Goal: Information Seeking & Learning: Learn about a topic

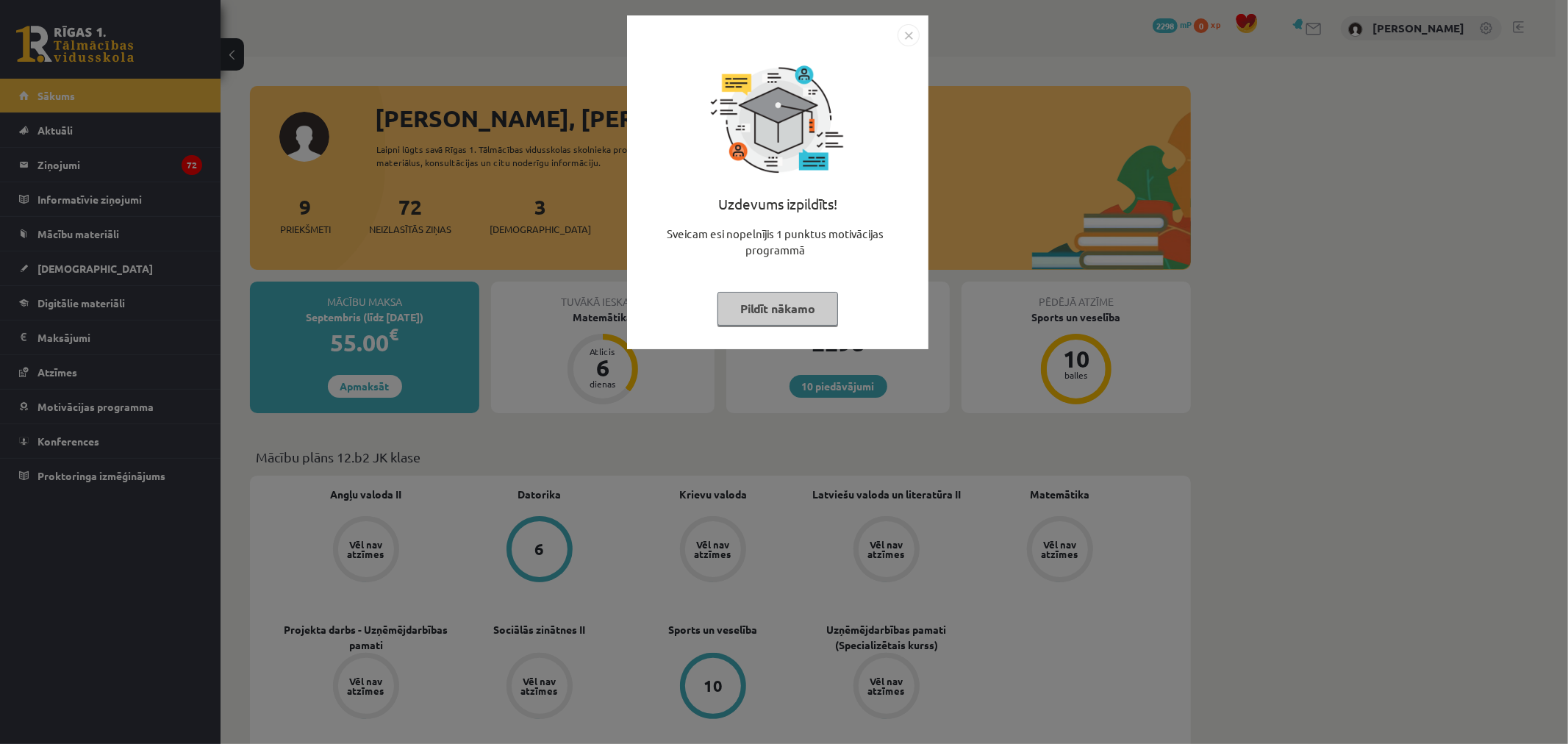
click at [902, 55] on div "Uzdevums izpildīts! Sveicam esi nopelnījis 1 punktus motivācijas programmā Pild…" at bounding box center [777, 193] width 284 height 294
click at [902, 41] on img "Close" at bounding box center [908, 35] width 22 height 22
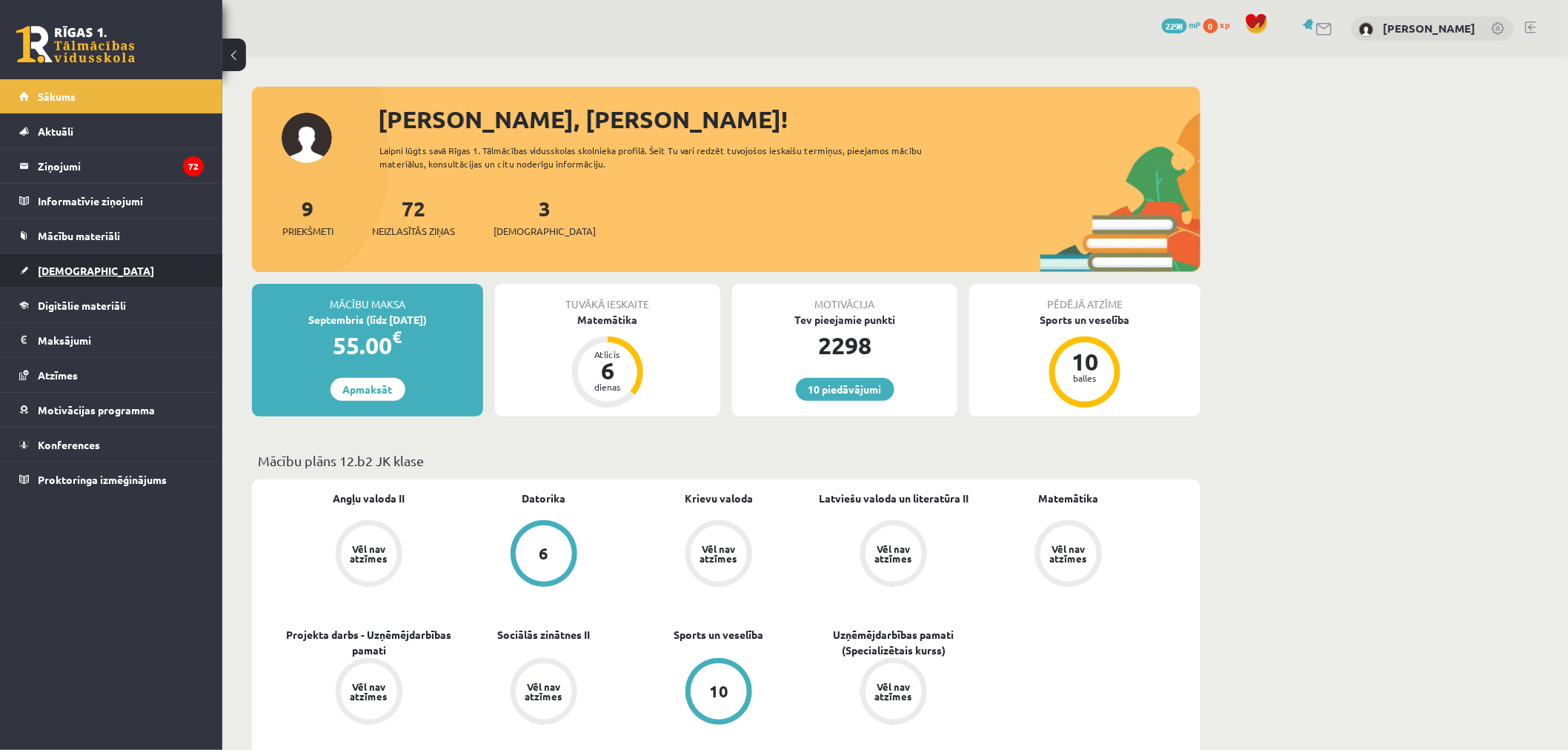
click at [124, 269] on link "[DEMOGRAPHIC_DATA]" at bounding box center [111, 270] width 184 height 34
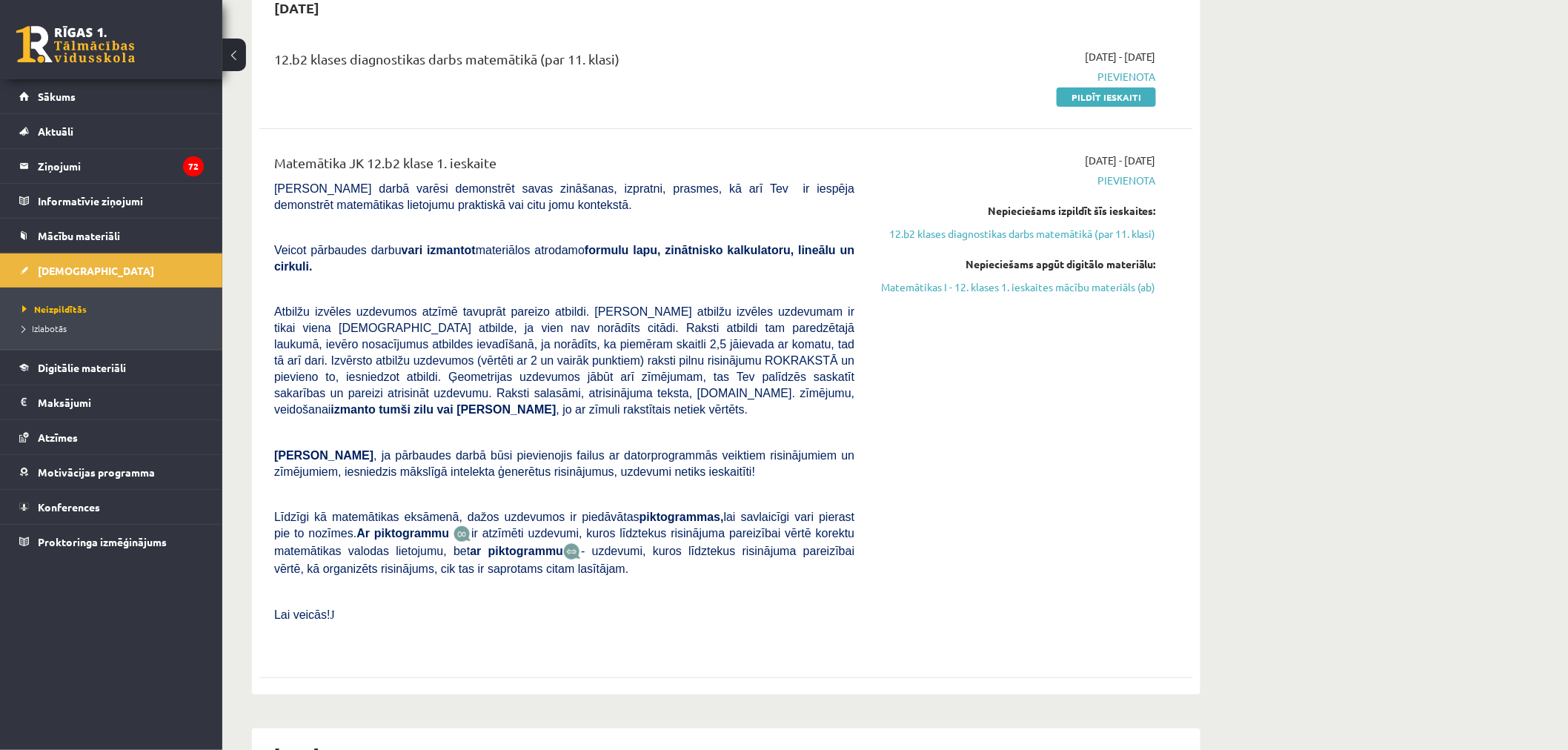
scroll to position [164, 0]
click at [129, 238] on link "Mācību materiāli" at bounding box center [111, 235] width 184 height 34
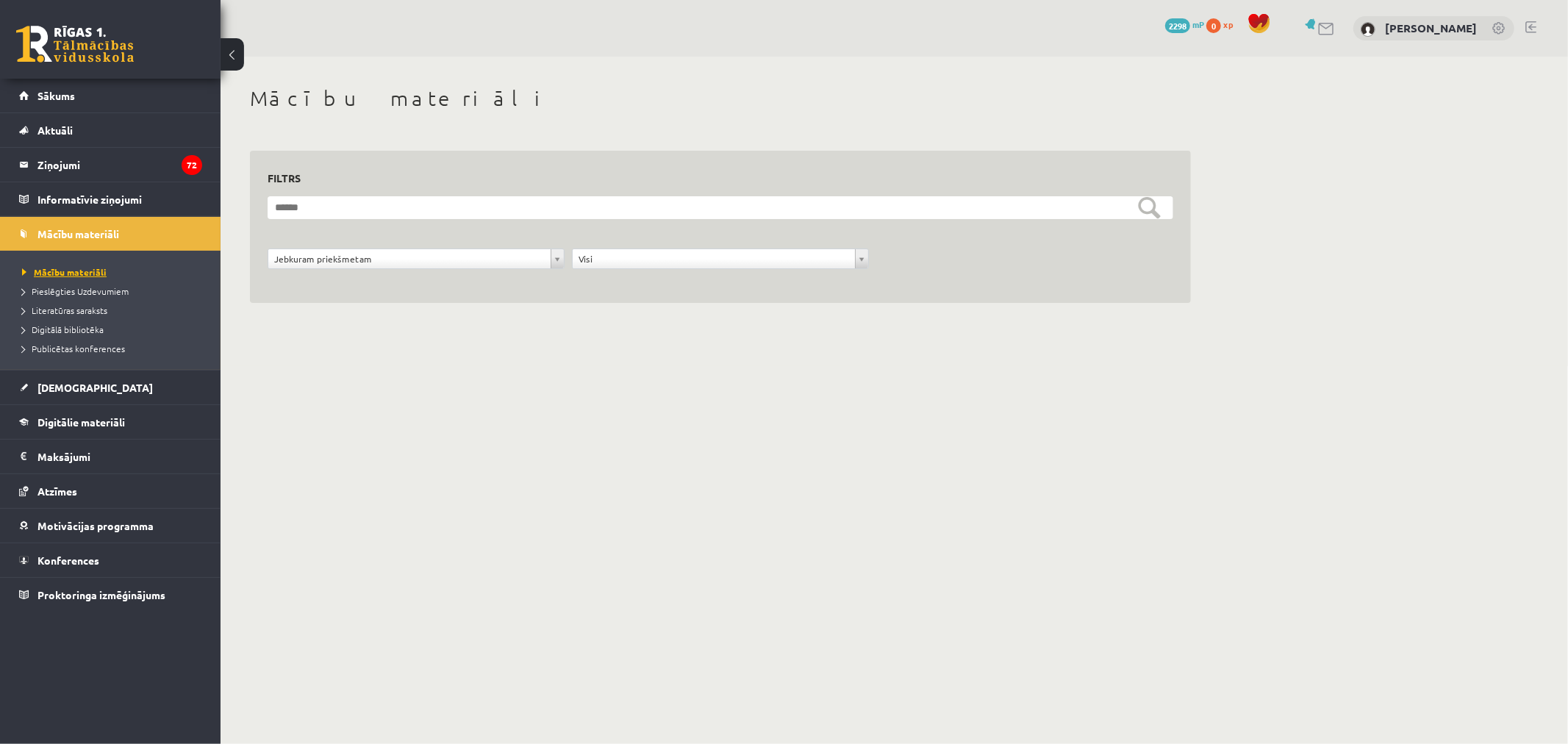
click at [89, 268] on span "Mācību materiāli" at bounding box center [65, 271] width 84 height 12
drag, startPoint x: 513, startPoint y: 188, endPoint x: 510, endPoint y: 200, distance: 12.4
click at [512, 191] on div "**********" at bounding box center [720, 227] width 906 height 118
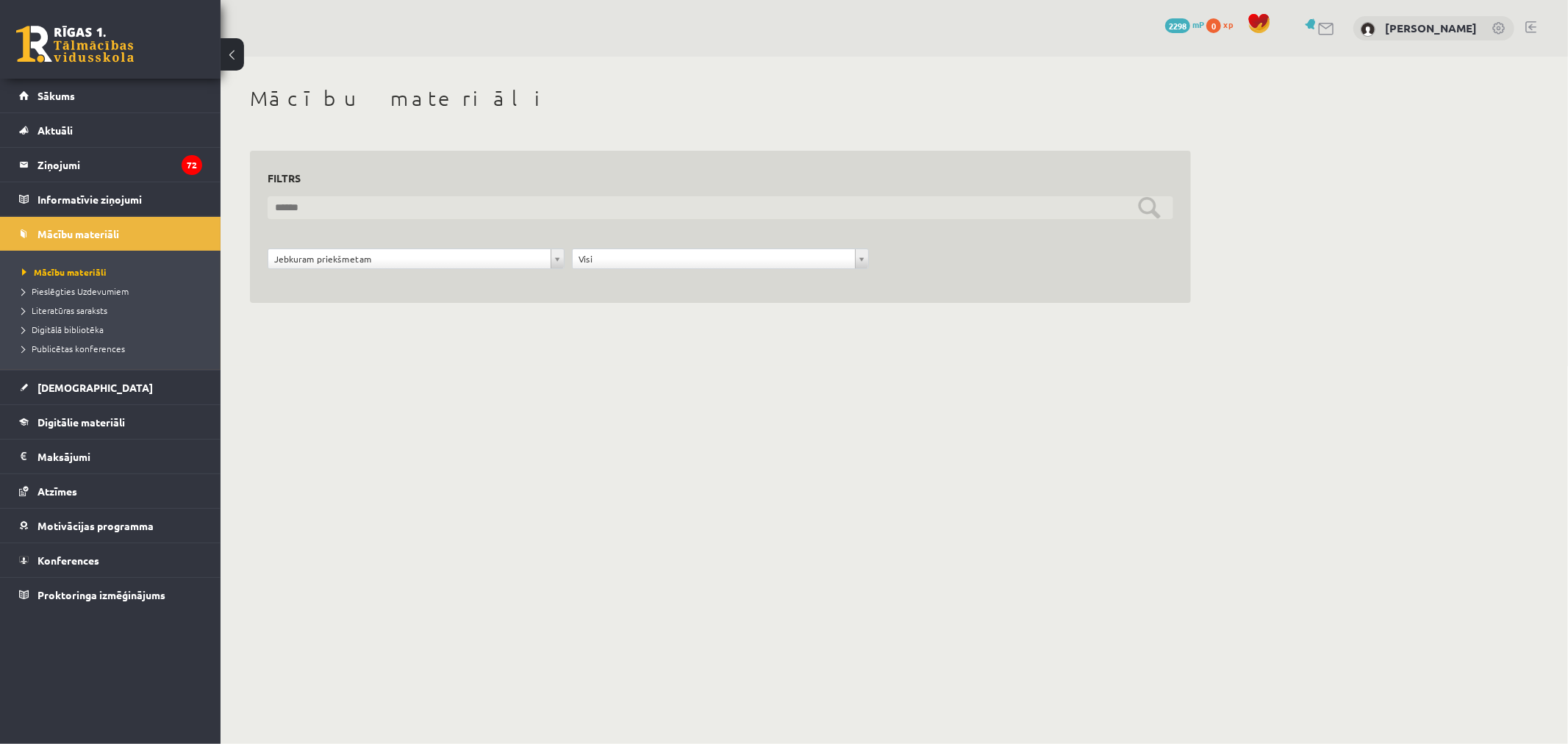
click at [510, 201] on input "text" at bounding box center [720, 208] width 906 height 23
click at [1157, 204] on input "text" at bounding box center [720, 208] width 906 height 23
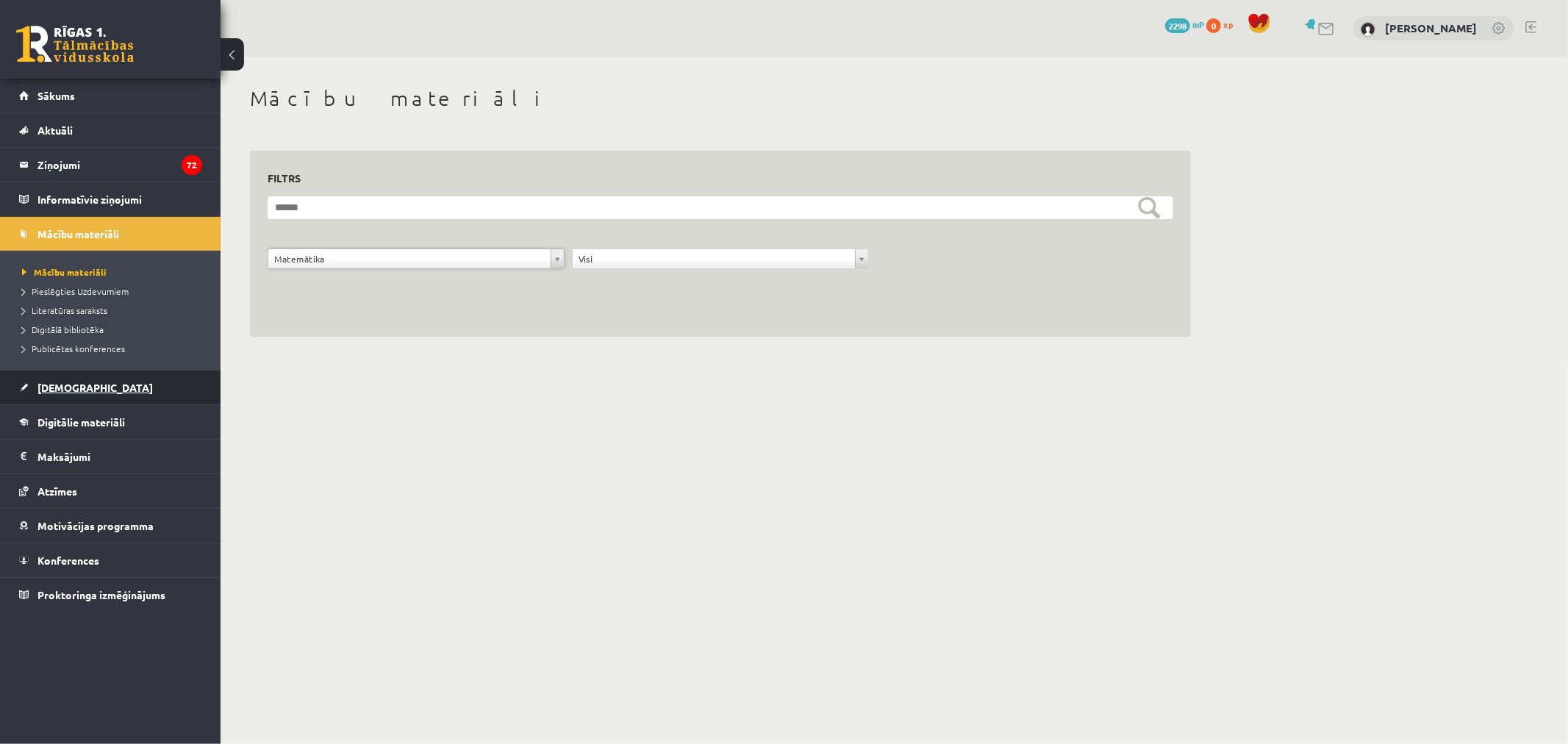
click at [188, 397] on link "[DEMOGRAPHIC_DATA]" at bounding box center [110, 387] width 183 height 34
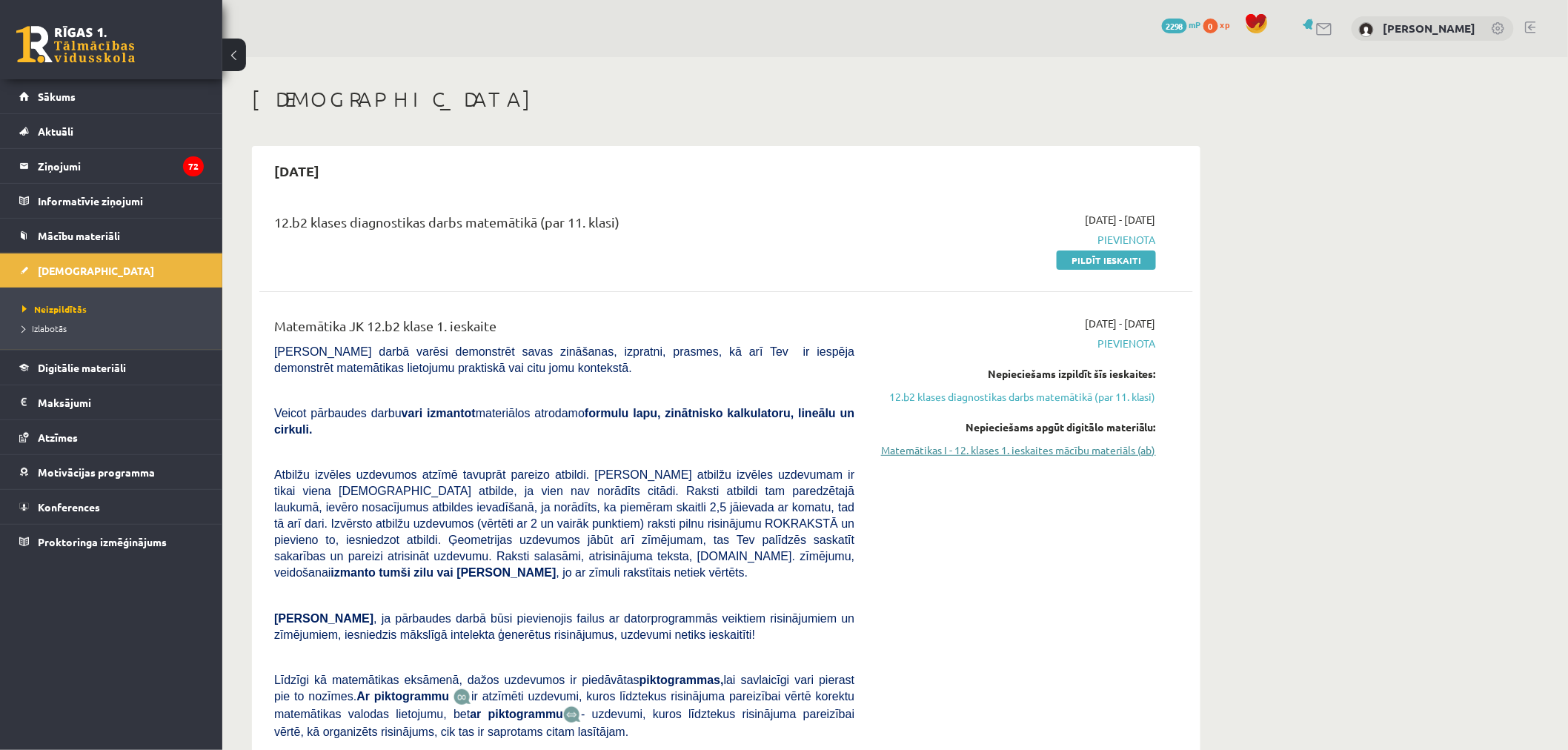
click at [1021, 451] on link "Matemātikas I - 12. klases 1. ieskaites mācību materiāls (ab)" at bounding box center [1016, 450] width 280 height 16
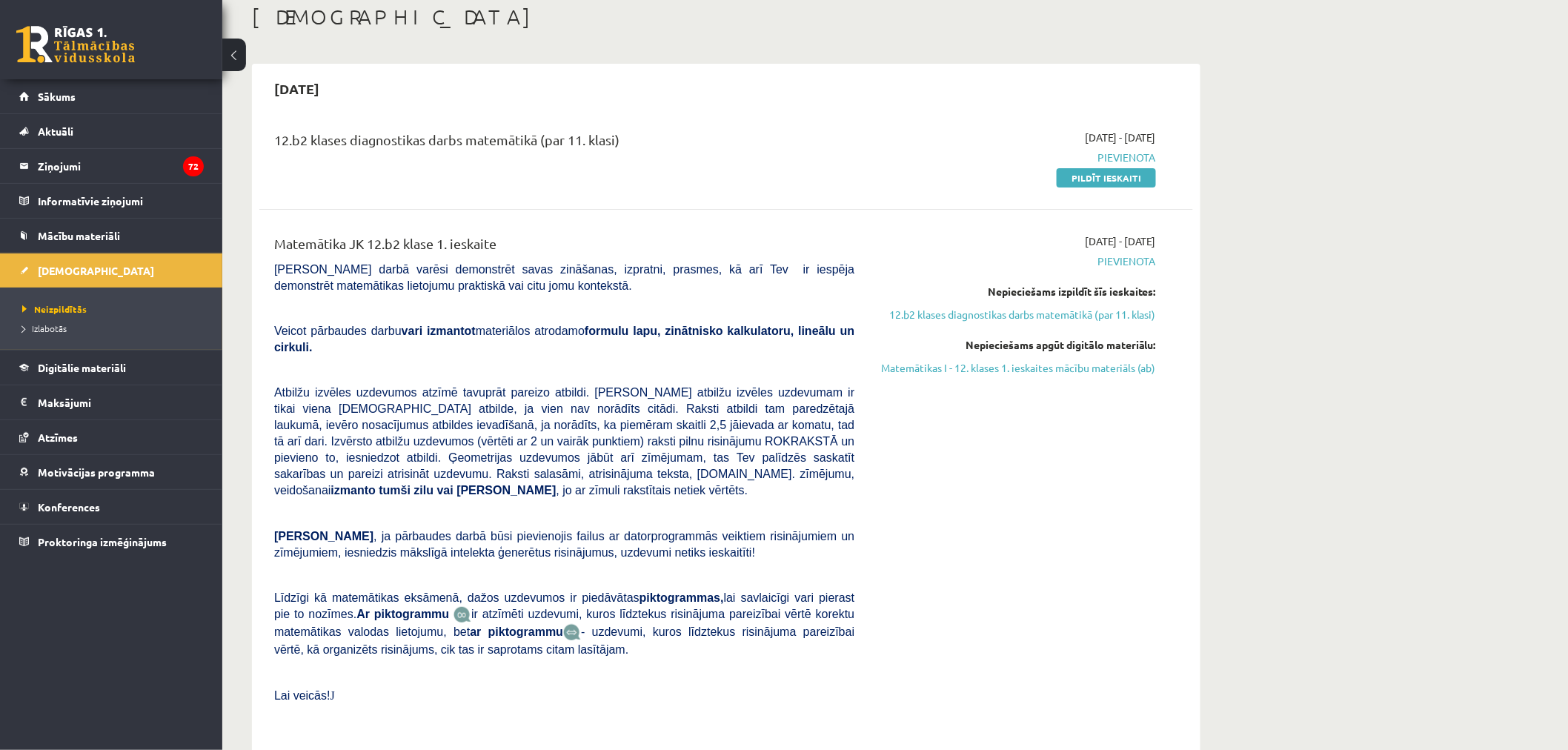
drag, startPoint x: 481, startPoint y: 241, endPoint x: 531, endPoint y: 246, distance: 50.2
click at [531, 246] on div "Matemātika JK 12.b2 klase 1. ieskaite" at bounding box center [564, 247] width 580 height 28
click at [559, 246] on div "Matemātika JK 12.b2 klase 1. ieskaite" at bounding box center [564, 247] width 580 height 28
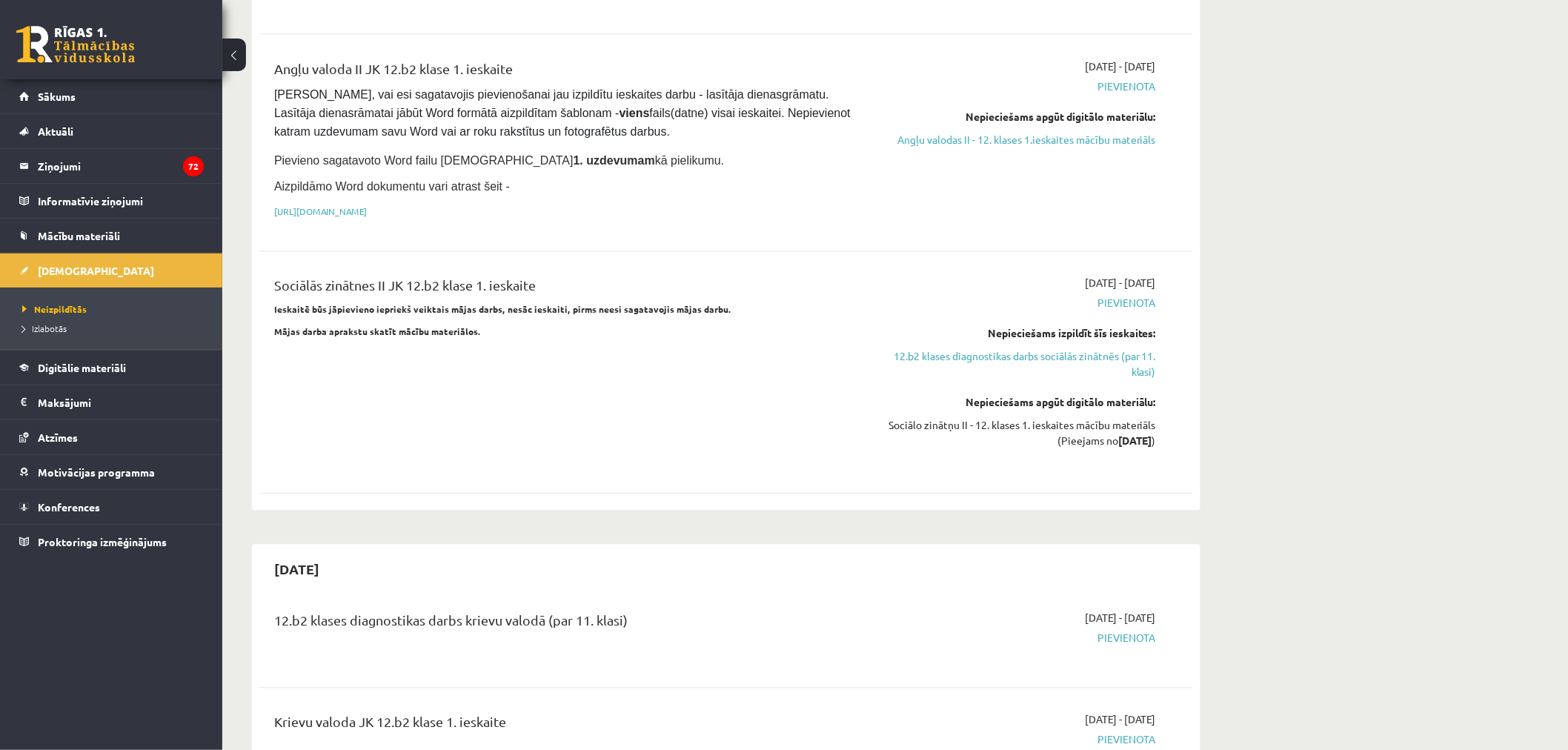
scroll to position [988, 0]
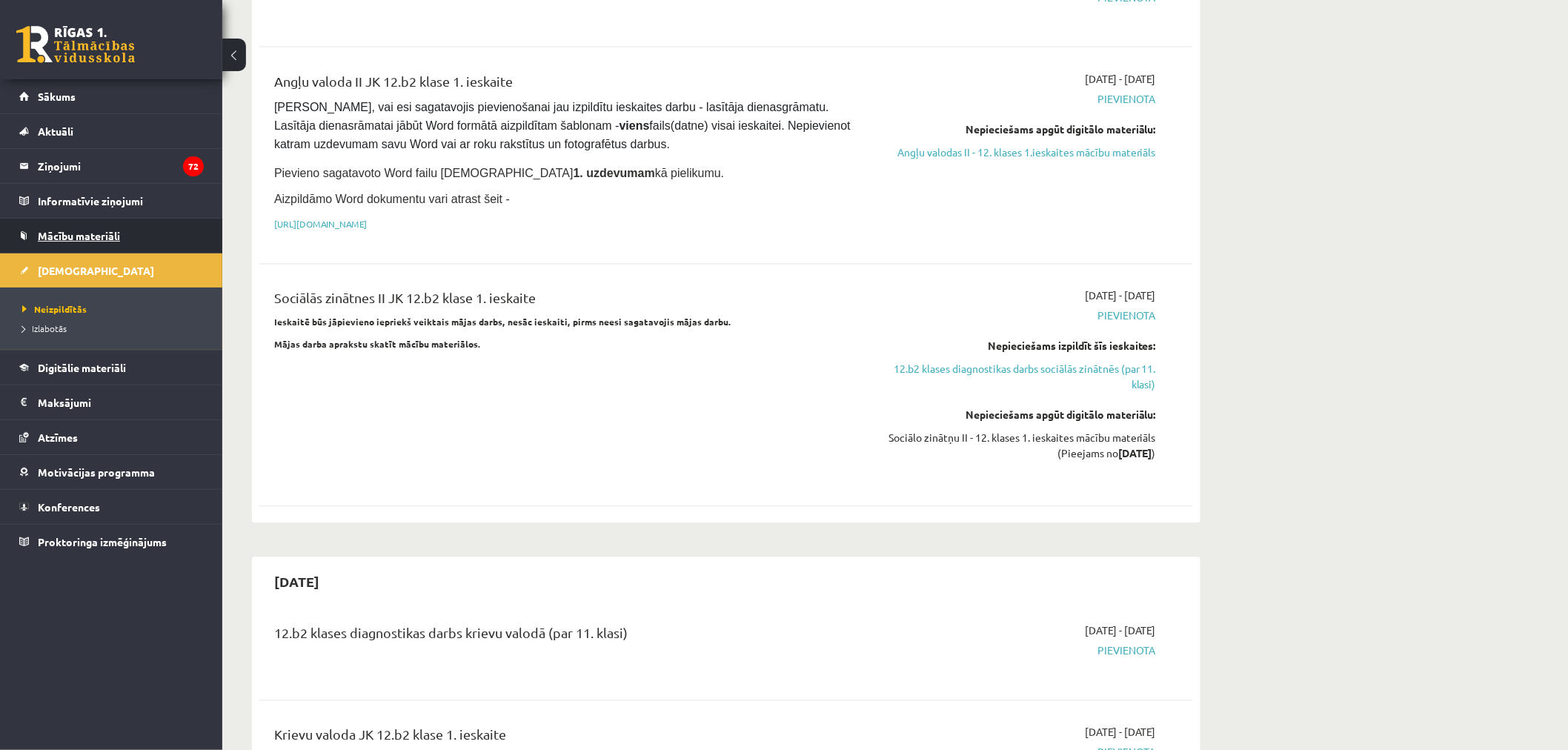
click at [126, 227] on link "Mācību materiāli" at bounding box center [111, 235] width 184 height 34
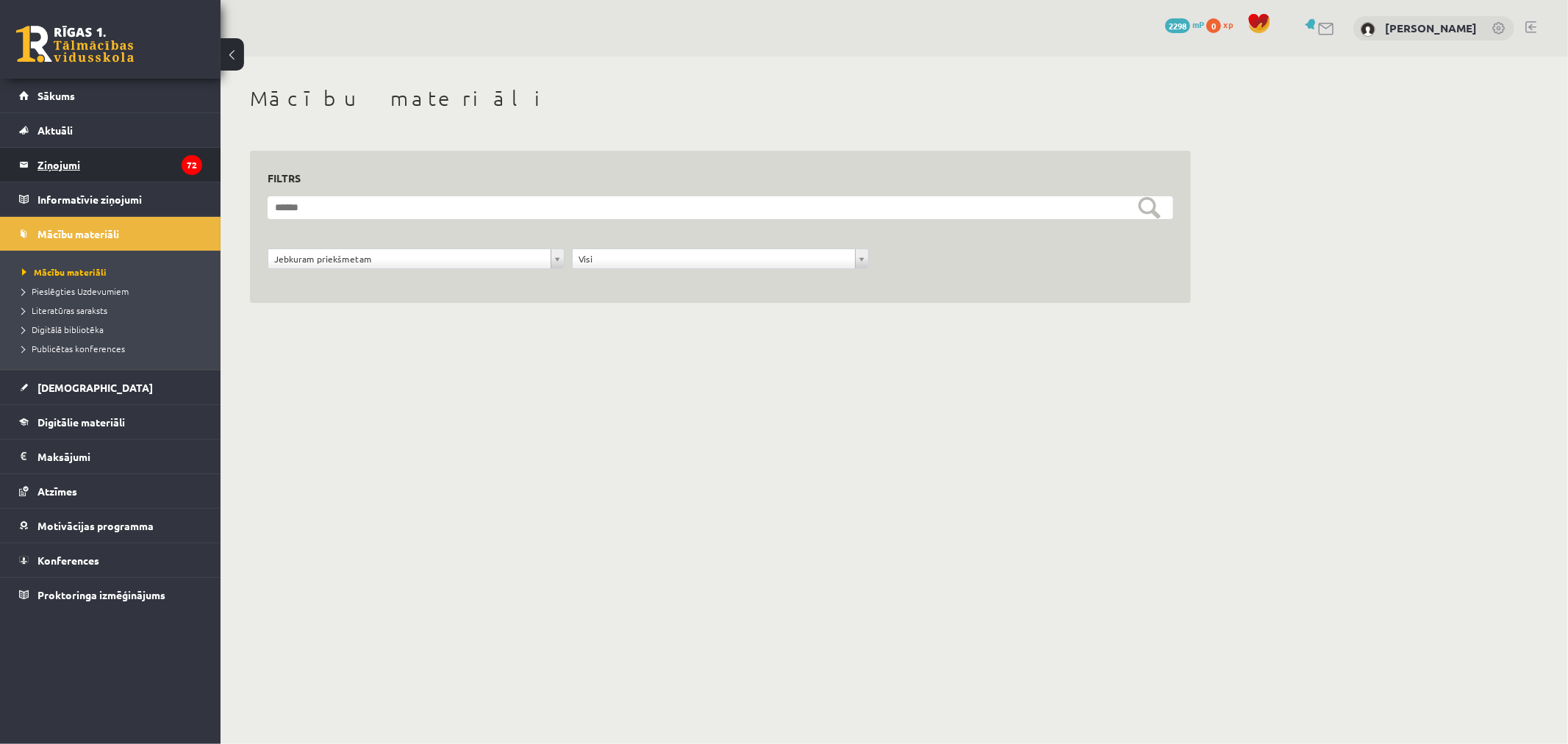
click at [136, 180] on ul "Sākums Aktuāli Kā mācīties eSKOLĀ Kontakti Normatīvie akti Online konsultācijas…" at bounding box center [110, 345] width 220 height 533
click at [138, 161] on legend "Ziņojumi 72" at bounding box center [119, 164] width 165 height 34
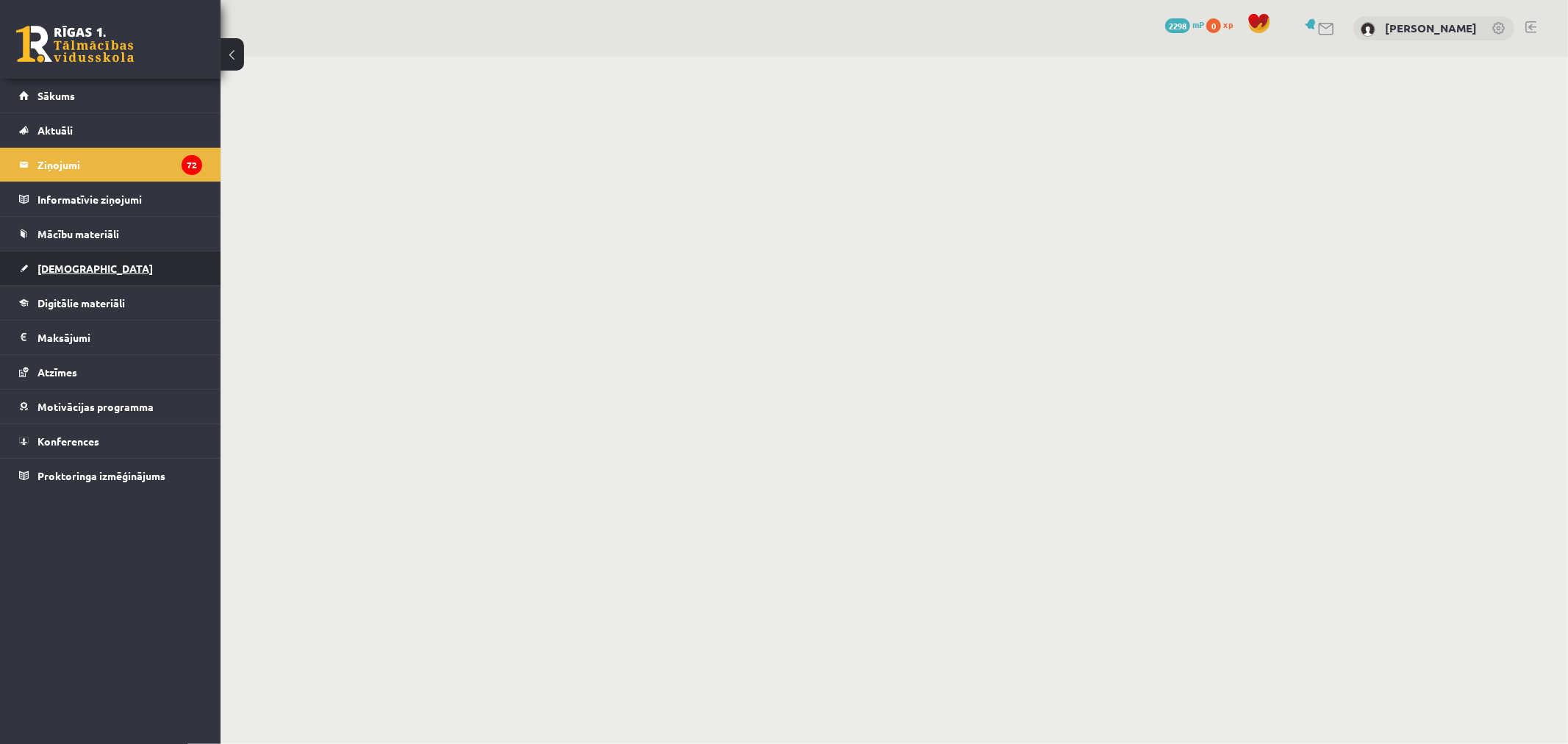
click at [122, 262] on link "[DEMOGRAPHIC_DATA]" at bounding box center [110, 268] width 183 height 34
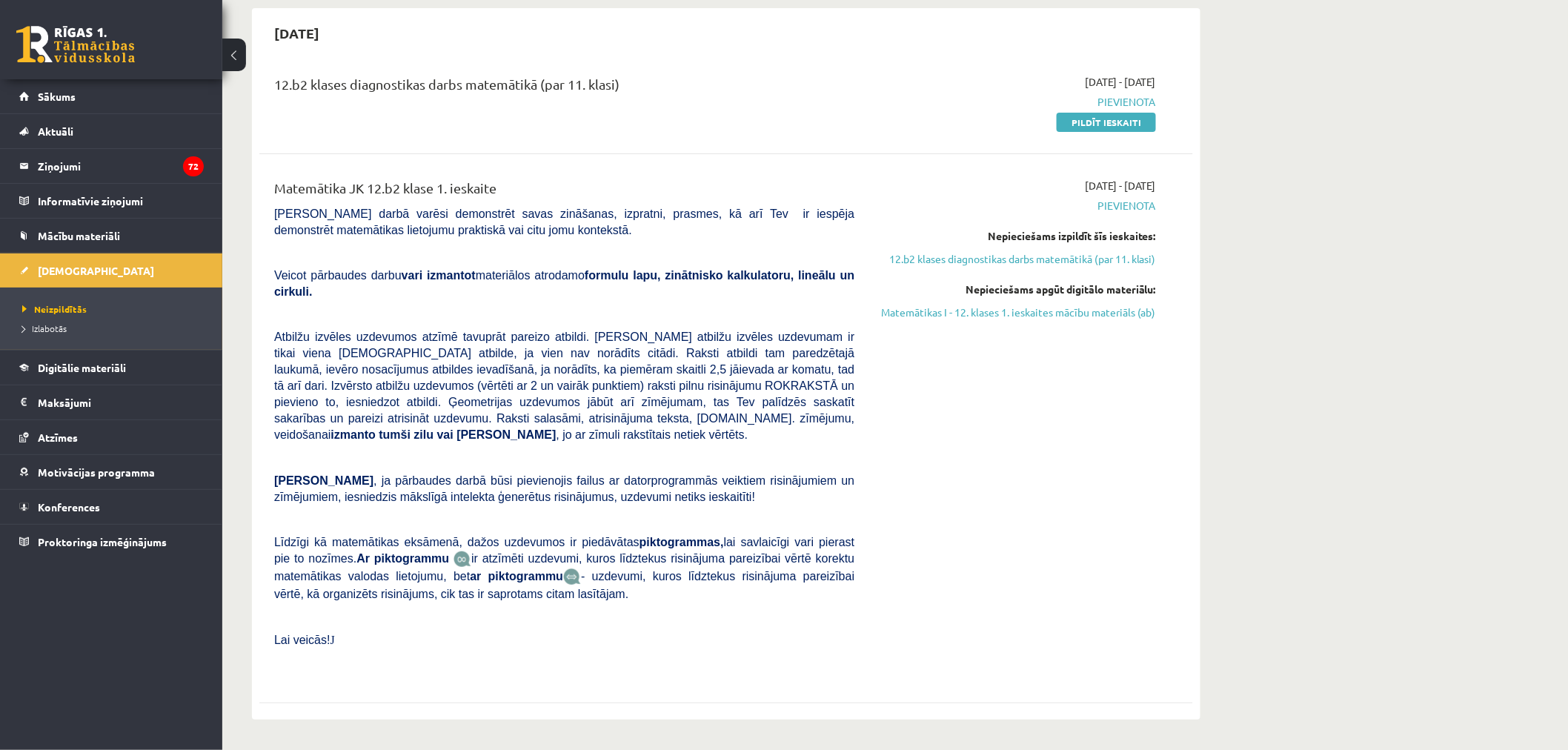
scroll to position [411, 0]
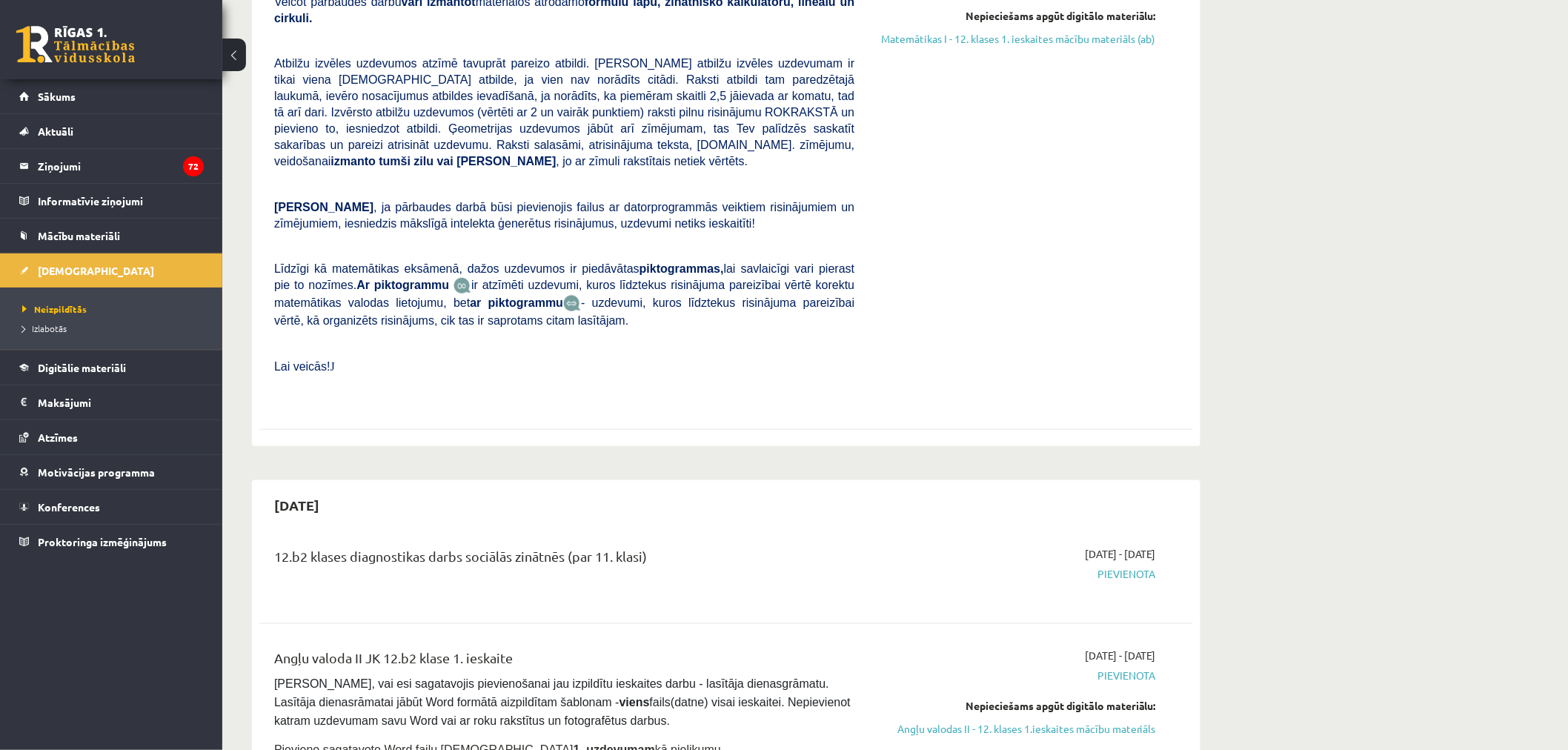
click at [357, 647] on div "Angļu valoda II JK 12.b2 klase 1. ieskaite" at bounding box center [564, 661] width 580 height 28
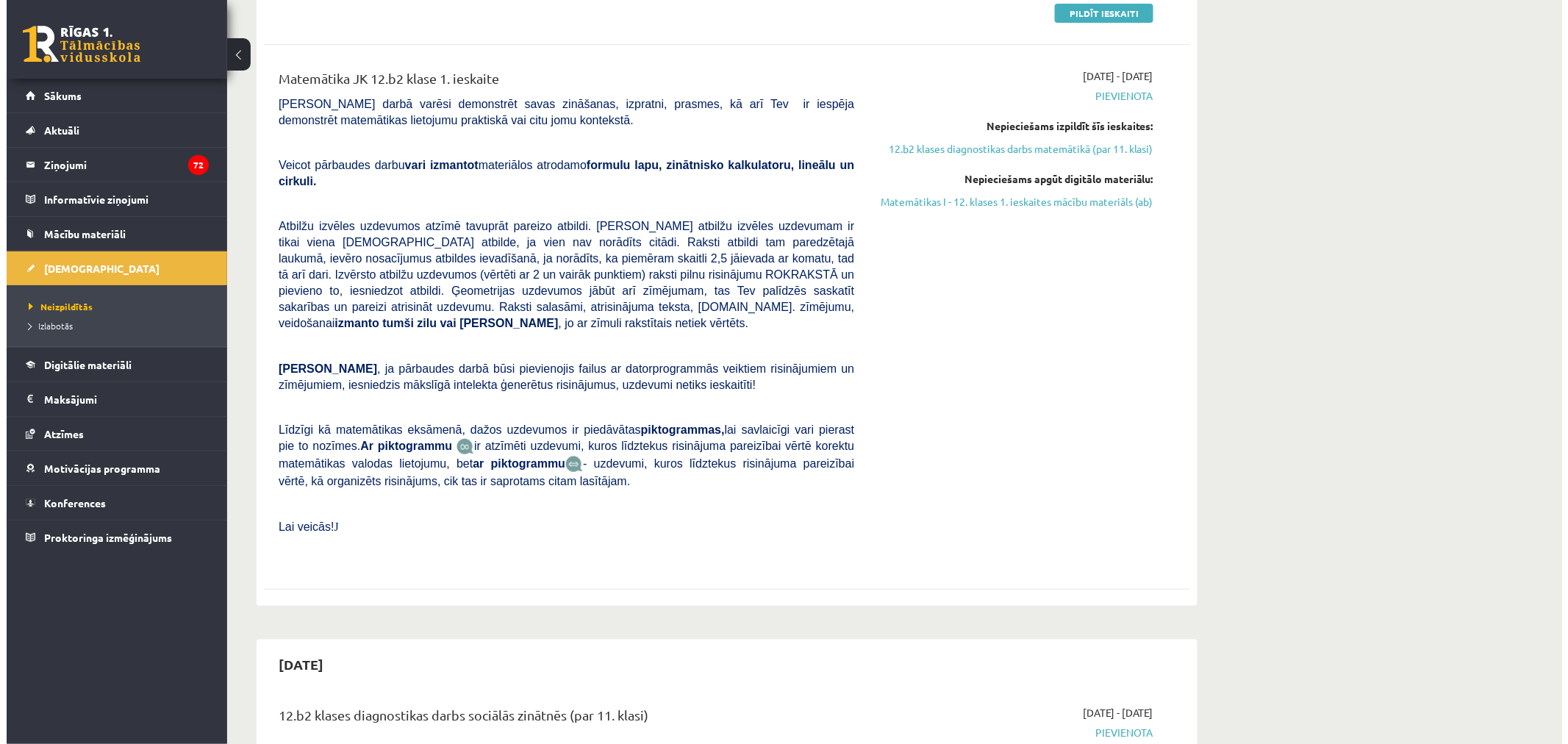
scroll to position [0, 0]
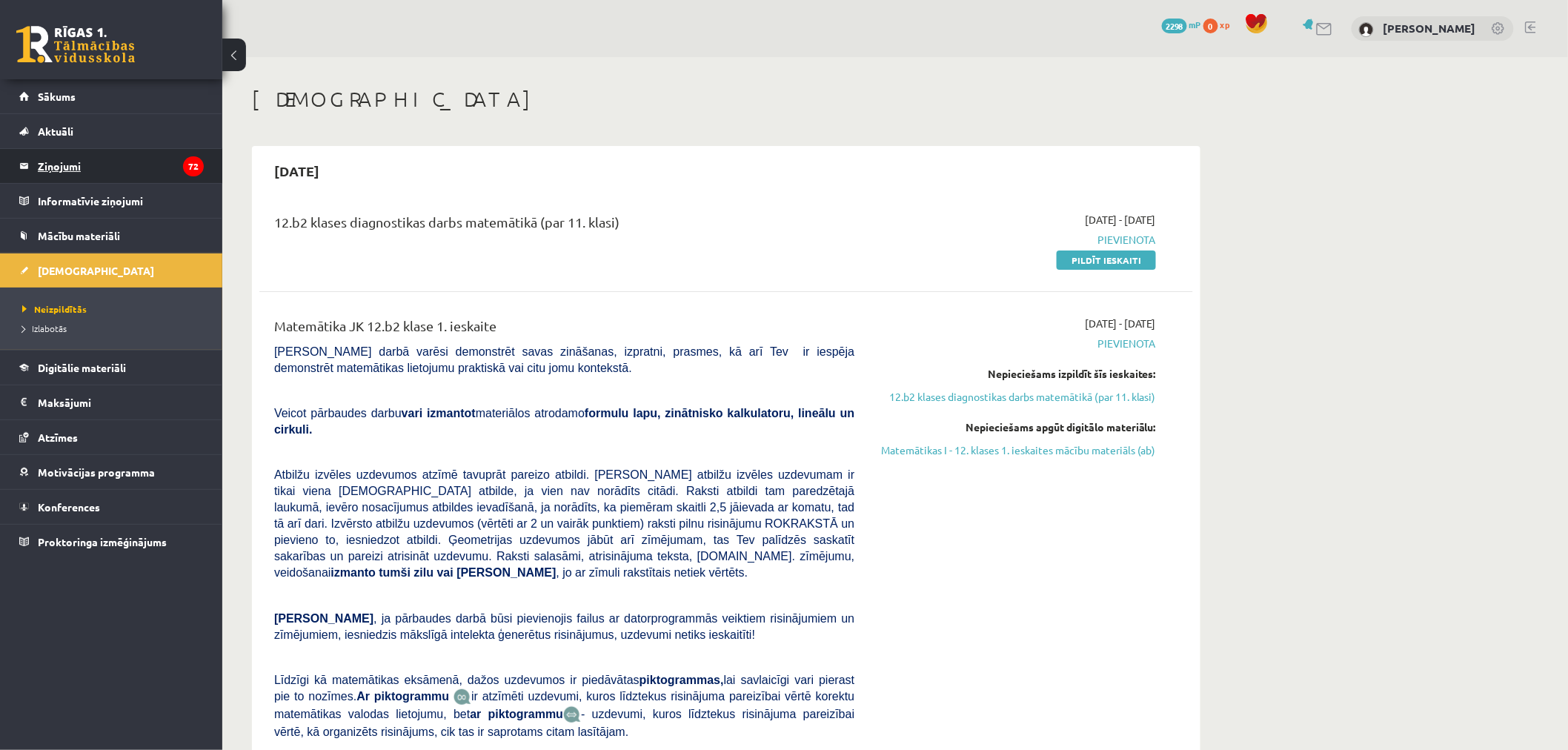
click at [167, 164] on legend "Ziņojumi 72" at bounding box center [120, 165] width 166 height 34
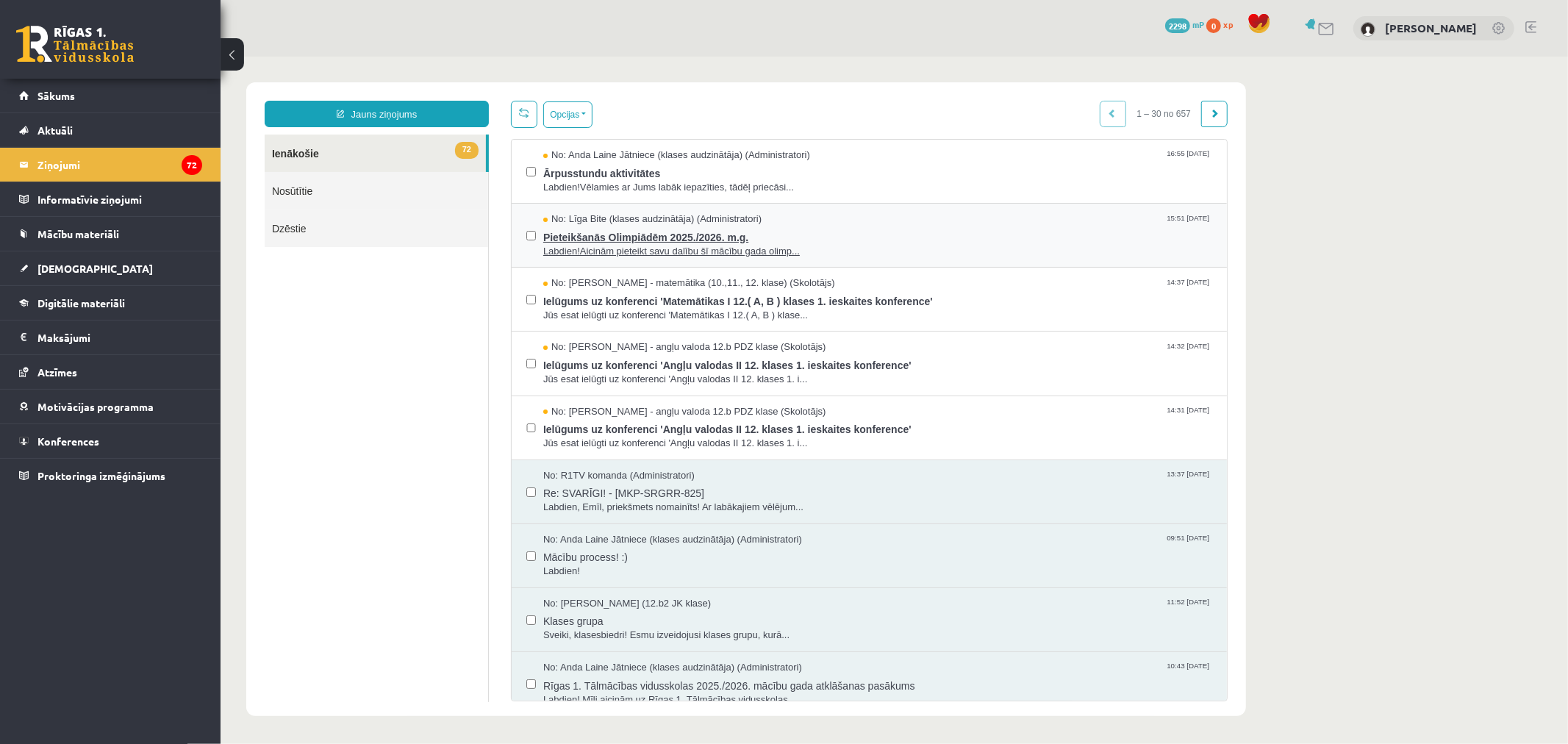
click at [673, 227] on span "Pieteikšanās Olimpiādēm 2025./2026. m.g." at bounding box center [877, 235] width 669 height 18
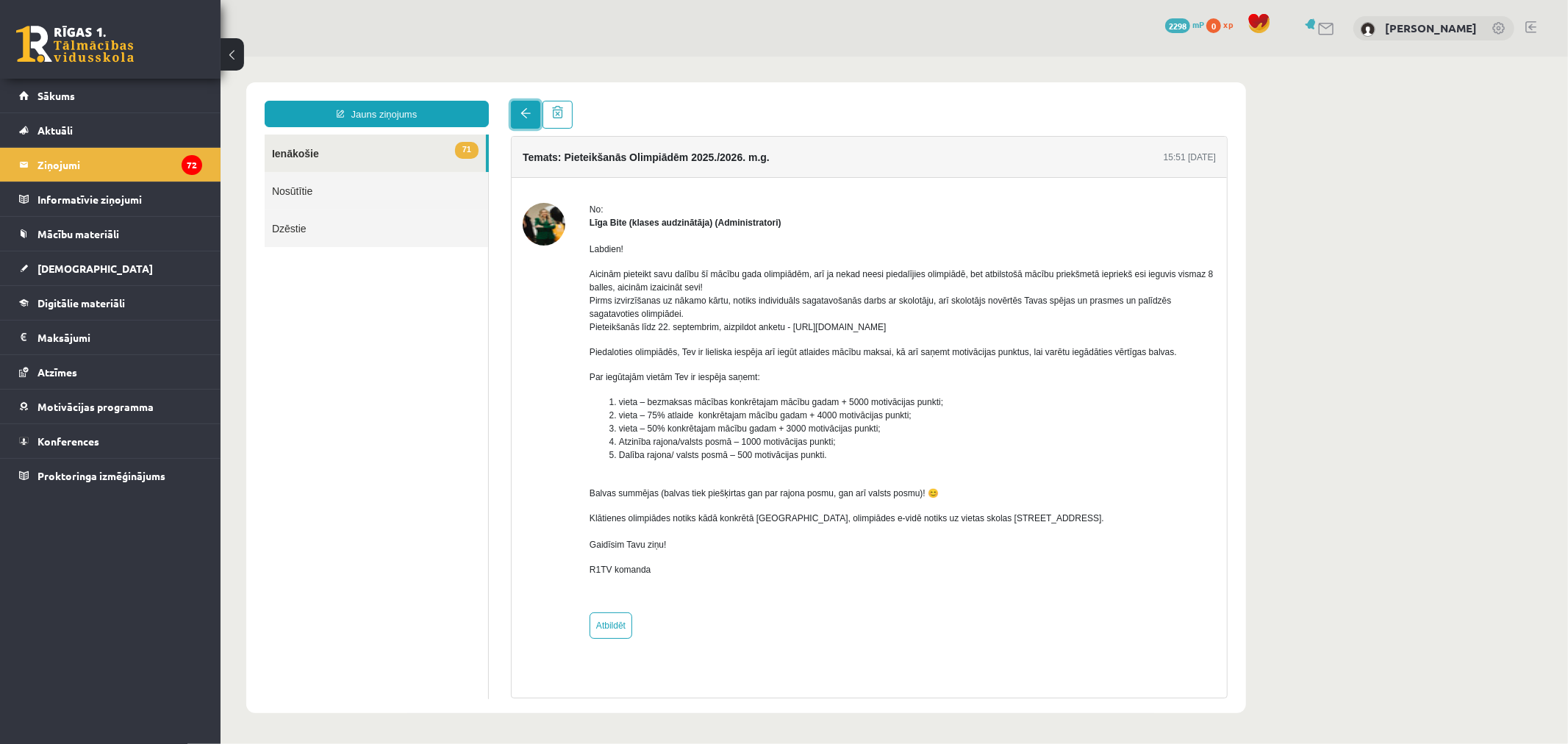
click at [534, 114] on link at bounding box center [525, 114] width 30 height 28
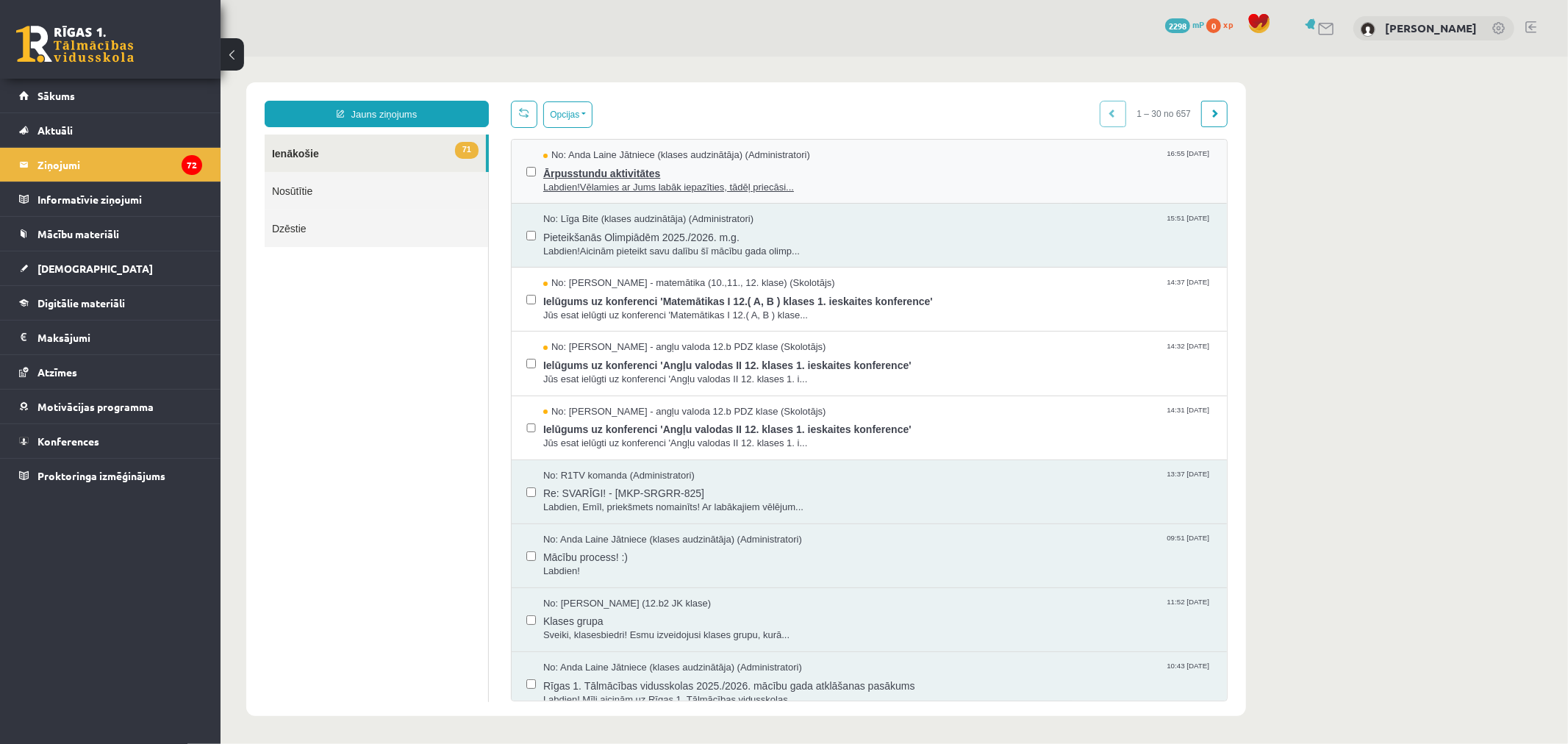
click at [567, 157] on span "No: Anda Laine Jātniece (klases audzinātāja) (Administratori)" at bounding box center [676, 154] width 267 height 14
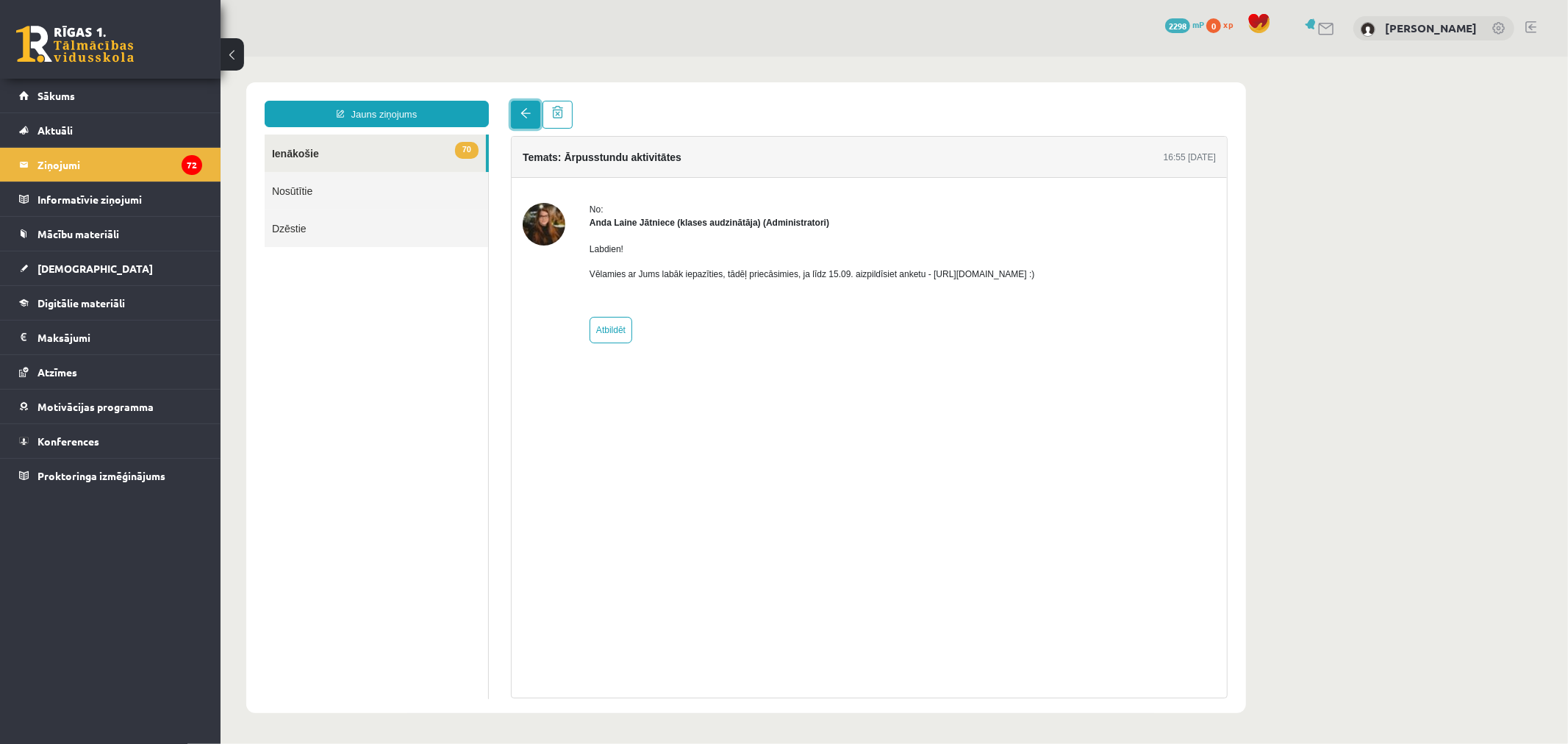
click at [522, 118] on span at bounding box center [525, 113] width 10 height 10
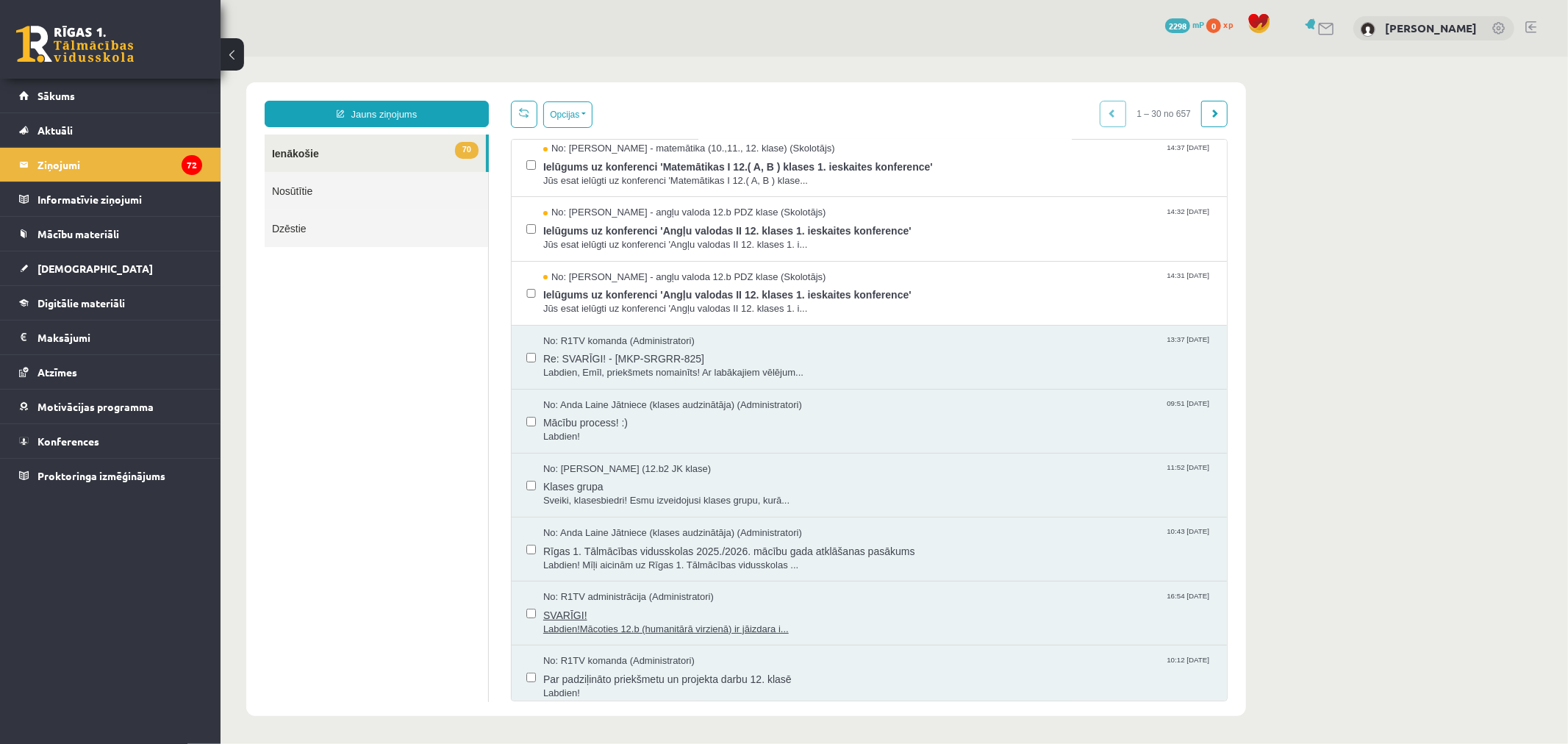
scroll to position [163, 0]
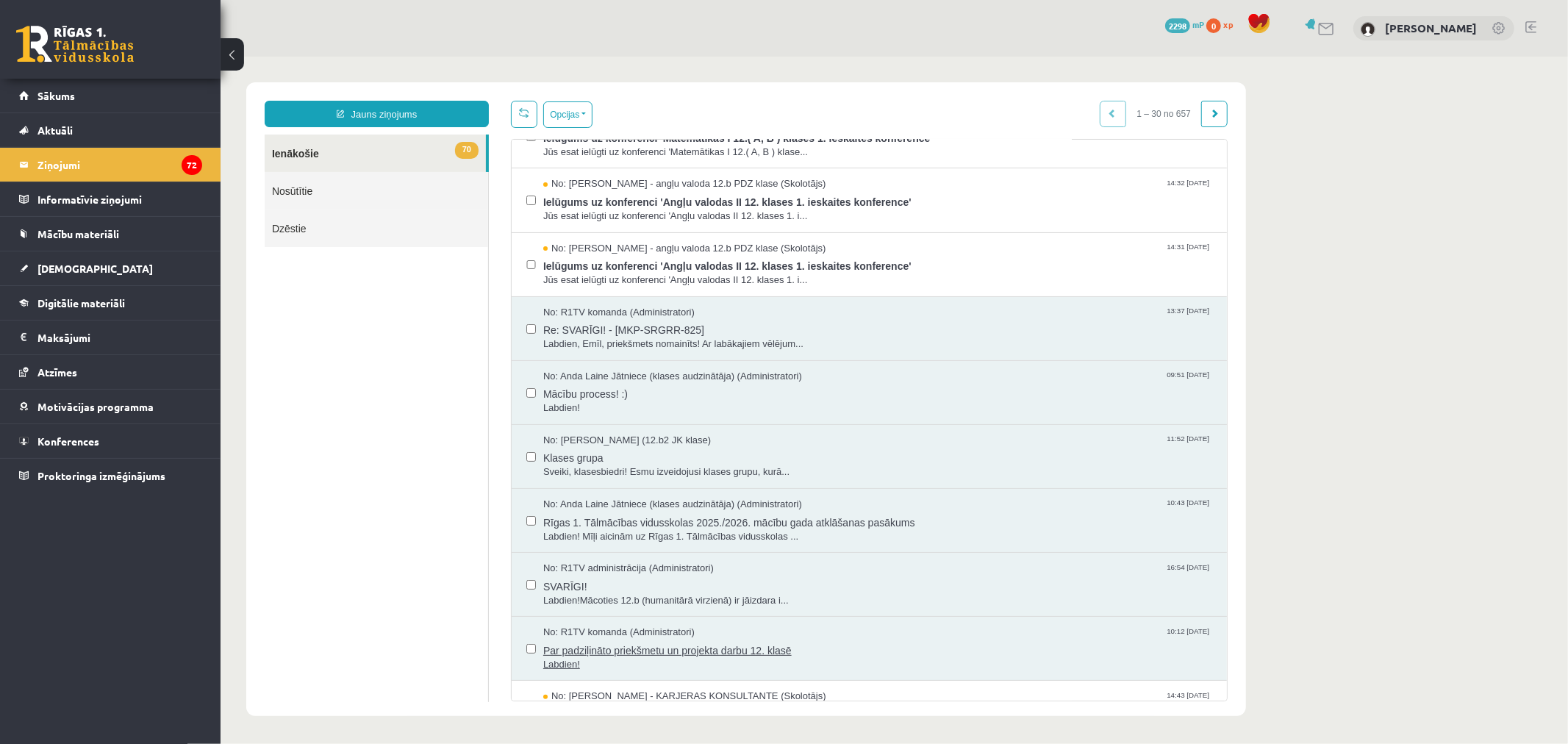
click at [839, 636] on div "No: R1TV komanda (Administratori) 10:12 [DATE]" at bounding box center [877, 631] width 669 height 14
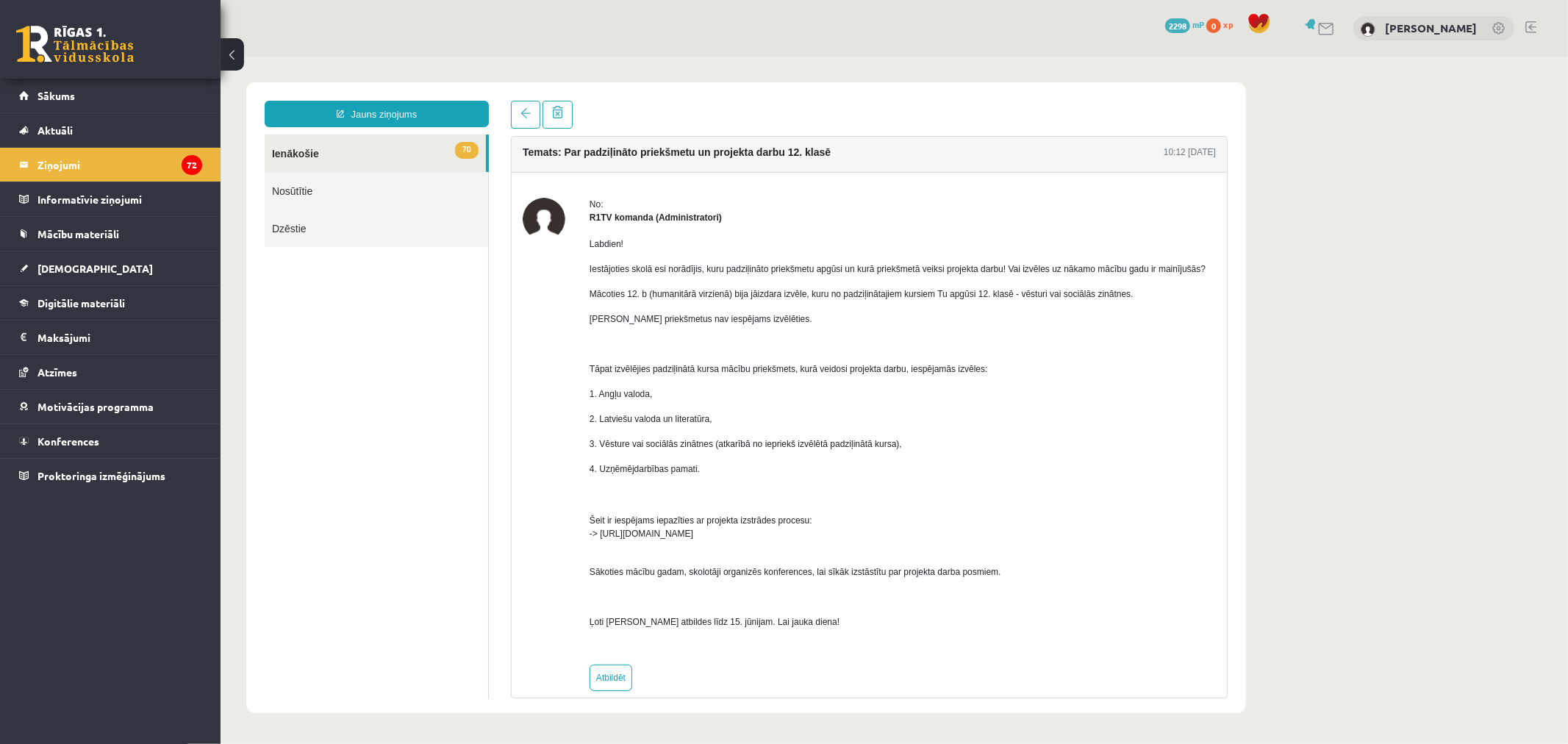
scroll to position [0, 0]
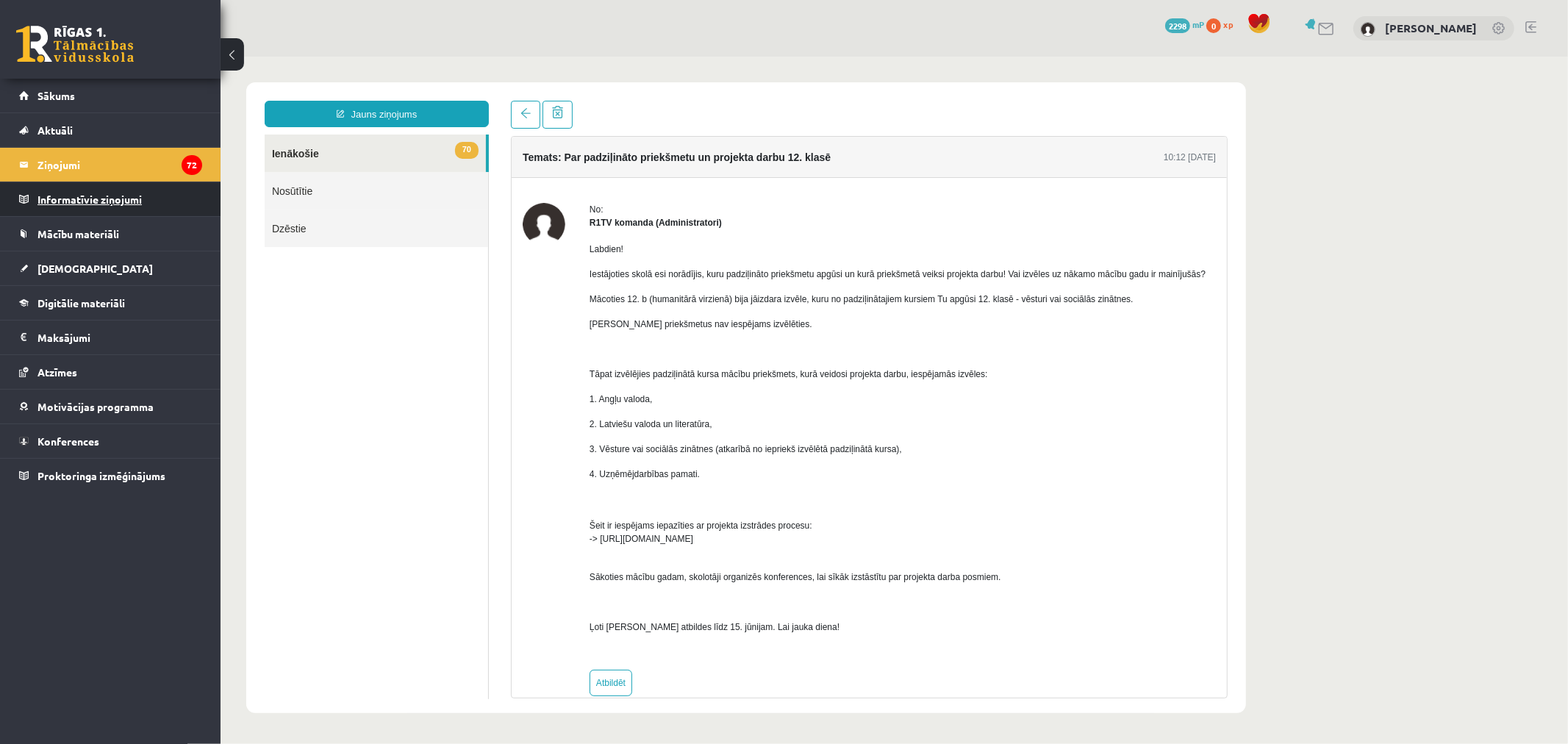
click at [59, 204] on legend "Informatīvie ziņojumi 0" at bounding box center [119, 199] width 165 height 34
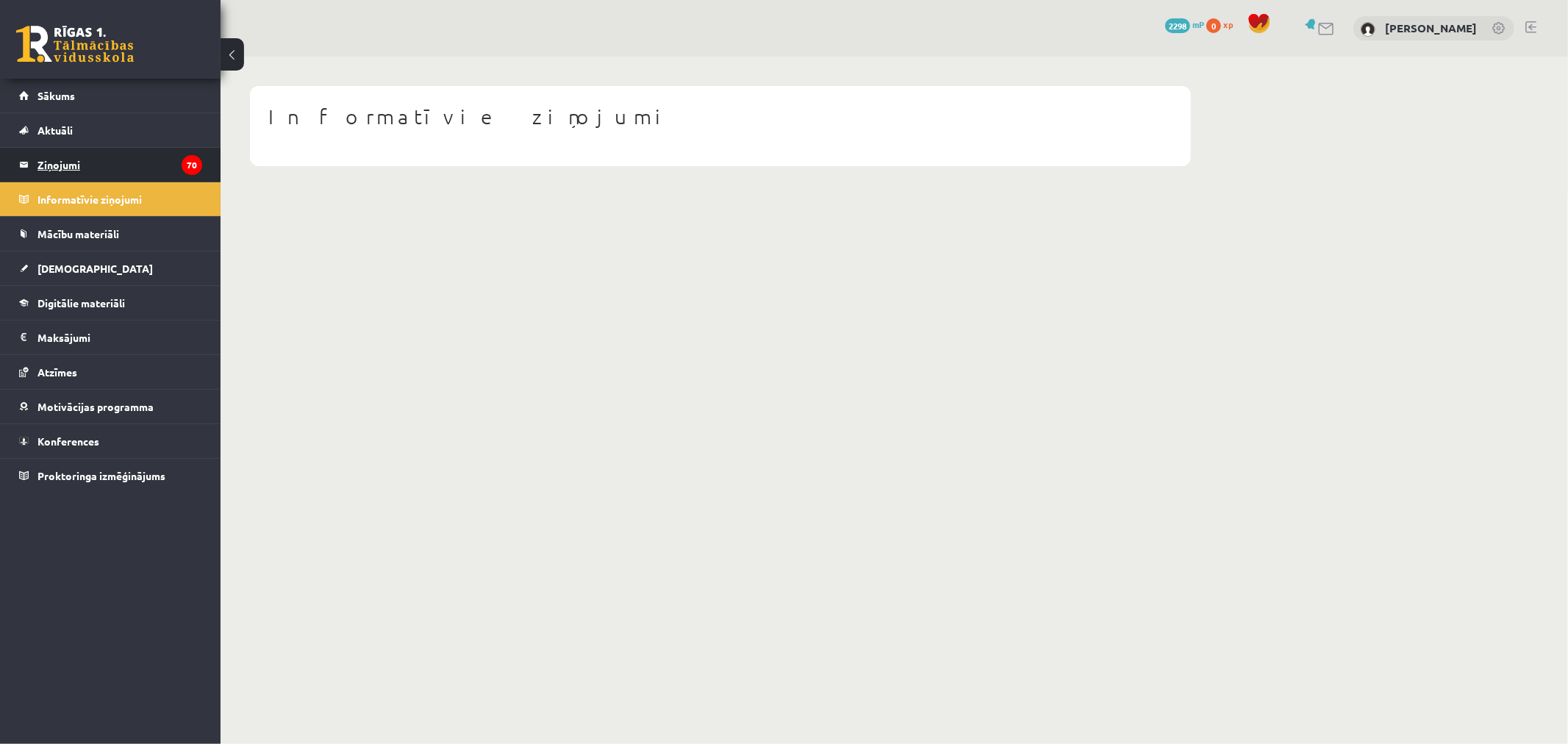
click at [129, 162] on legend "Ziņojumi 70" at bounding box center [119, 164] width 165 height 34
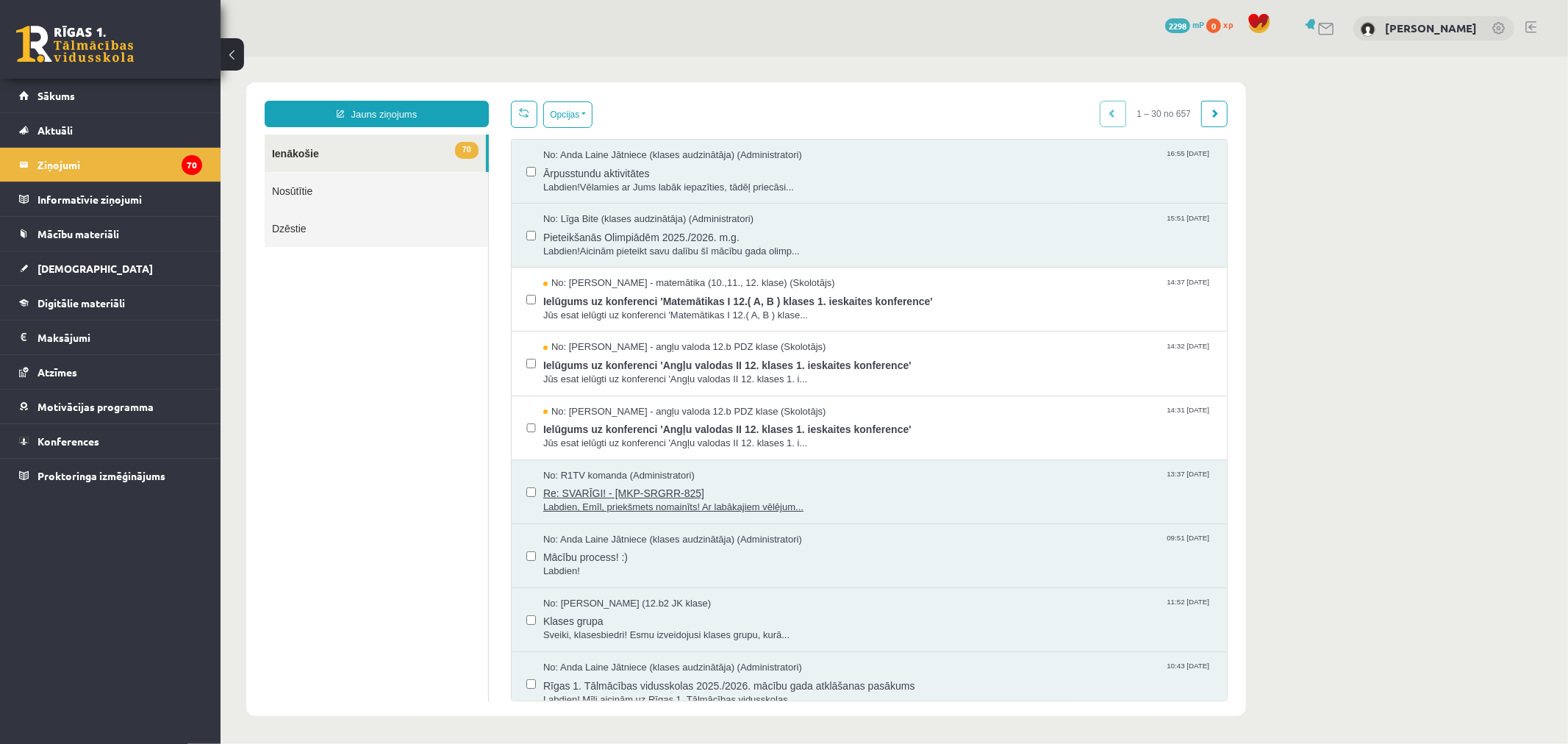
click at [747, 480] on div "No: R1TV komanda (Administratori) 13:37 [DATE]" at bounding box center [877, 475] width 669 height 14
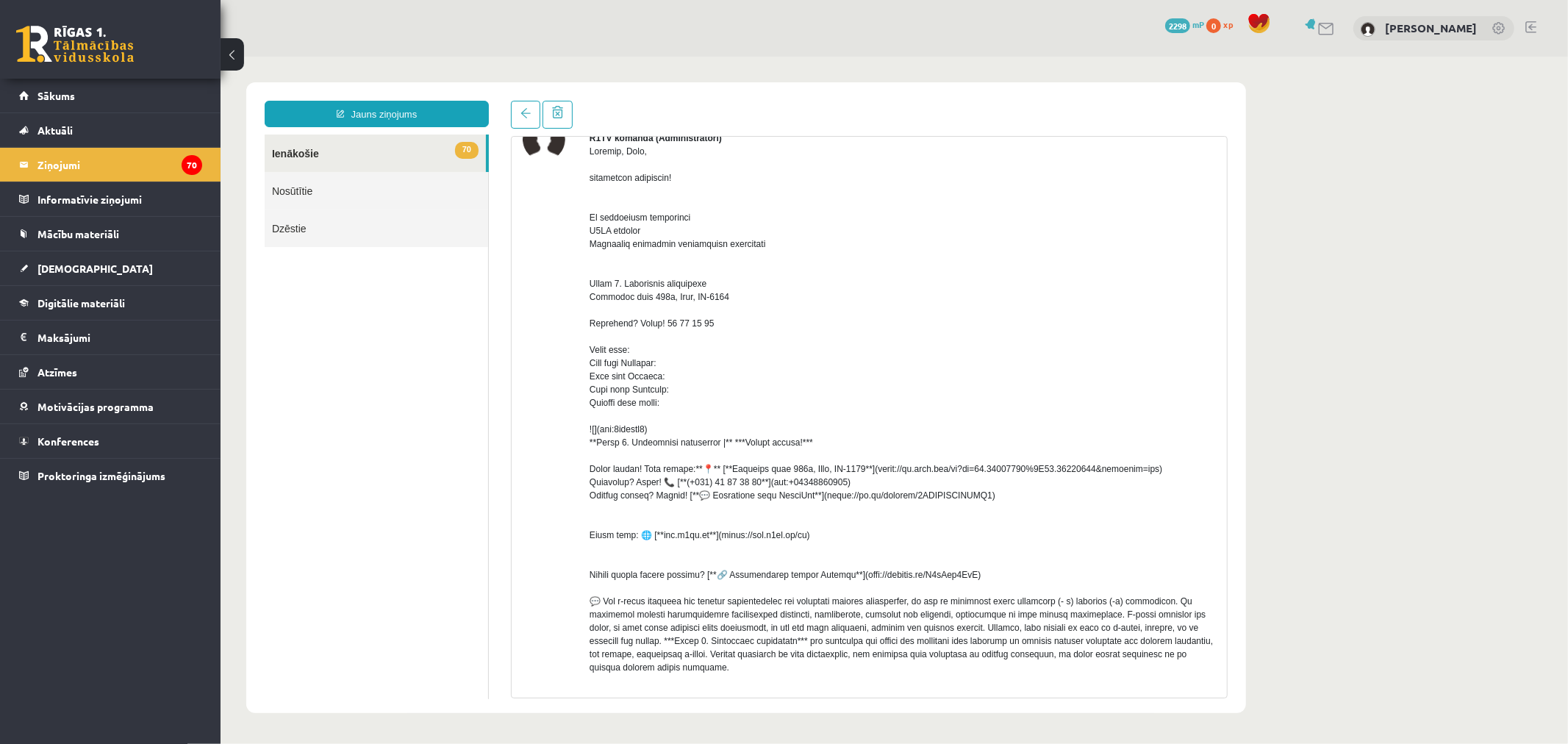
scroll to position [82, 0]
click at [523, 112] on span at bounding box center [525, 113] width 10 height 10
click at [527, 118] on span at bounding box center [525, 113] width 10 height 10
click at [406, 156] on link "70 Ienākošie" at bounding box center [374, 152] width 221 height 37
click at [406, 150] on link "70 Ienākošie" at bounding box center [374, 152] width 221 height 37
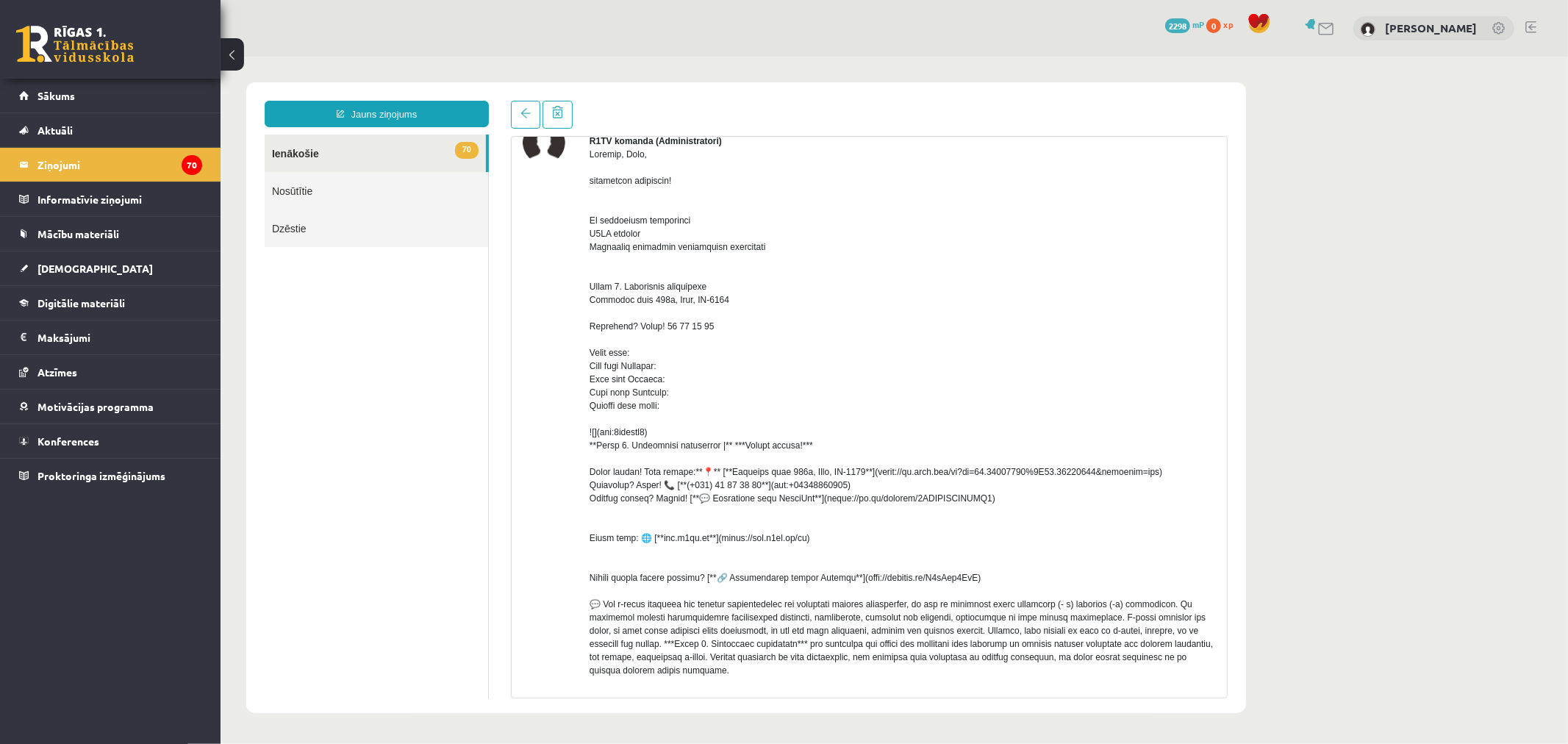
click at [406, 150] on link "70 Ienākošie" at bounding box center [374, 152] width 221 height 37
click at [405, 150] on link "70 Ienākošie" at bounding box center [374, 152] width 221 height 37
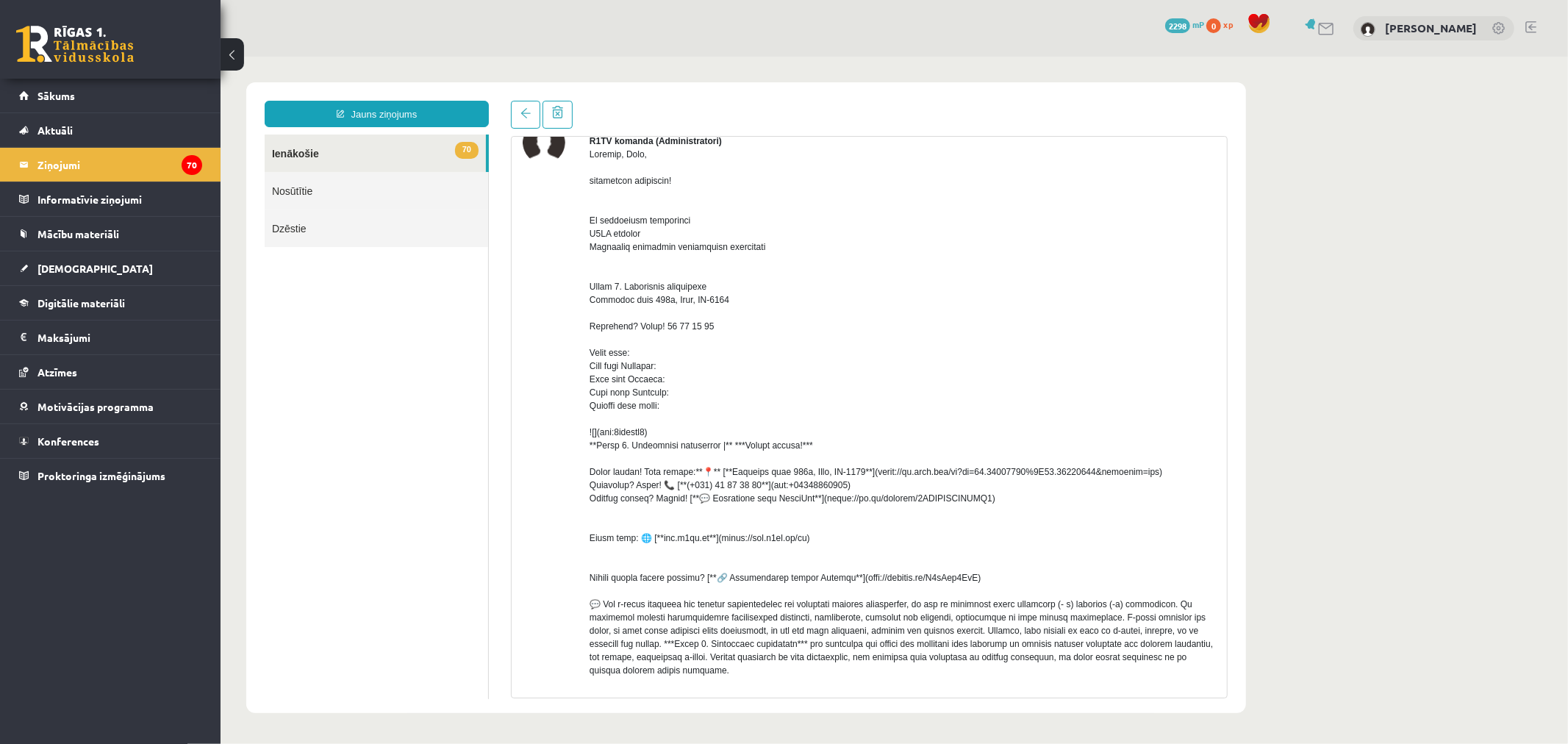
click at [353, 180] on link "Nosūtītie" at bounding box center [376, 190] width 224 height 37
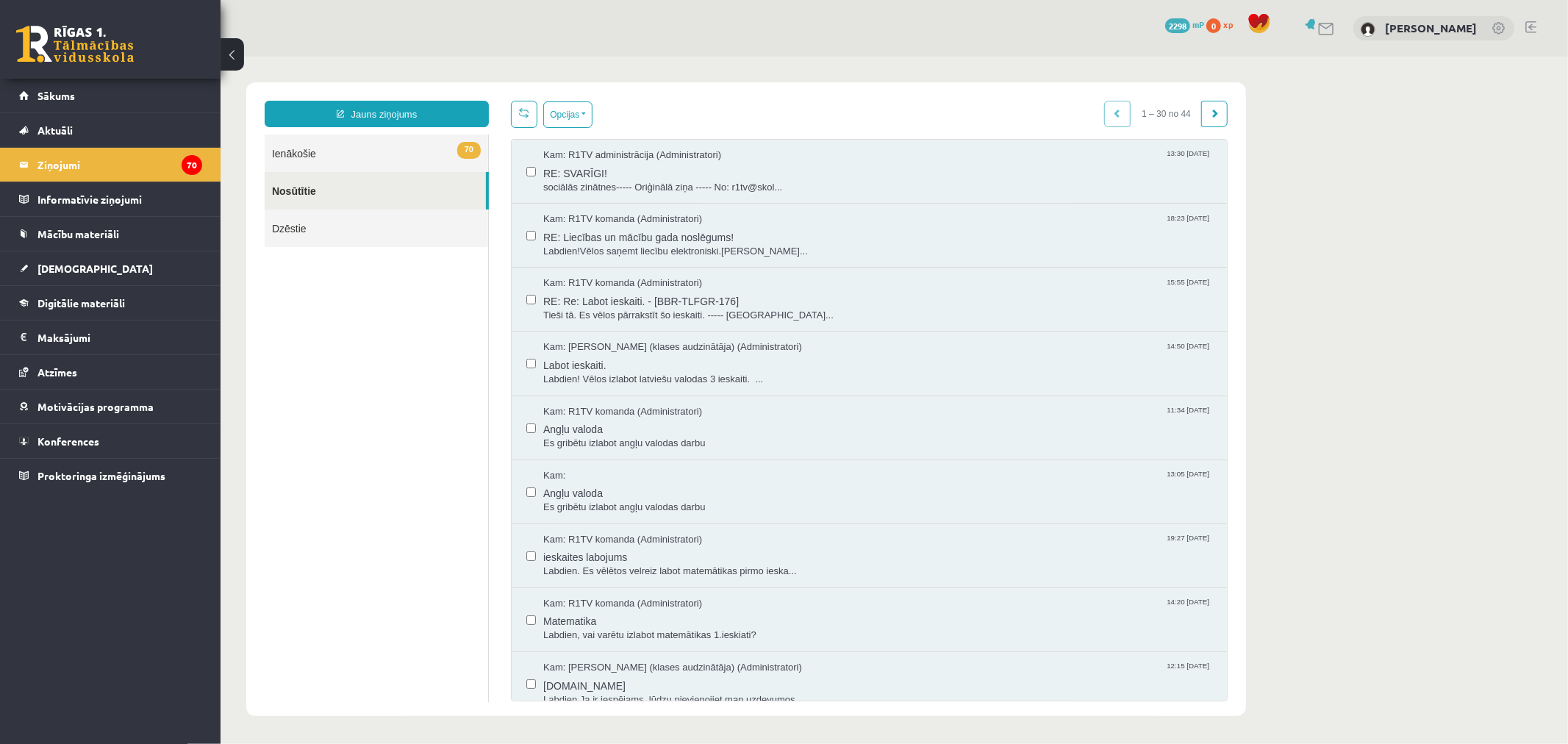
scroll to position [0, 0]
click at [363, 143] on link "70 Ienākošie" at bounding box center [376, 152] width 224 height 37
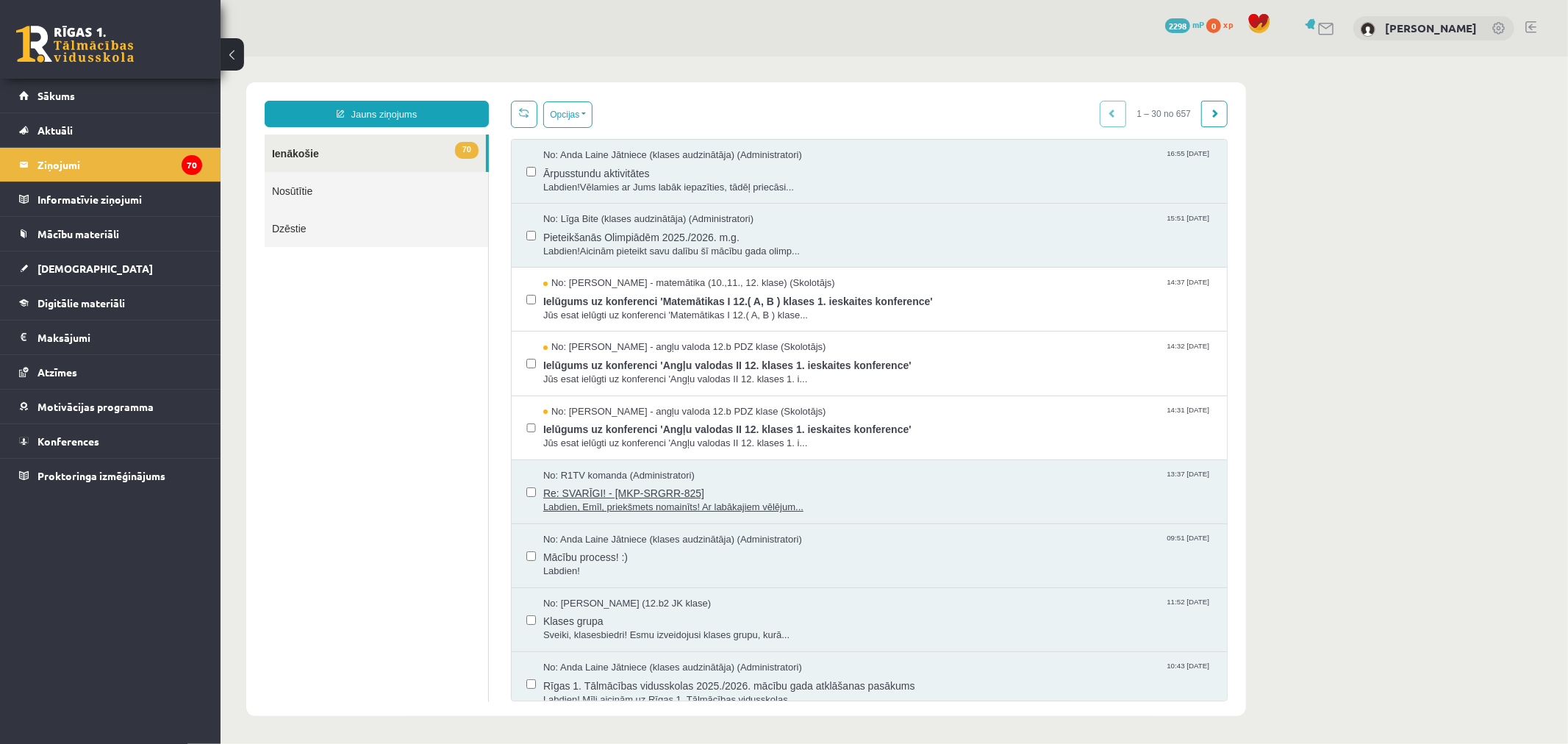
click at [777, 492] on span "Re: SVARĪGI! - [MKP-SRGRR-825]" at bounding box center [877, 491] width 669 height 18
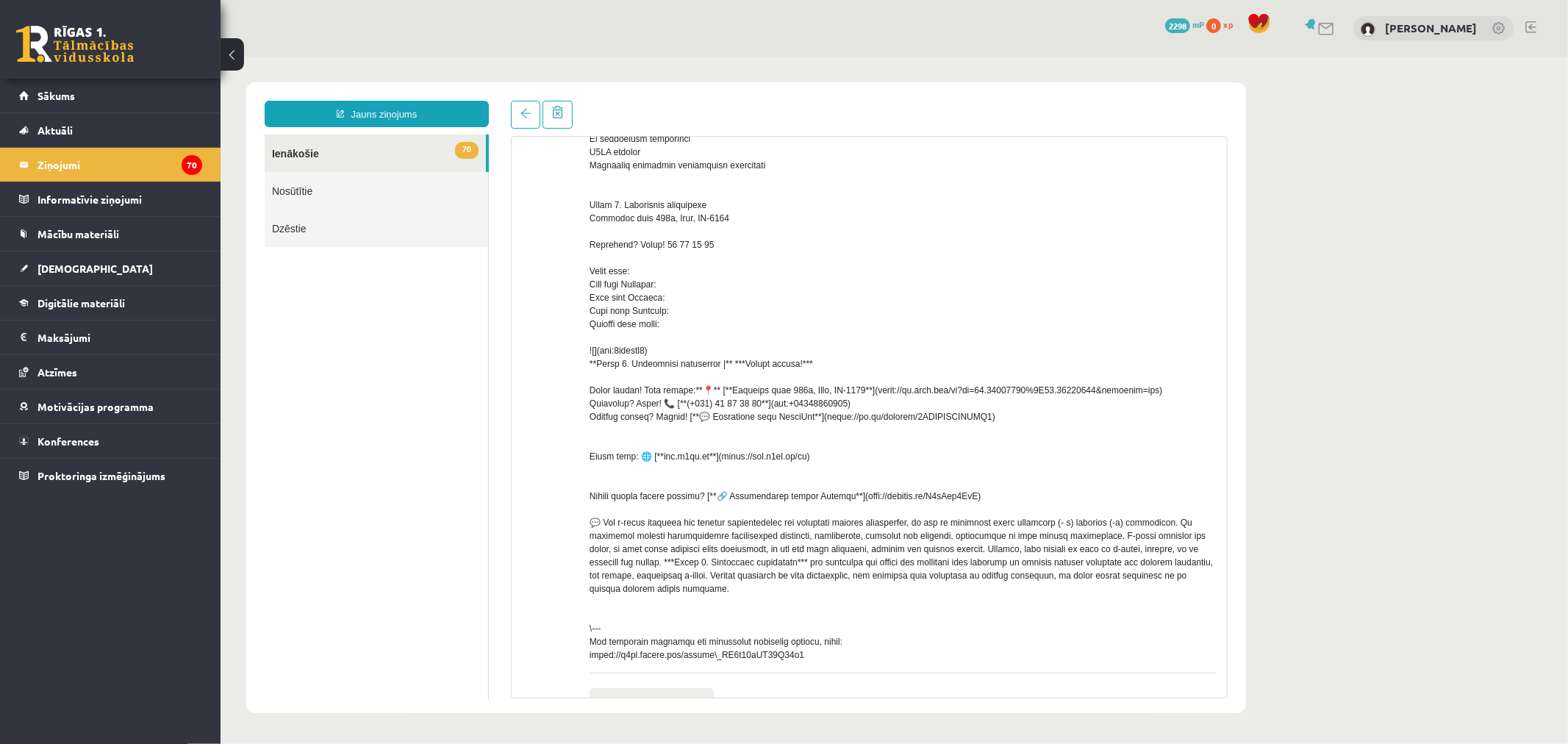
click at [361, 196] on link "Nosūtītie" at bounding box center [376, 190] width 224 height 37
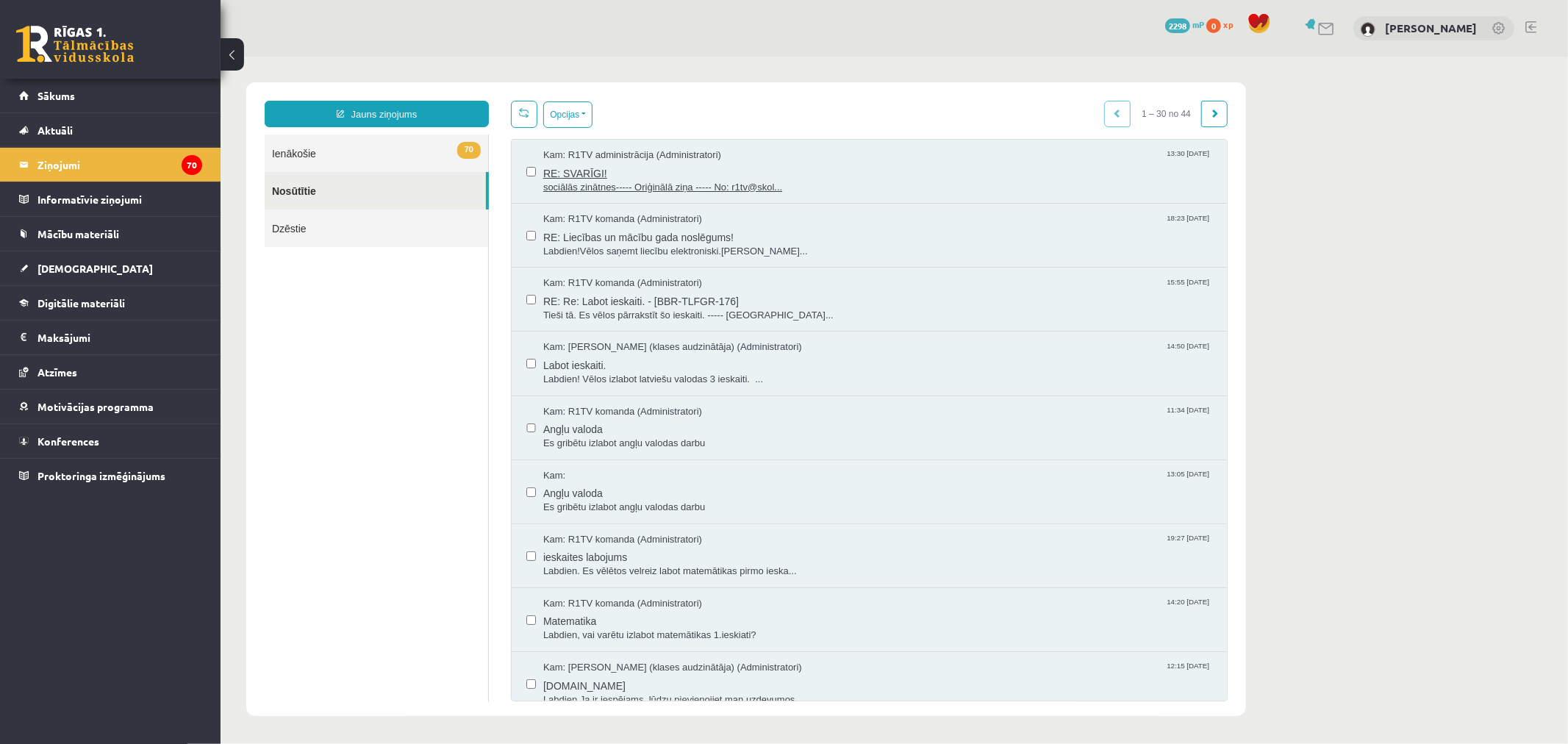
click at [647, 185] on span "sociālās zinātnes----- Oriģinālā ziņa ----- No: r1tv@skol..." at bounding box center [877, 187] width 669 height 14
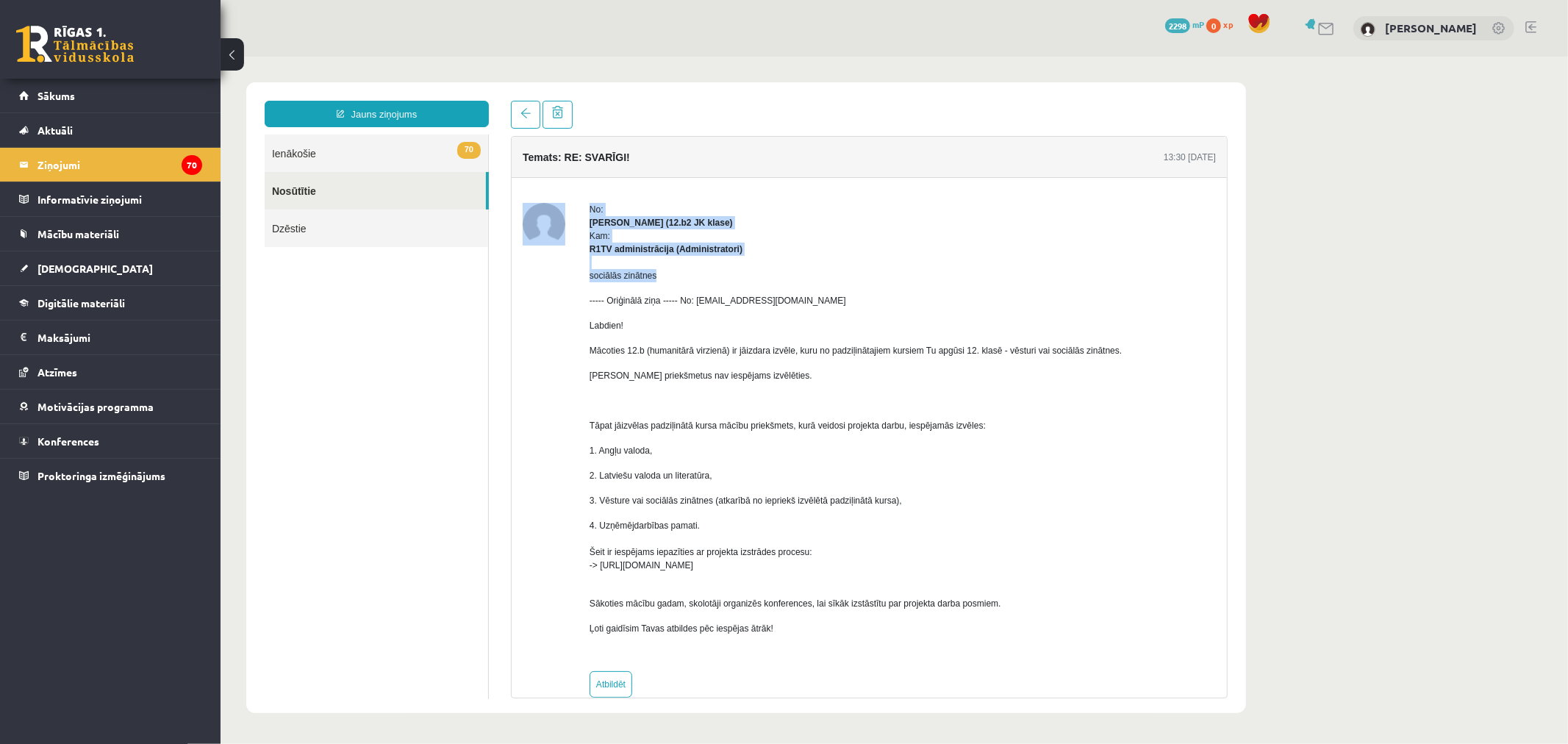
drag, startPoint x: 575, startPoint y: 272, endPoint x: 679, endPoint y: 279, distance: 104.2
click at [679, 279] on div "No: [PERSON_NAME] (12.b2 JK klase) Kam: R1TV administrācija (Administratori) so…" at bounding box center [868, 449] width 693 height 495
click at [684, 279] on p "sociālās zinātnes" at bounding box center [854, 275] width 532 height 13
drag, startPoint x: 580, startPoint y: 276, endPoint x: 669, endPoint y: 273, distance: 89.1
click at [669, 273] on div "No: [PERSON_NAME] (12.b2 JK klase) Kam: R1TV administrācija (Administratori) so…" at bounding box center [868, 449] width 693 height 495
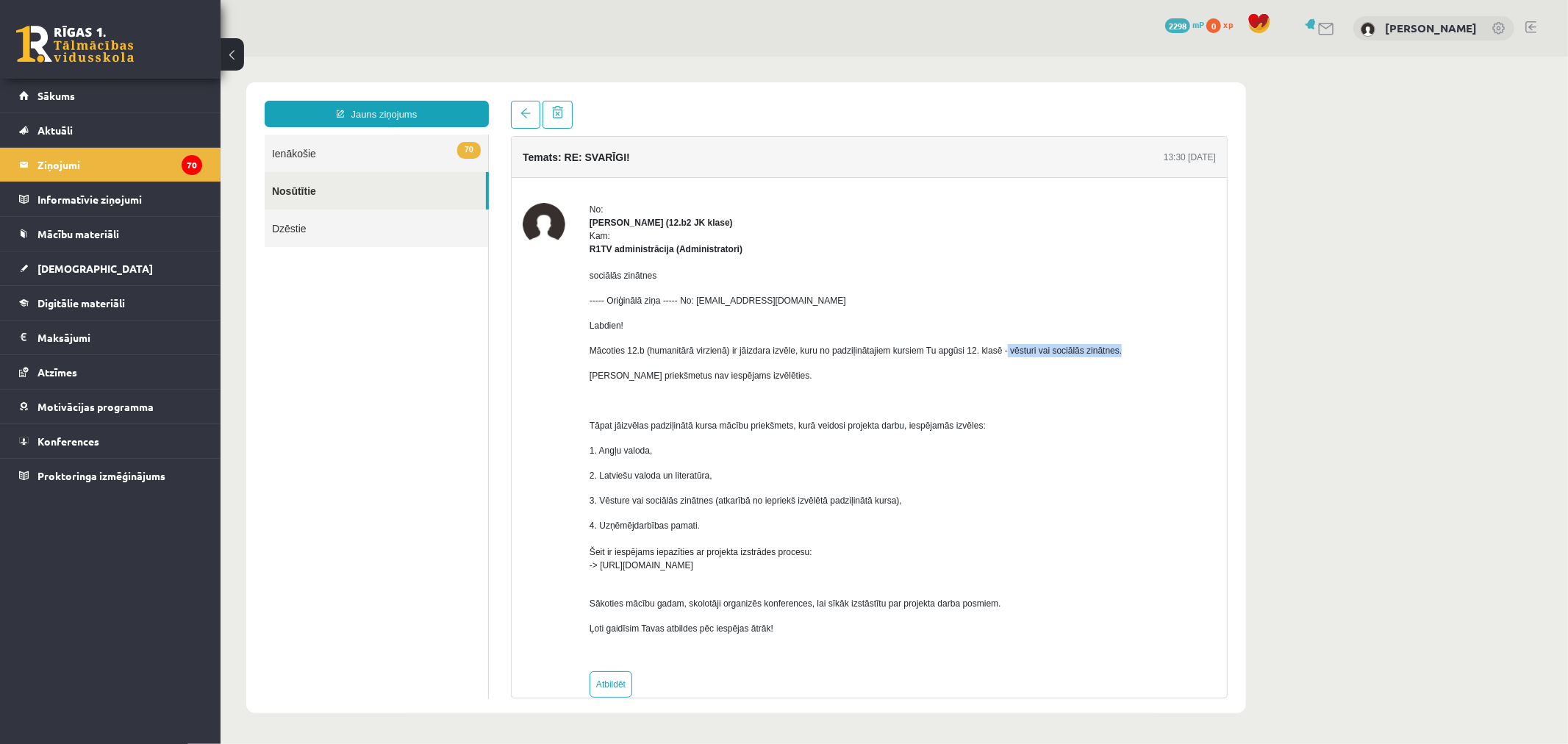
drag, startPoint x: 1000, startPoint y: 353, endPoint x: 1117, endPoint y: 348, distance: 117.1
click at [1117, 348] on div "No: [PERSON_NAME] (12.b2 JK klase) Kam: R1TV administrācija (Administratori) so…" at bounding box center [868, 449] width 693 height 495
click at [1118, 374] on div "No: [PERSON_NAME] (12.b2 JK klase) Kam: R1TV administrācija (Administratori) so…" at bounding box center [868, 449] width 693 height 495
drag, startPoint x: 1047, startPoint y: 370, endPoint x: 1036, endPoint y: 368, distance: 11.2
click at [1038, 368] on p "[PERSON_NAME] priekšmetus nav iespējams izvēlēties." at bounding box center [854, 375] width 532 height 13
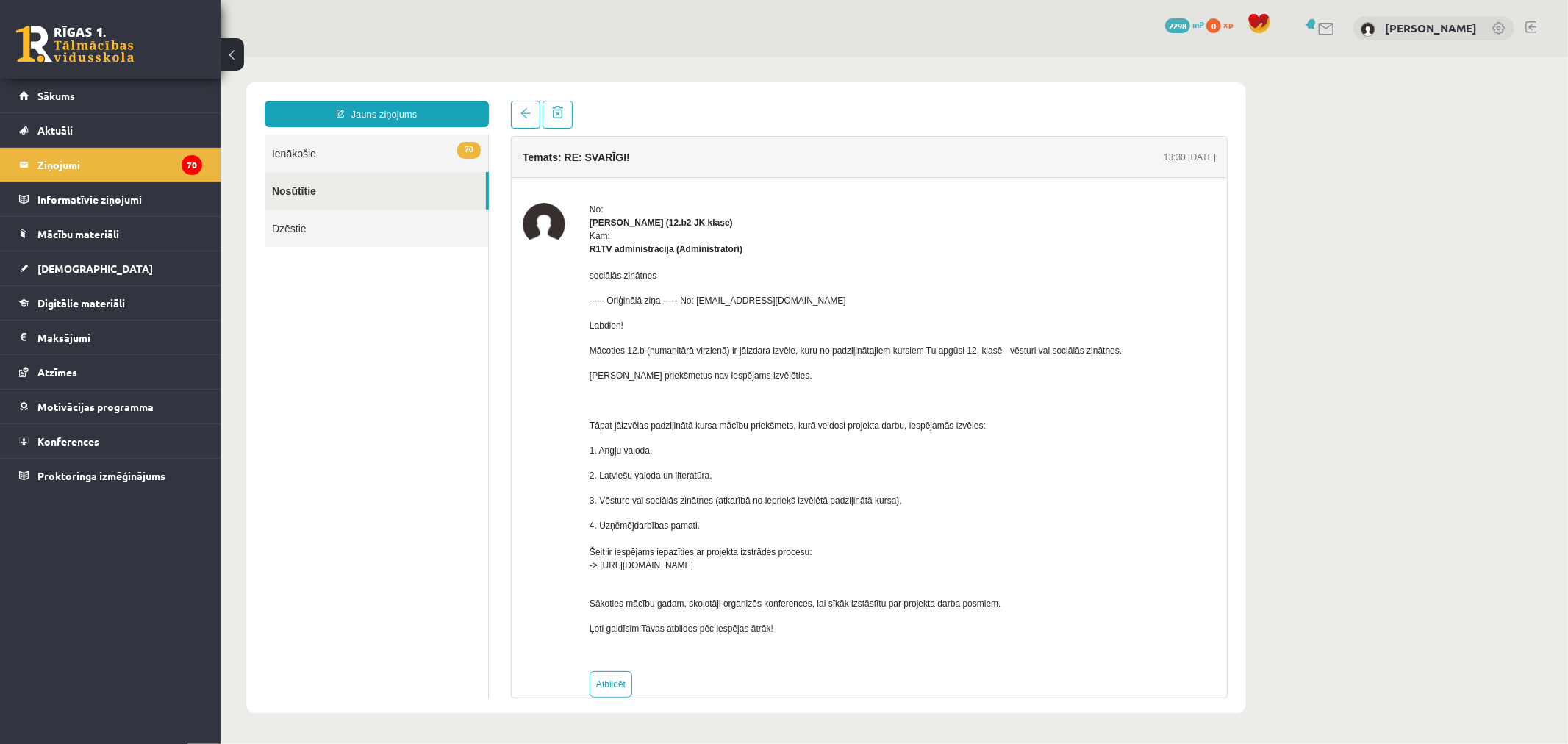
click at [1085, 353] on p "Mācoties 12.b (humanitārā virzienā) ir jāizdara izvēle, kuru no padziļinātajiem…" at bounding box center [854, 350] width 532 height 13
drag, startPoint x: 1008, startPoint y: 353, endPoint x: 1080, endPoint y: 352, distance: 72.0
click at [1080, 352] on p "Mācoties 12.b (humanitārā virzienā) ir jāizdara izvēle, kuru no padziļinātajiem…" at bounding box center [854, 350] width 532 height 13
click at [1152, 351] on div "No: [PERSON_NAME] (12.b2 JK klase) Kam: R1TV administrācija (Administratori) so…" at bounding box center [868, 449] width 693 height 495
click at [519, 118] on link at bounding box center [525, 114] width 30 height 28
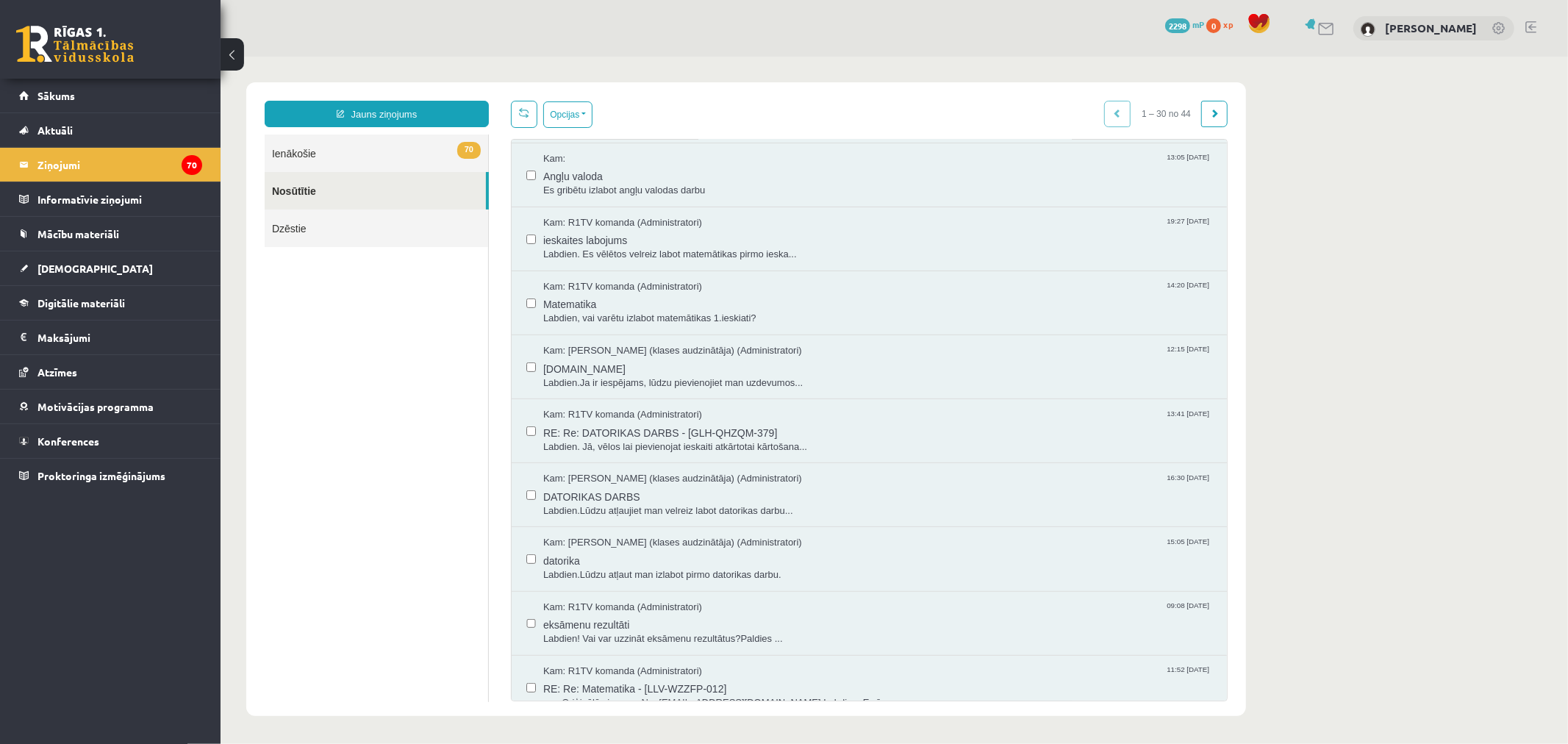
scroll to position [326, 0]
click at [416, 150] on link "70 Ienākošie" at bounding box center [376, 152] width 224 height 37
click at [415, 152] on link "70 Ienākošie" at bounding box center [376, 152] width 224 height 37
click at [438, 163] on link "70 Ienākošie" at bounding box center [376, 152] width 224 height 37
click at [463, 156] on span "70" at bounding box center [468, 149] width 23 height 17
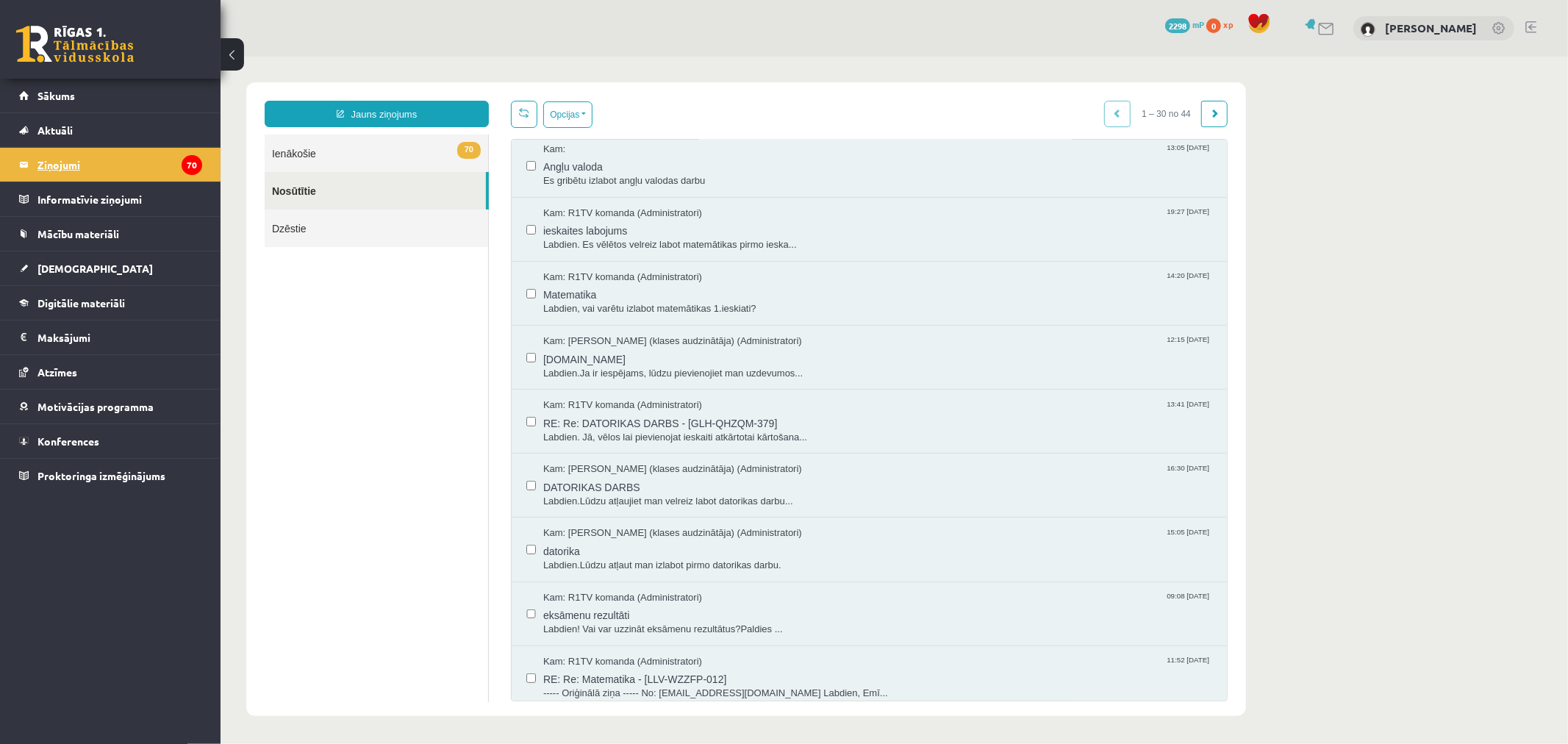
click at [135, 167] on legend "Ziņojumi 70" at bounding box center [119, 164] width 165 height 34
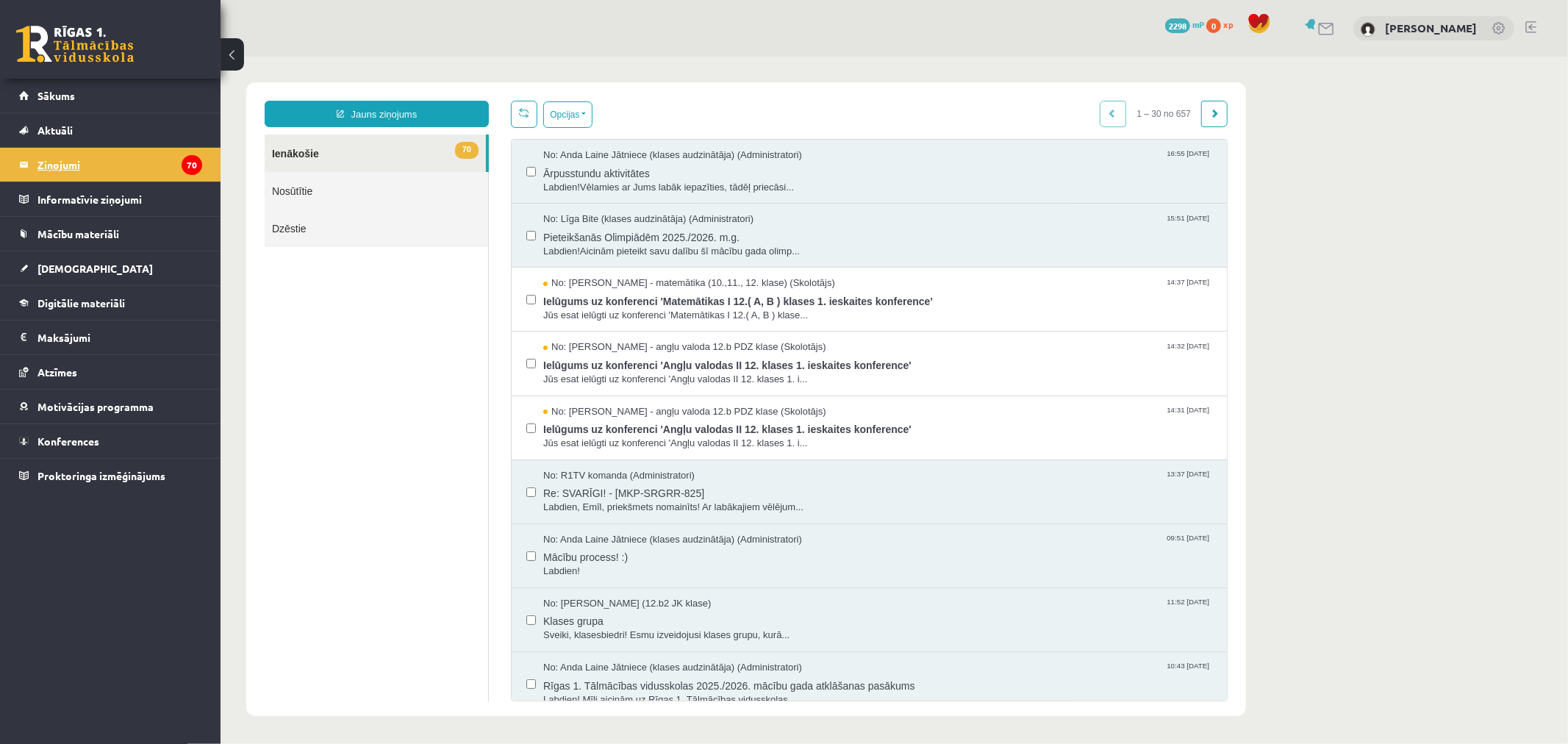
scroll to position [0, 0]
click at [345, 152] on link "70 Ienākošie" at bounding box center [374, 152] width 221 height 37
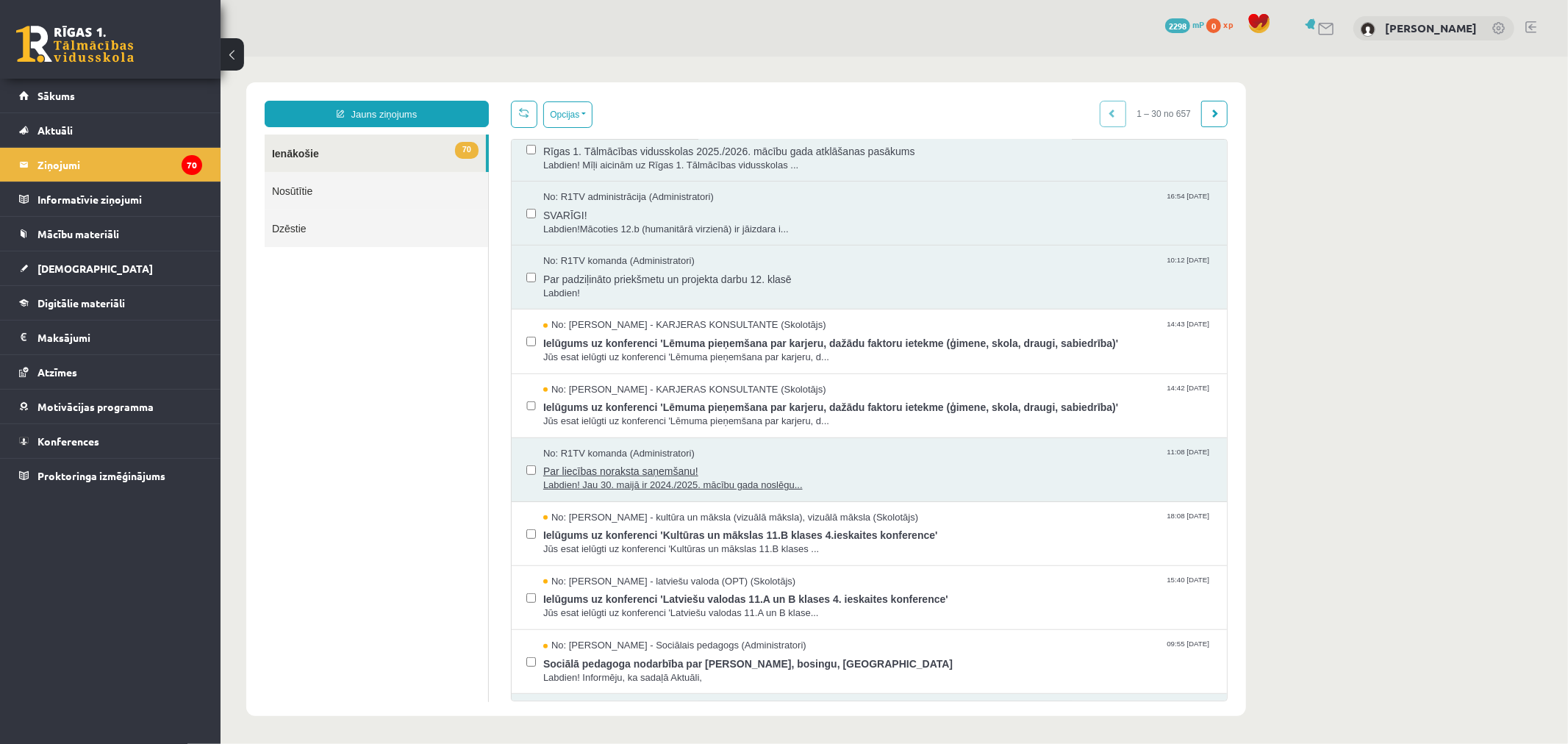
scroll to position [571, 0]
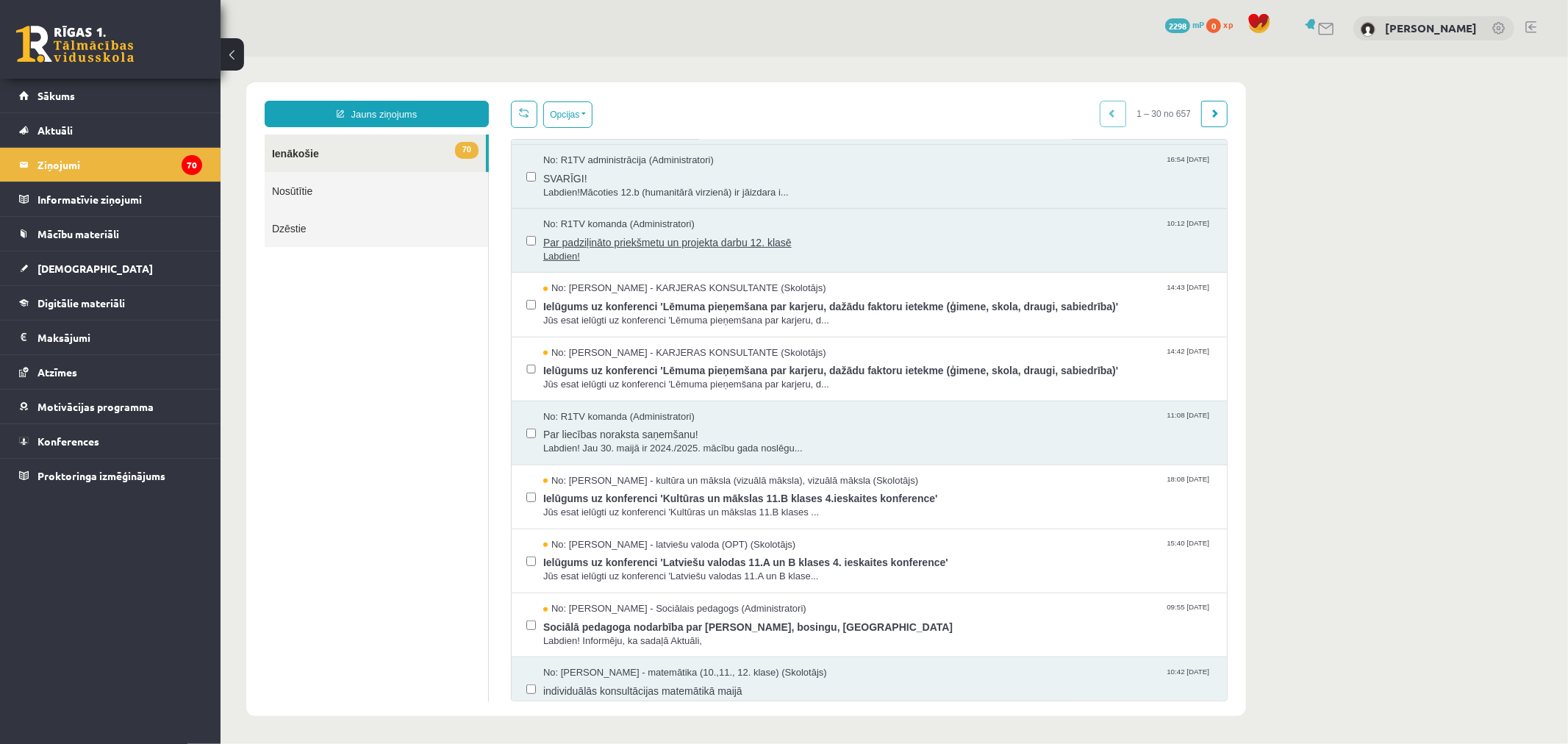
click at [980, 240] on span "Par padziļināto priekšmetu un projekta darbu 12. klasē" at bounding box center [877, 240] width 669 height 18
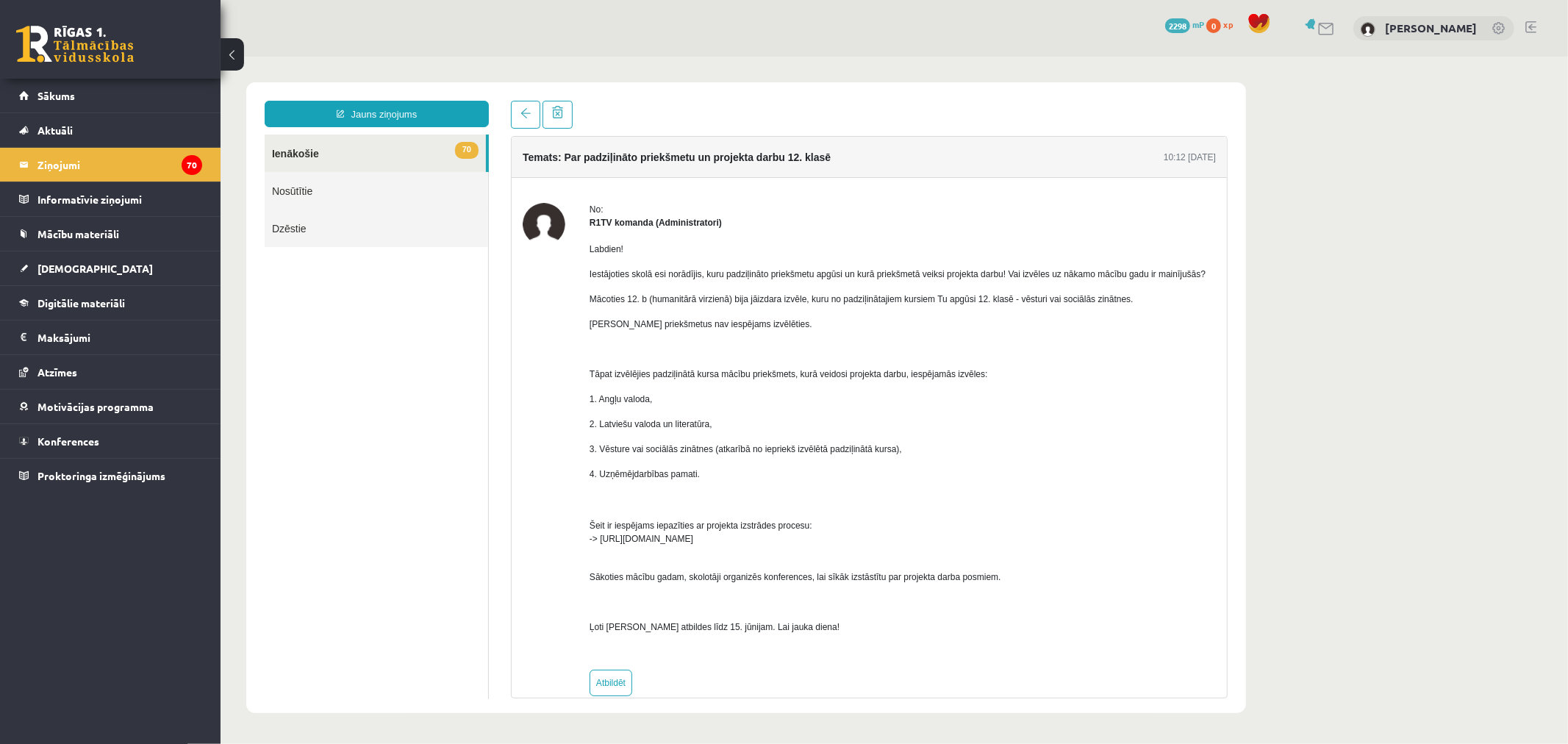
scroll to position [0, 0]
click at [659, 299] on span "Mācoties 12. b (humanitārā virzienā) bija jāizdara izvēle, kuru no padziļinātaj…" at bounding box center [860, 298] width 544 height 10
drag, startPoint x: 1150, startPoint y: 469, endPoint x: 276, endPoint y: 312, distance: 888.0
click at [276, 312] on ul "70 Ienākošie Nosūtītie Dzēstie" at bounding box center [376, 416] width 224 height 564
click at [182, 245] on link "Mācību materiāli" at bounding box center [110, 233] width 183 height 34
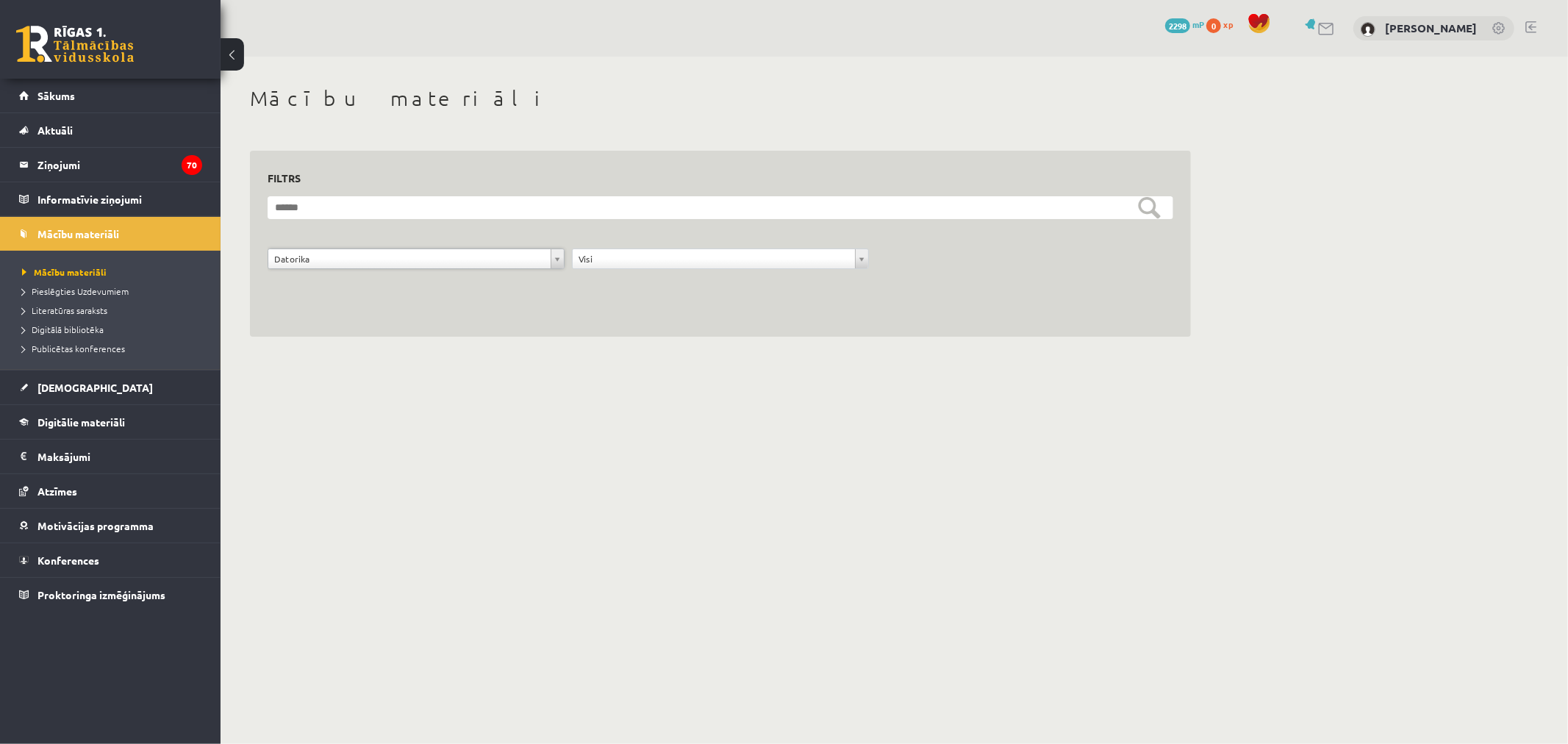
click at [372, 270] on div "**********" at bounding box center [416, 262] width 305 height 28
click at [358, 247] on form "**********" at bounding box center [720, 240] width 906 height 89
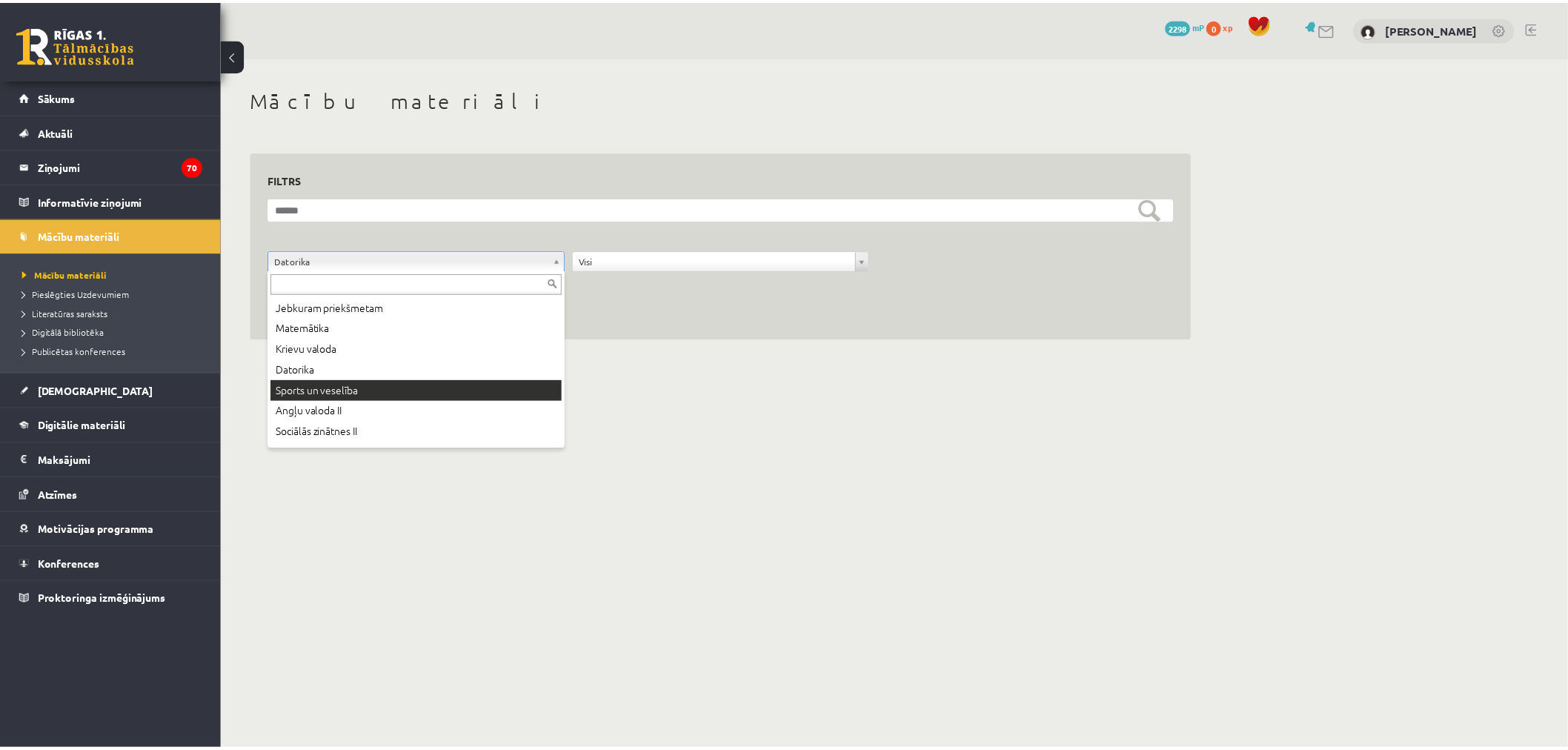
scroll to position [59, 0]
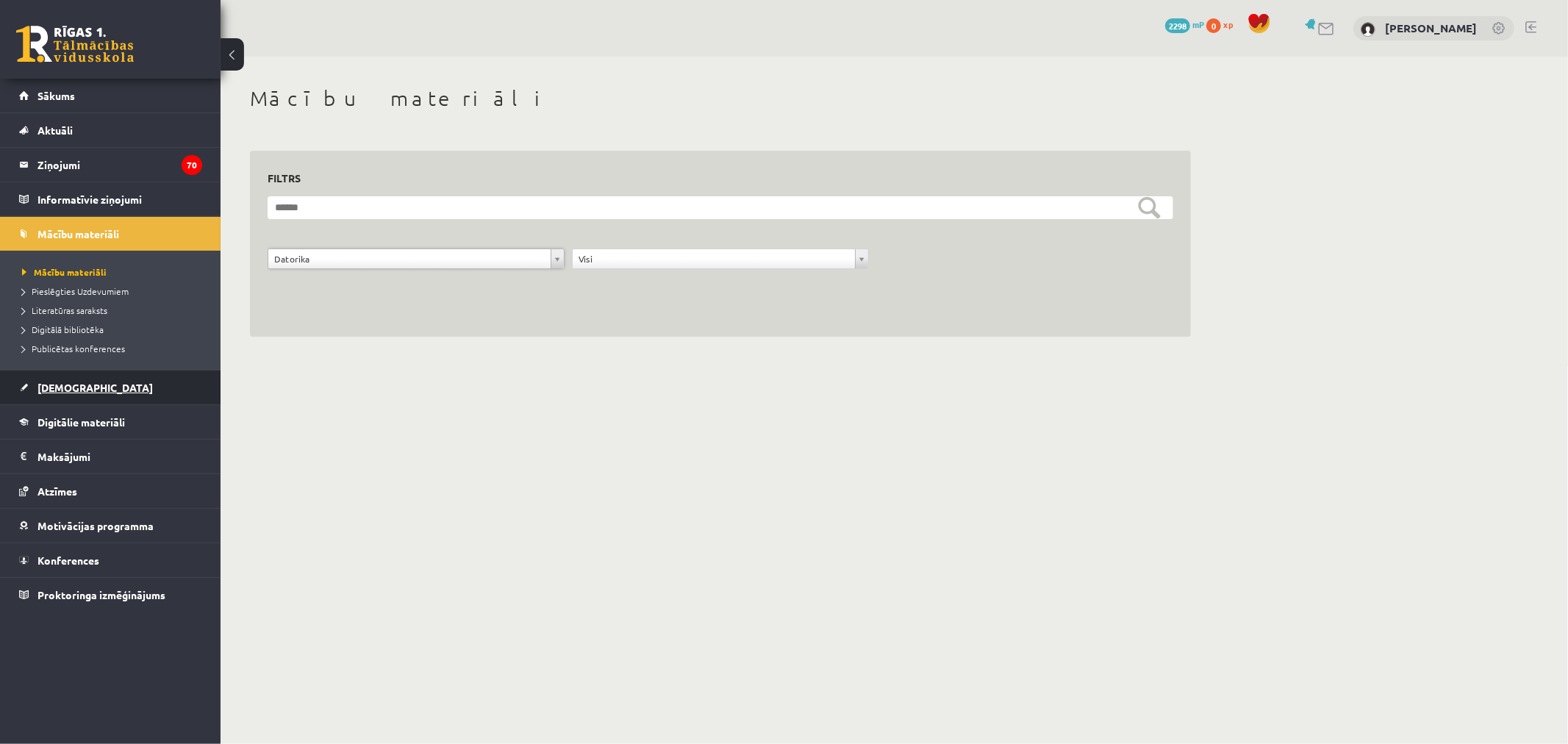
click at [114, 384] on link "[DEMOGRAPHIC_DATA]" at bounding box center [110, 387] width 183 height 34
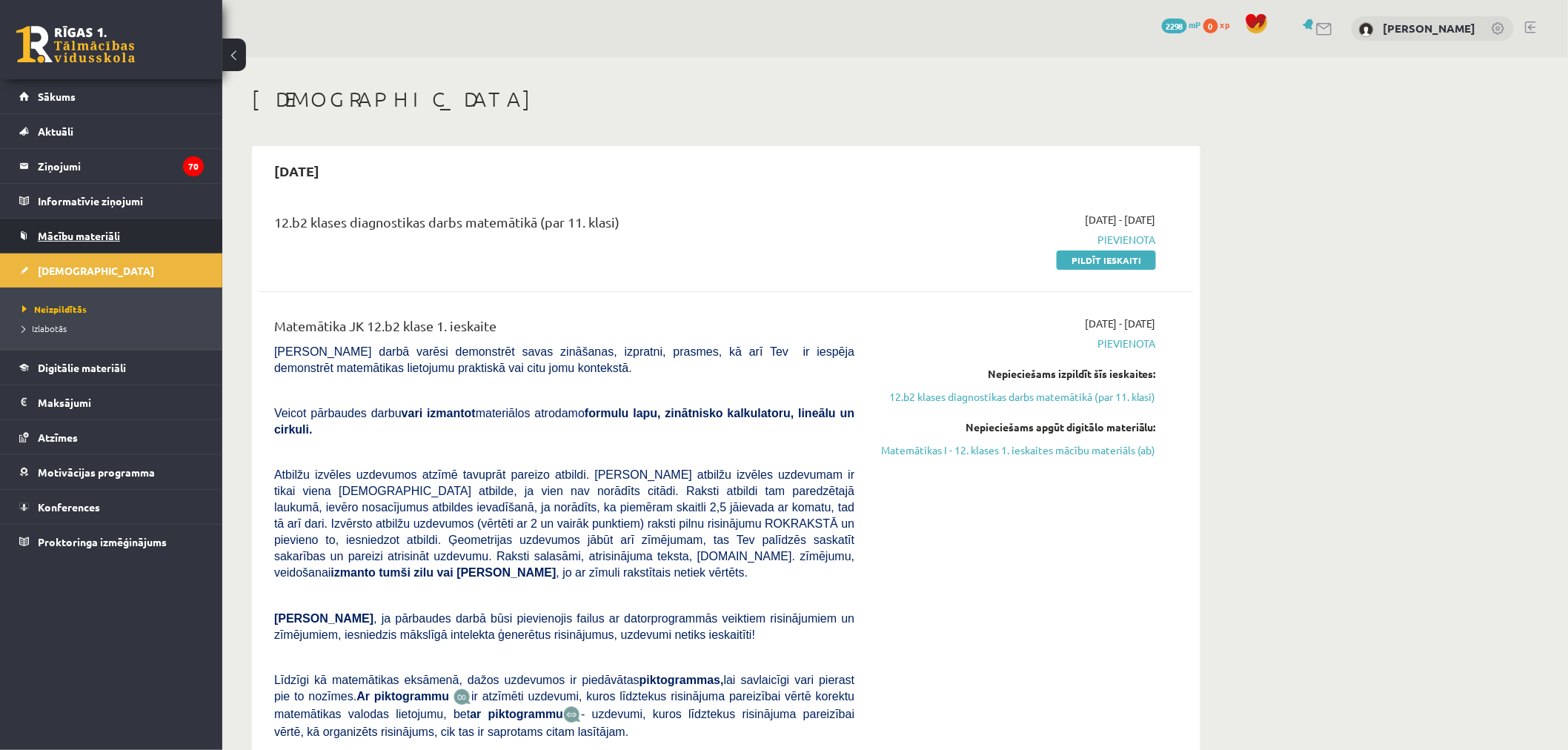
click at [103, 219] on link "Mācību materiāli" at bounding box center [111, 235] width 184 height 34
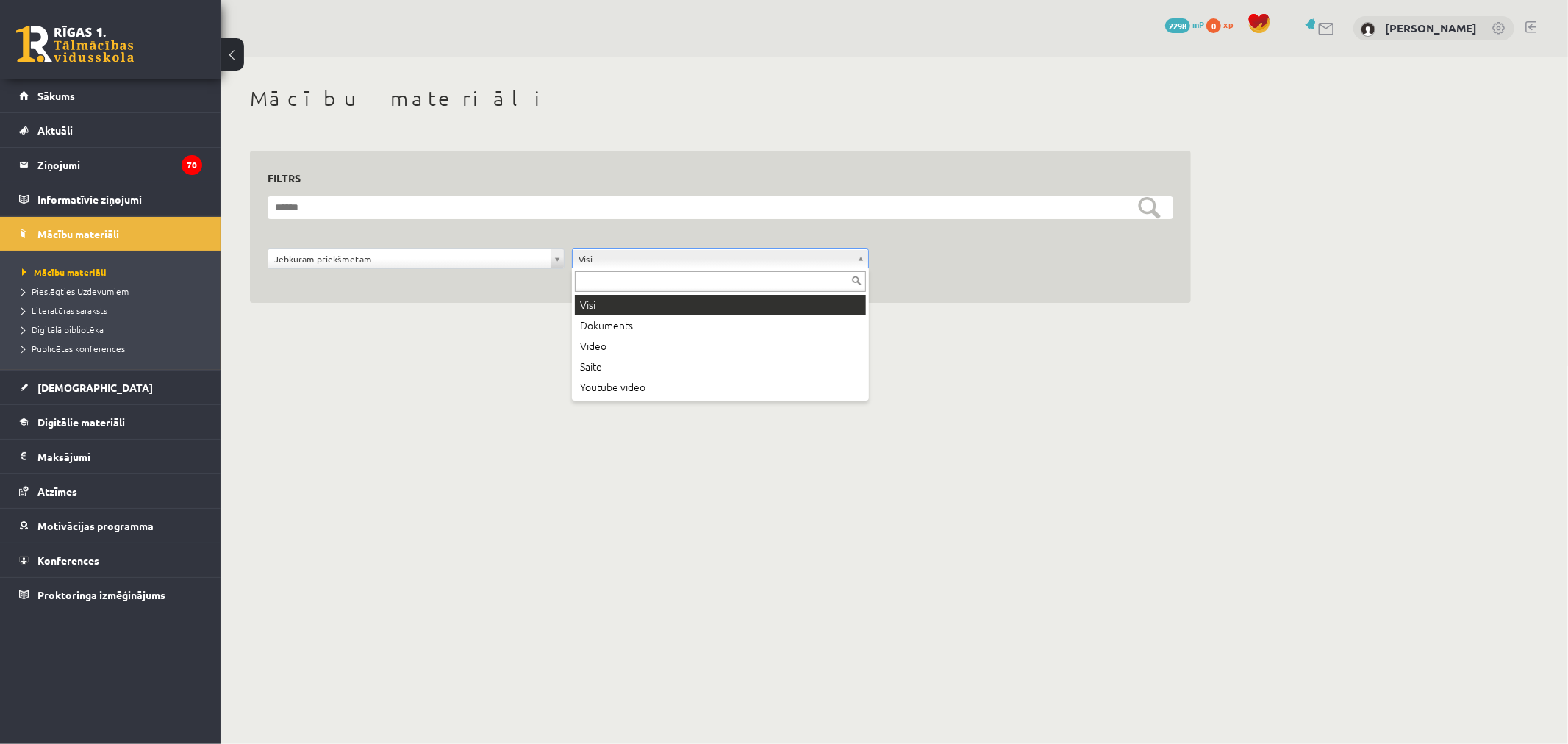
drag, startPoint x: 489, startPoint y: 262, endPoint x: 515, endPoint y: 228, distance: 42.8
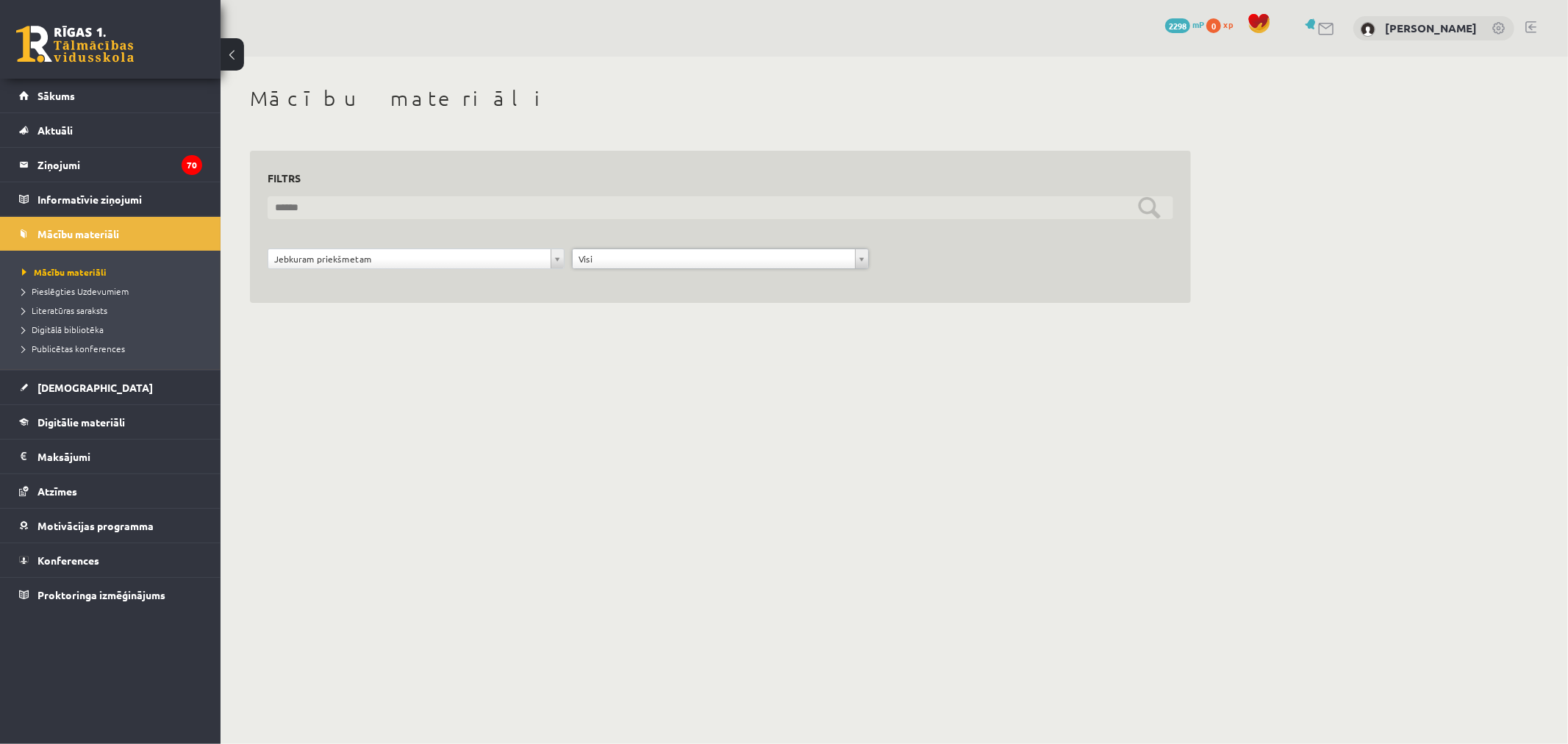
click at [516, 210] on input "text" at bounding box center [720, 208] width 906 height 23
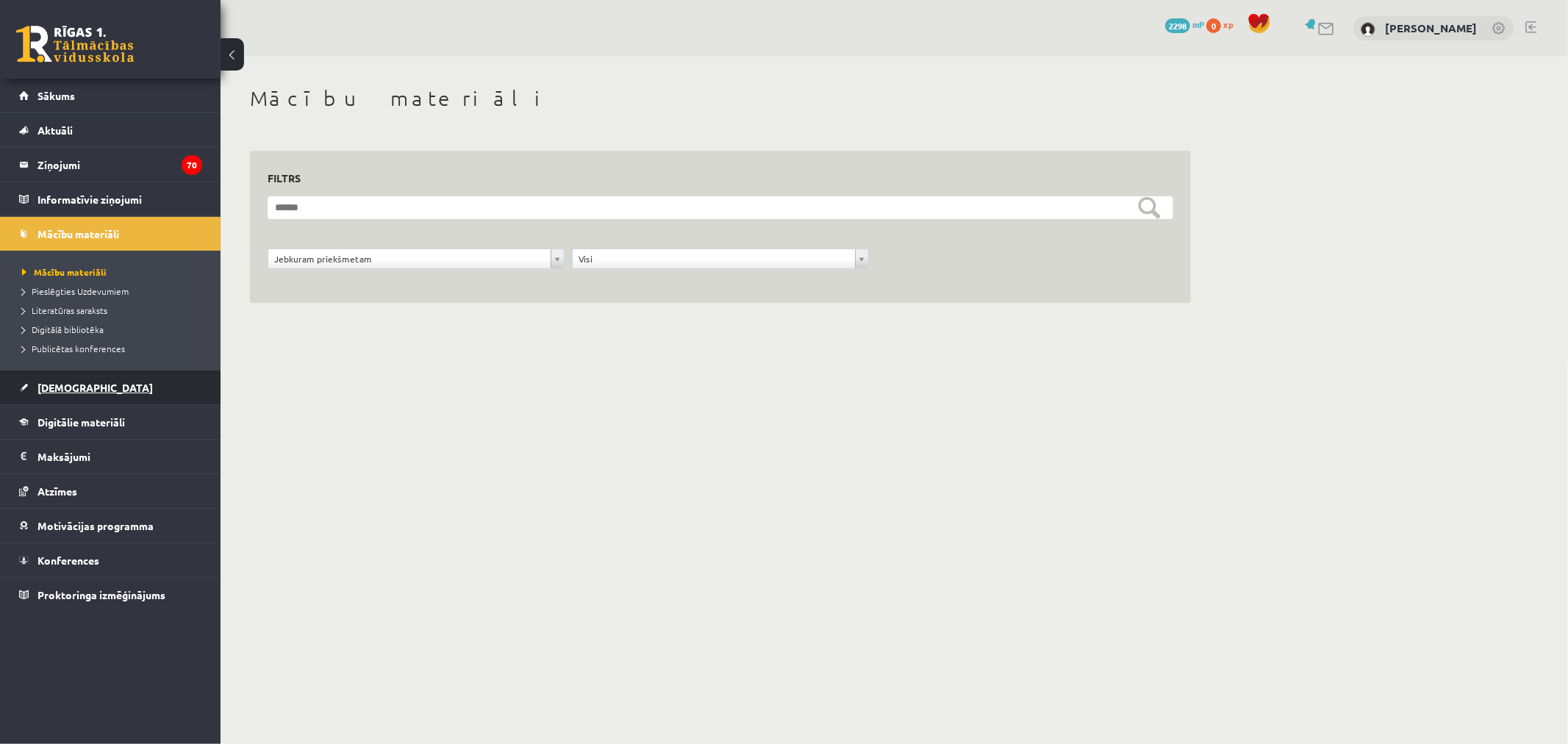
click at [144, 384] on link "[DEMOGRAPHIC_DATA]" at bounding box center [110, 387] width 183 height 34
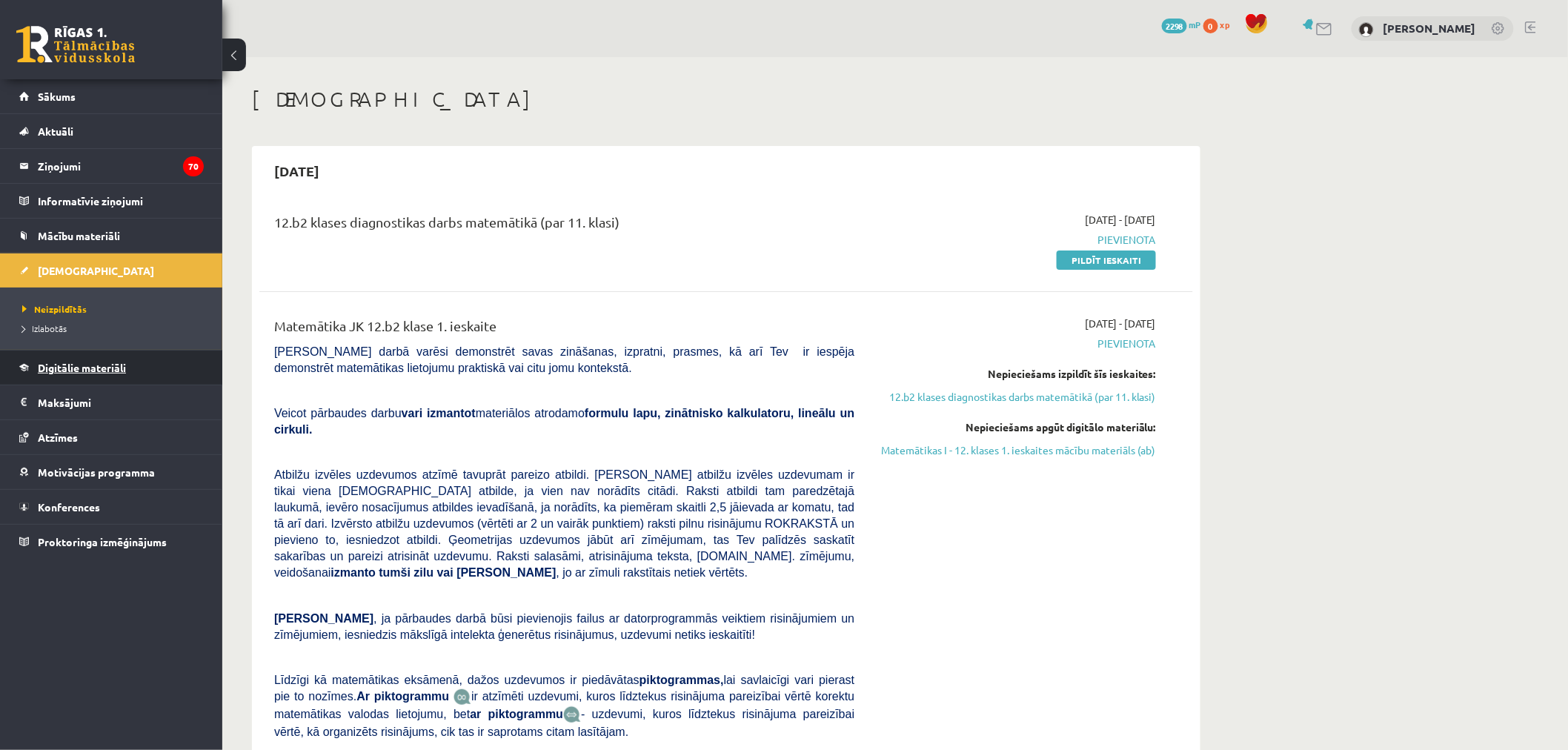
click at [143, 374] on link "Digitālie materiāli" at bounding box center [111, 367] width 184 height 34
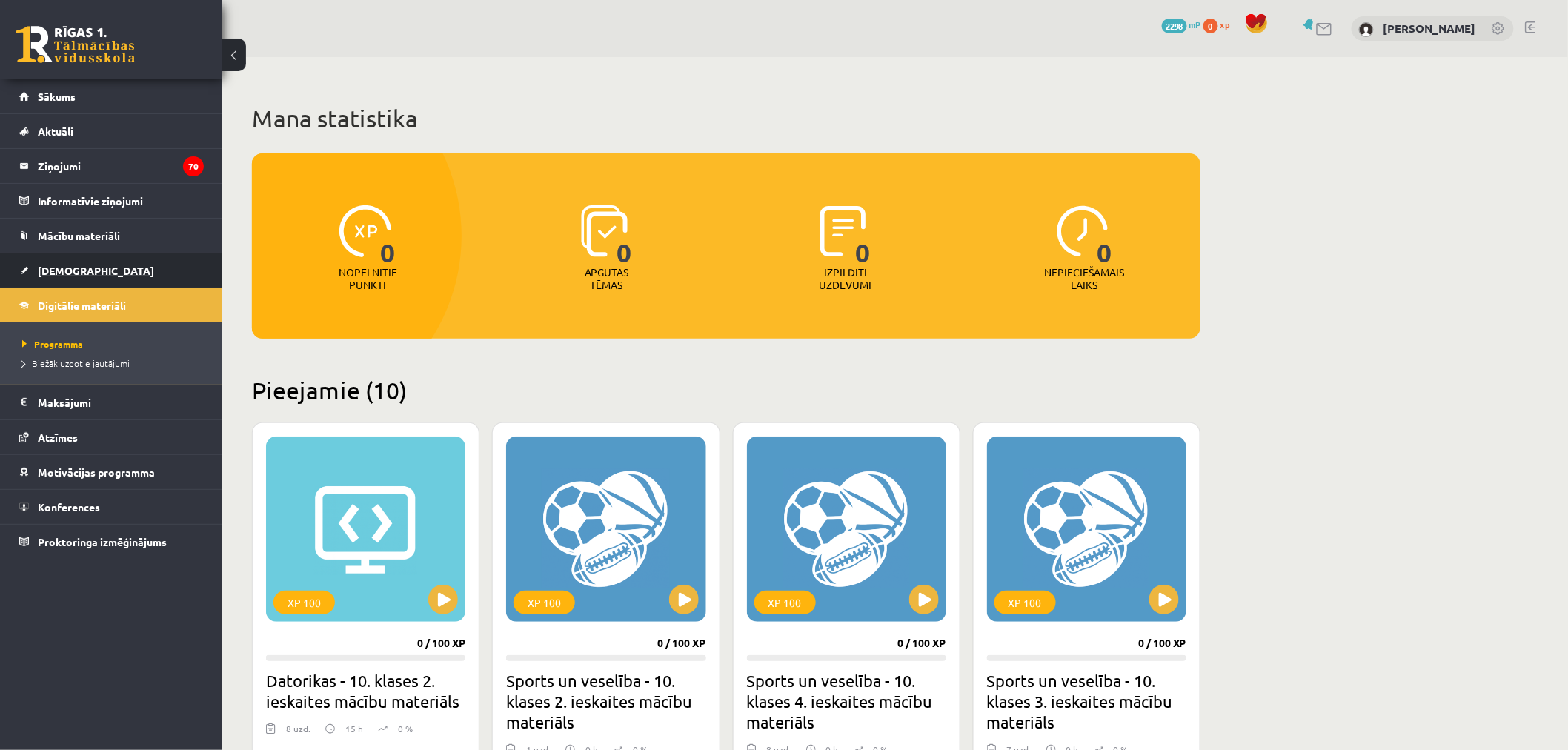
click at [129, 262] on link "[DEMOGRAPHIC_DATA]" at bounding box center [111, 270] width 184 height 34
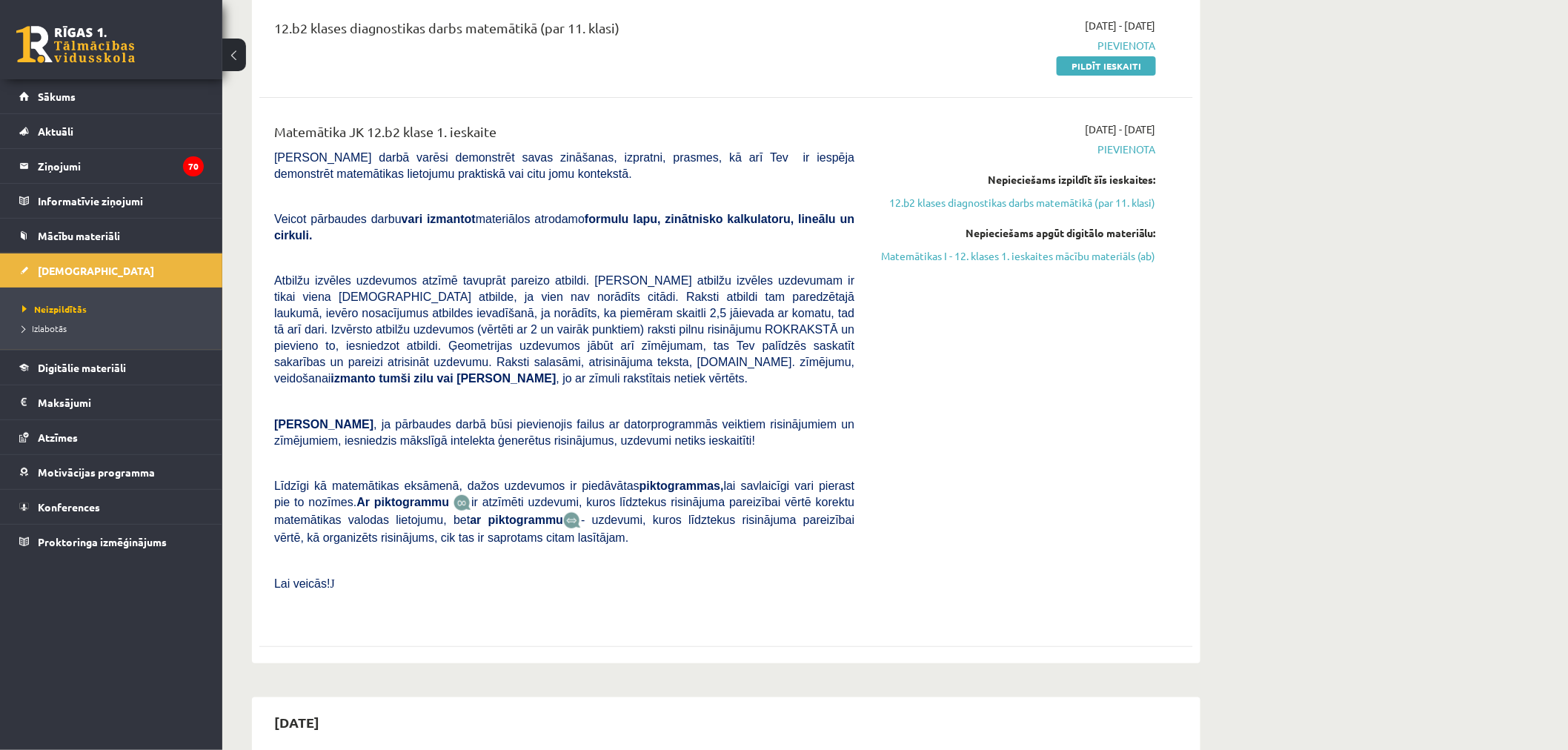
scroll to position [83, 0]
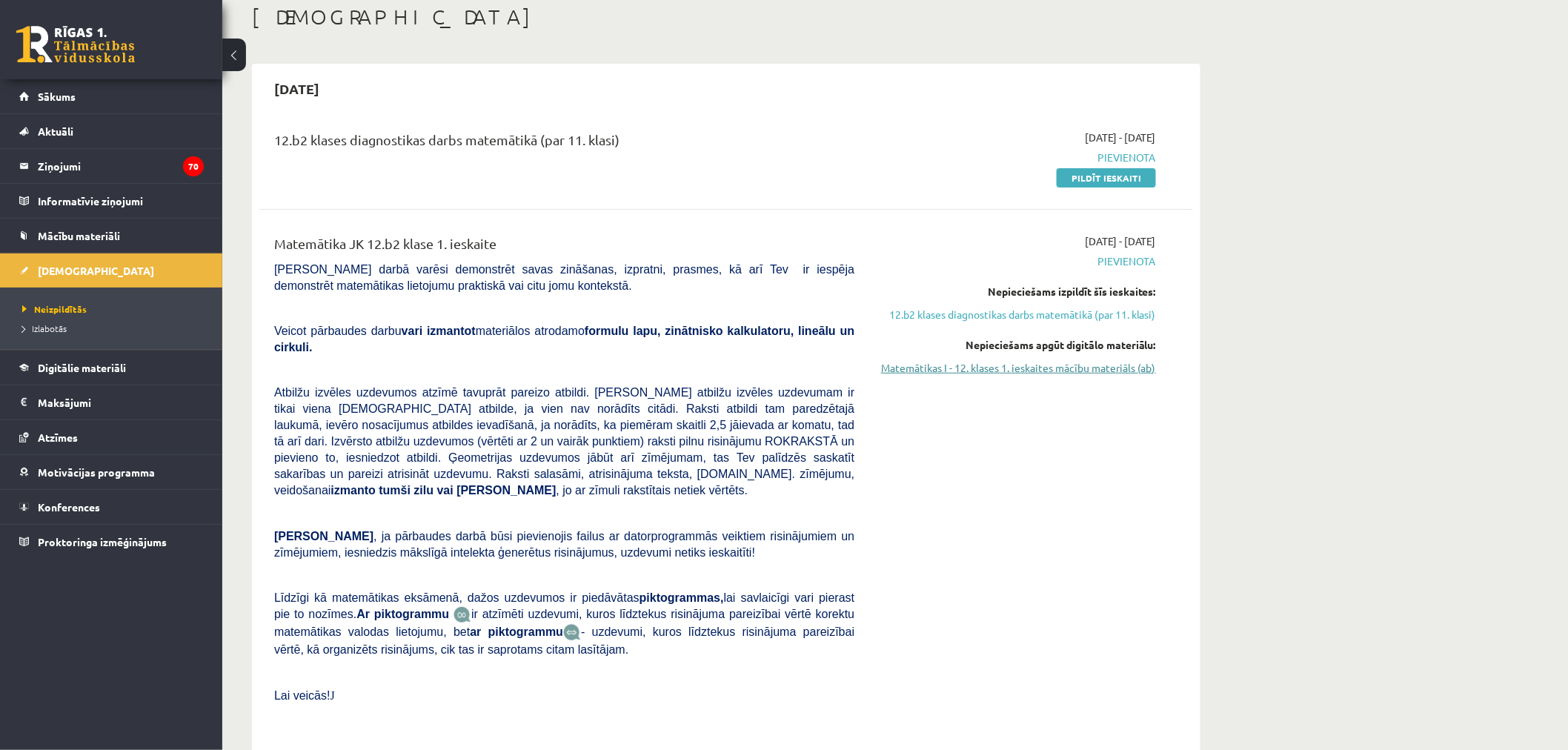
click at [1128, 366] on link "Matemātikas I - 12. klases 1. ieskaites mācību materiāls (ab)" at bounding box center [1016, 368] width 280 height 16
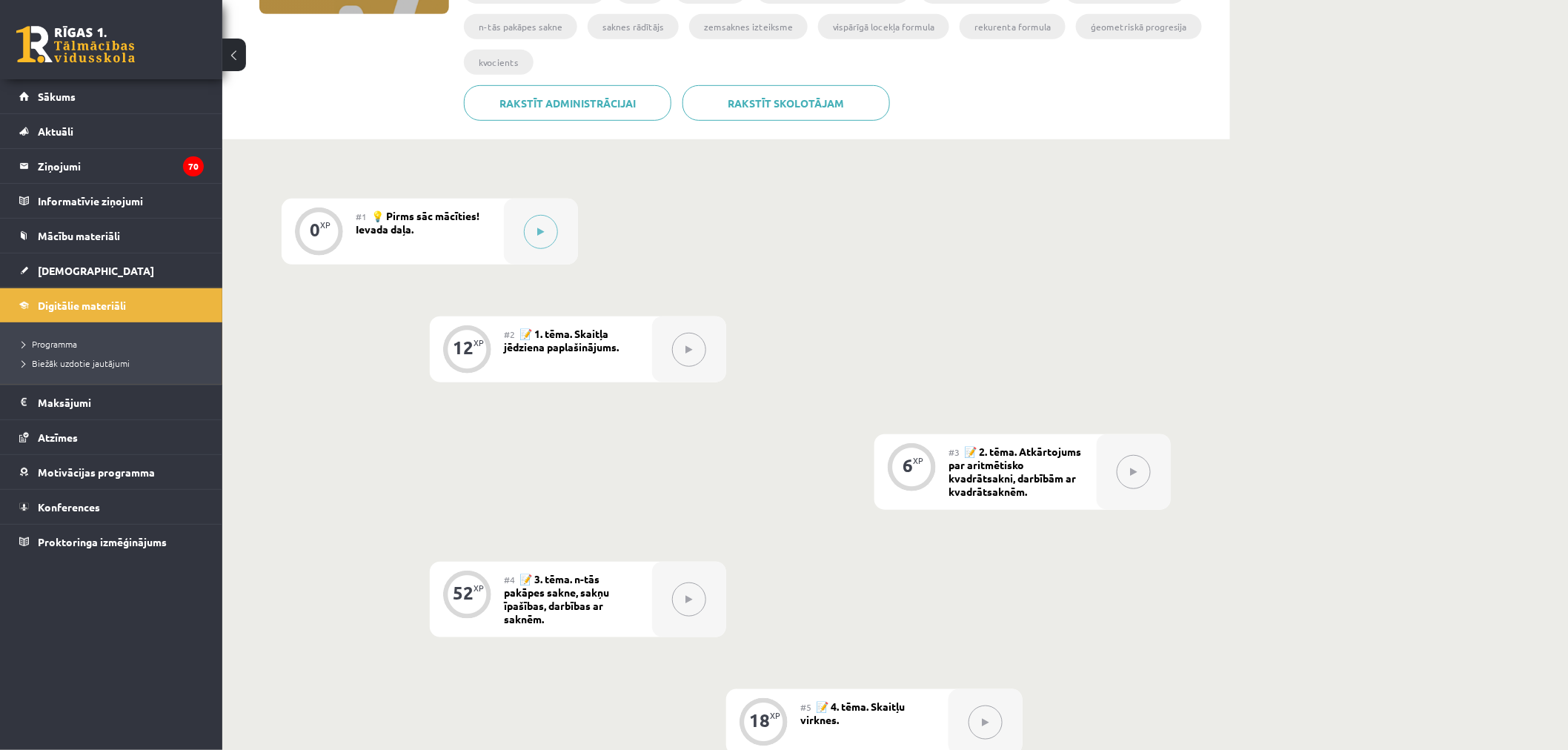
scroll to position [48, 0]
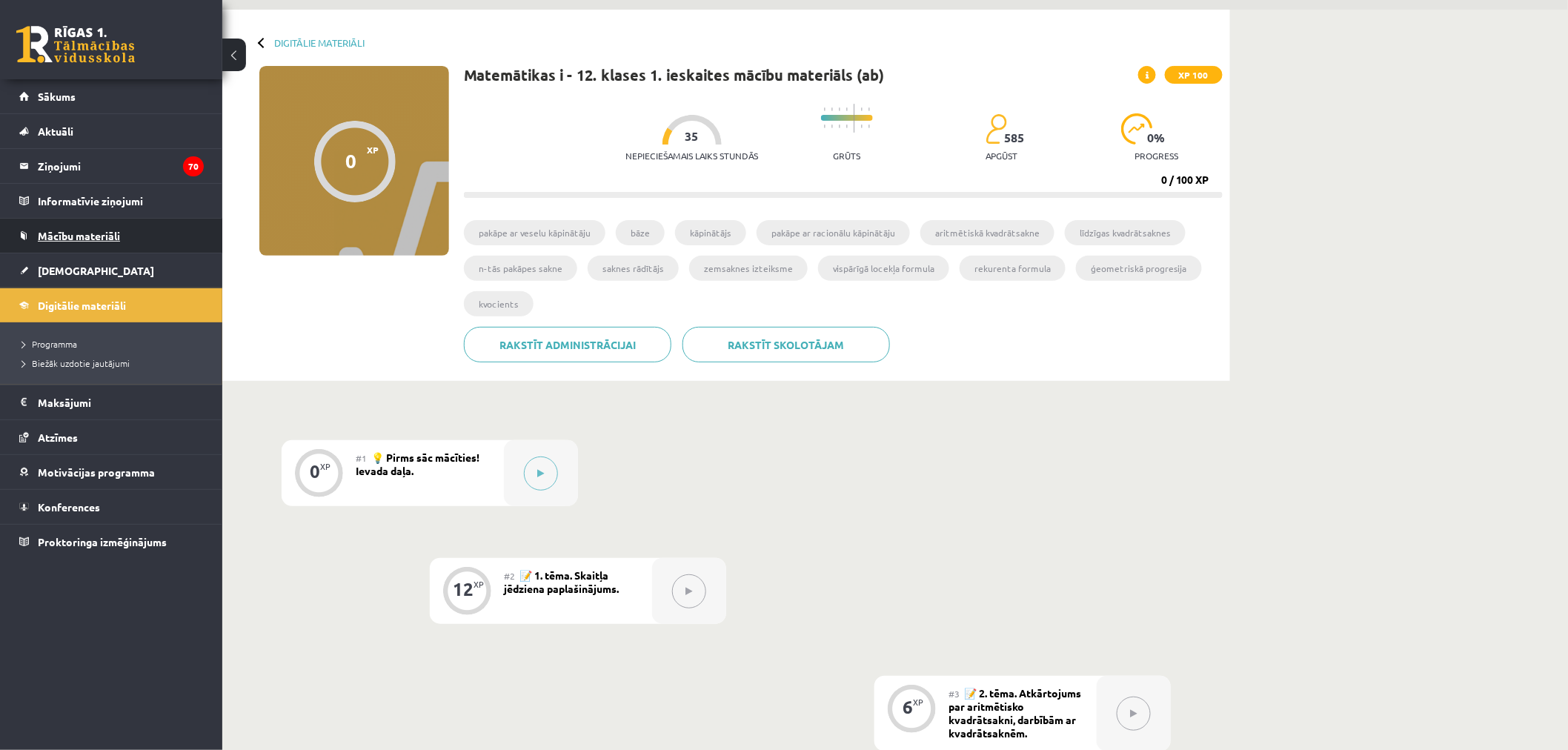
click at [139, 241] on link "Mācību materiāli" at bounding box center [111, 235] width 184 height 34
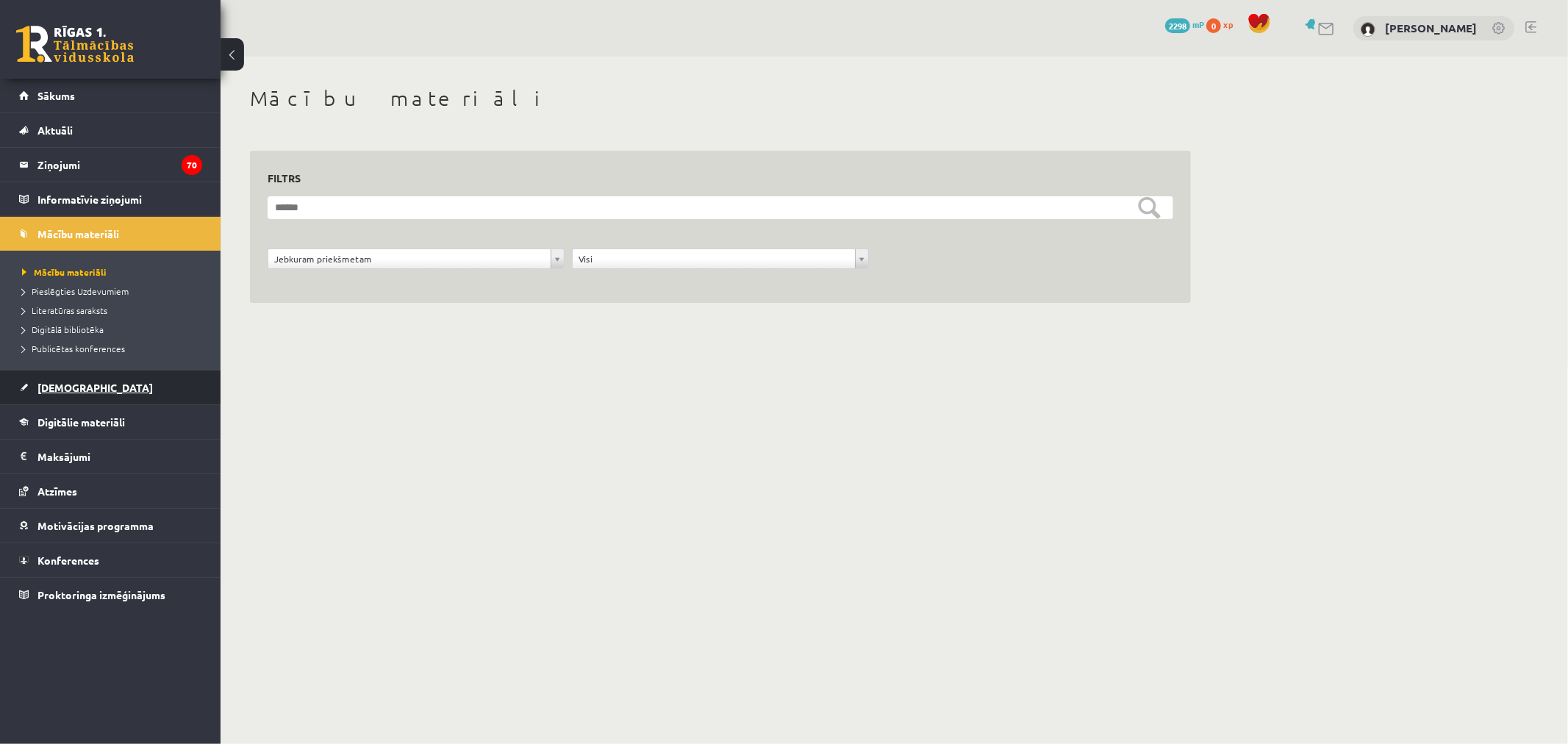
click at [144, 379] on link "[DEMOGRAPHIC_DATA]" at bounding box center [110, 387] width 183 height 34
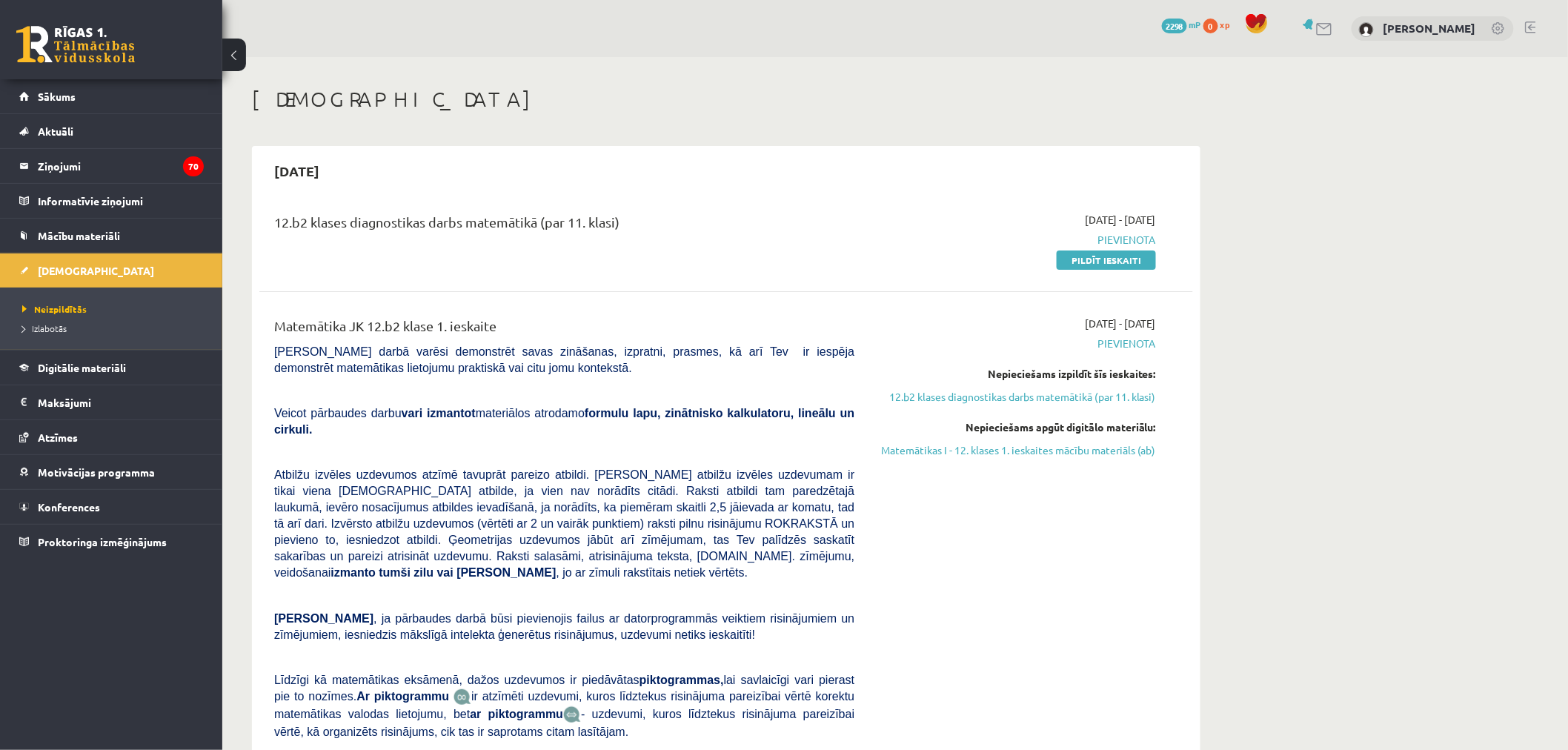
click at [1090, 320] on span "[DATE] - [DATE]" at bounding box center [1120, 323] width 71 height 16
drag, startPoint x: 1156, startPoint y: 325, endPoint x: 1141, endPoint y: 322, distance: 15.3
click at [1143, 322] on div "2025-09-01 - 2025-09-15 Pievienota Nepieciešams izpildīt šīs ieskaites: 12.b2 k…" at bounding box center [1016, 566] width 301 height 501
click at [1147, 289] on div "12.b2 klases diagnostikas darbs matemātikā (par 11. klasi) 2025-09-01 - 2025-09…" at bounding box center [726, 523] width 934 height 652
click at [116, 234] on span "Mācību materiāli" at bounding box center [78, 235] width 83 height 13
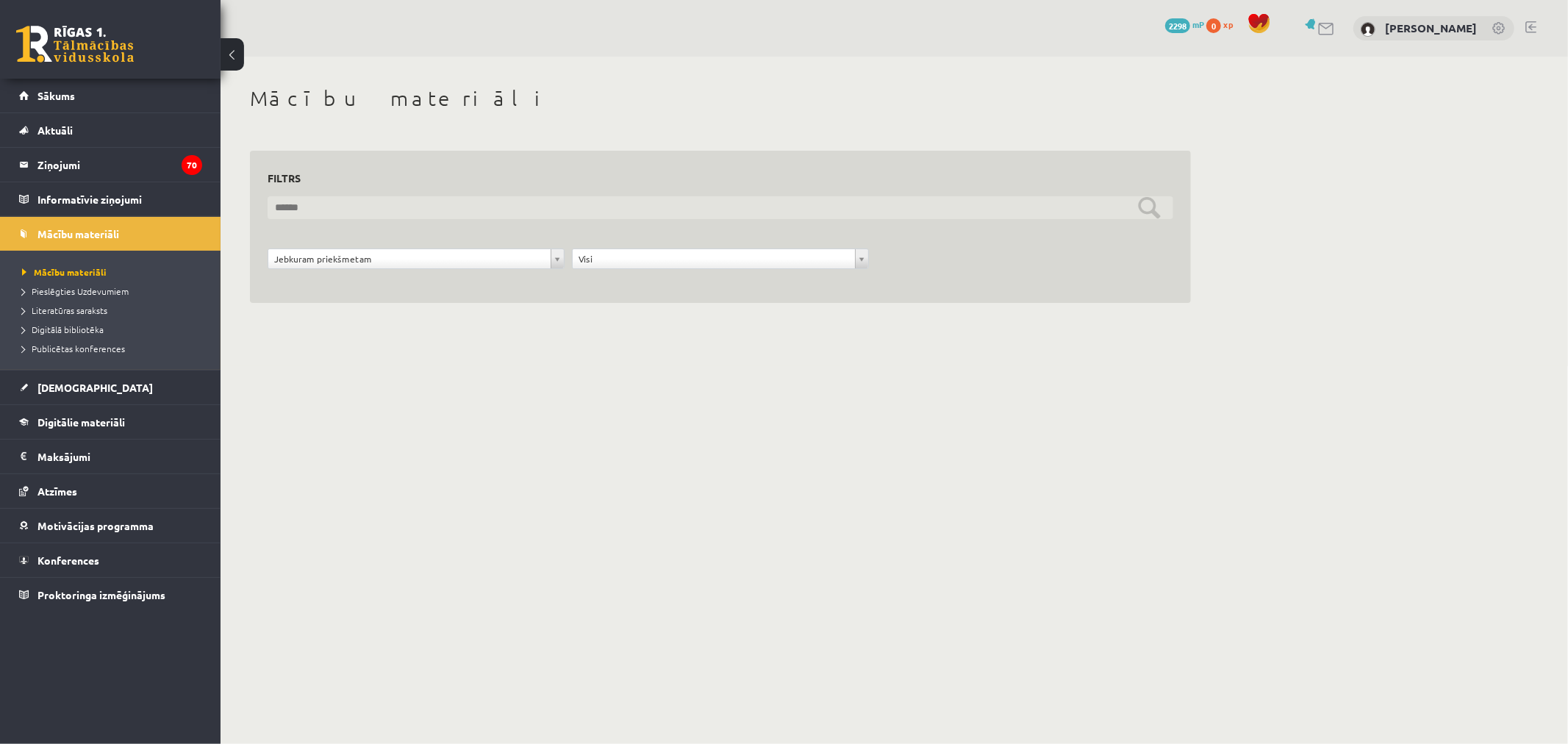
click at [508, 207] on input "text" at bounding box center [720, 208] width 906 height 23
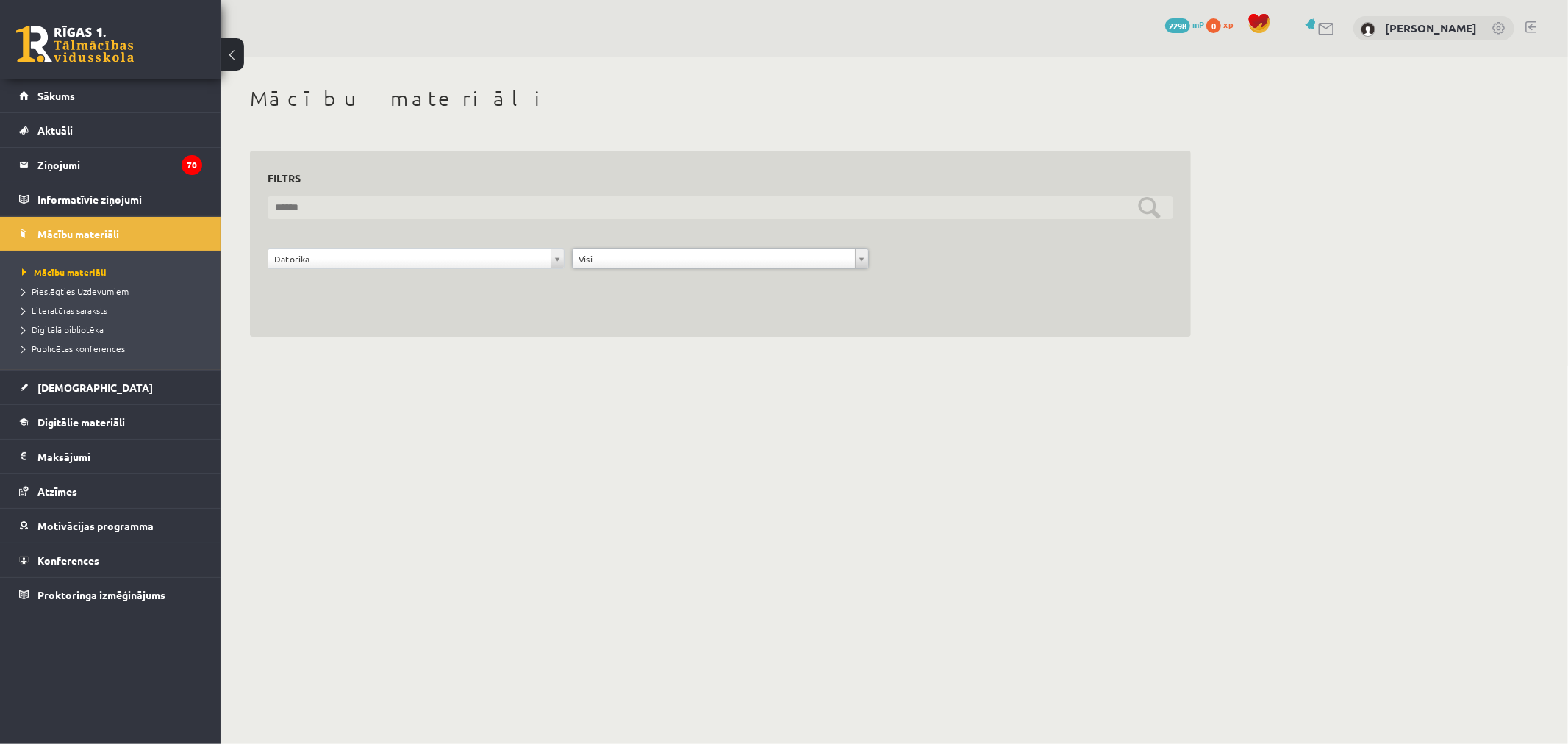
drag, startPoint x: 1002, startPoint y: 210, endPoint x: 943, endPoint y: 208, distance: 59.0
click at [951, 208] on input "text" at bounding box center [720, 208] width 906 height 23
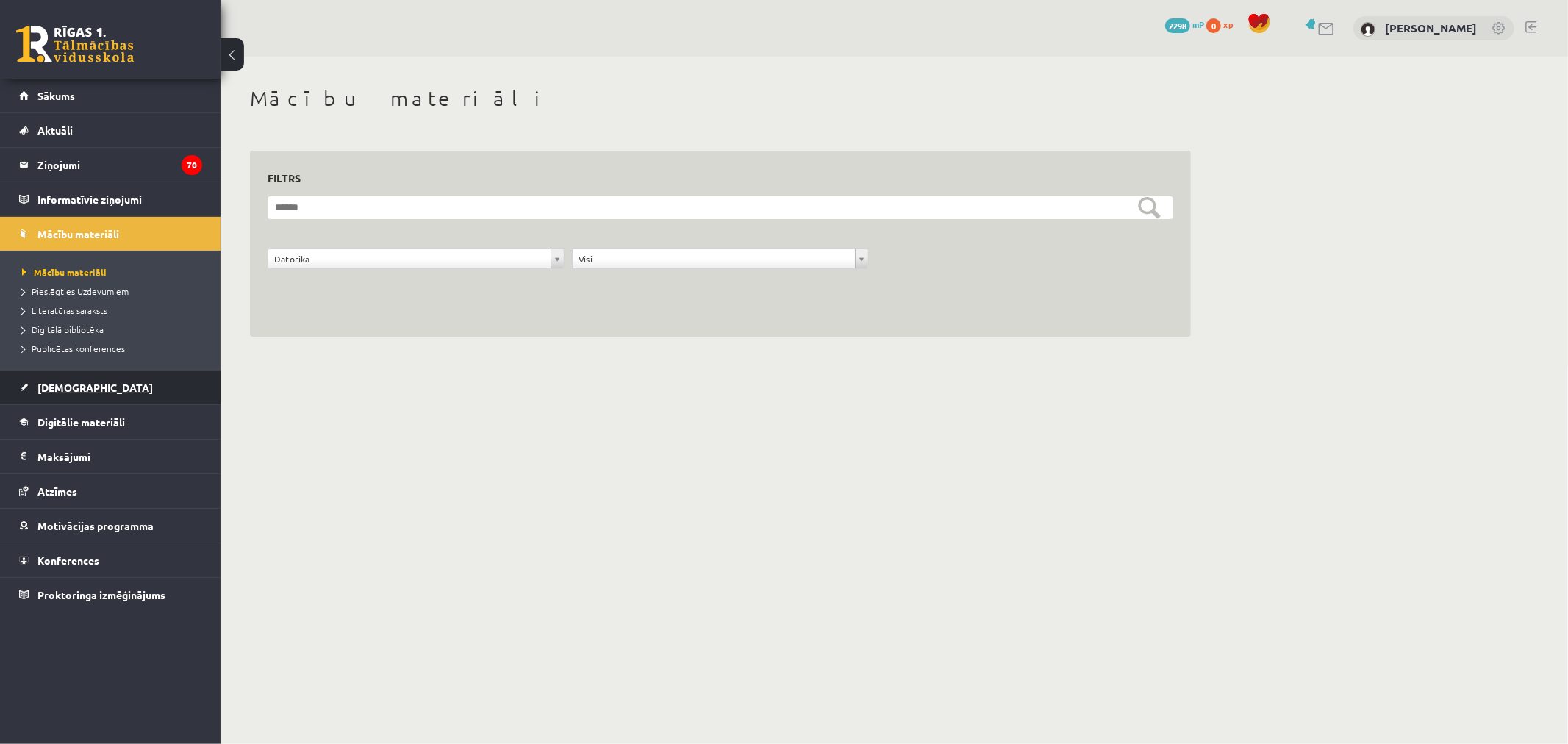
click at [119, 384] on link "[DEMOGRAPHIC_DATA]" at bounding box center [110, 387] width 183 height 34
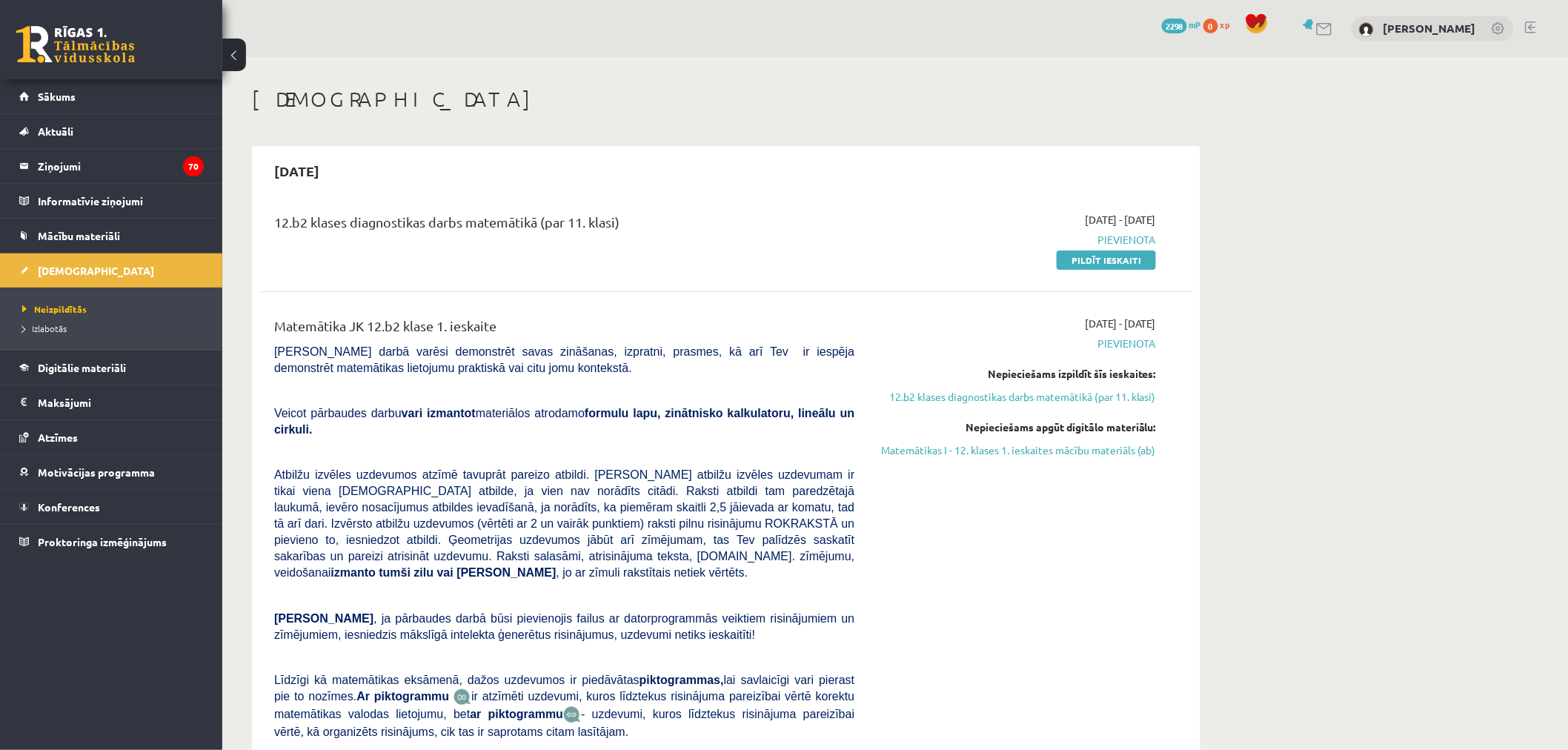
click at [979, 283] on div "12.b2 klases diagnostikas darbs matemātikā (par 11. klasi) 2025-09-01 - 2025-09…" at bounding box center [726, 523] width 934 height 652
click at [135, 493] on link "Konferences" at bounding box center [111, 506] width 184 height 34
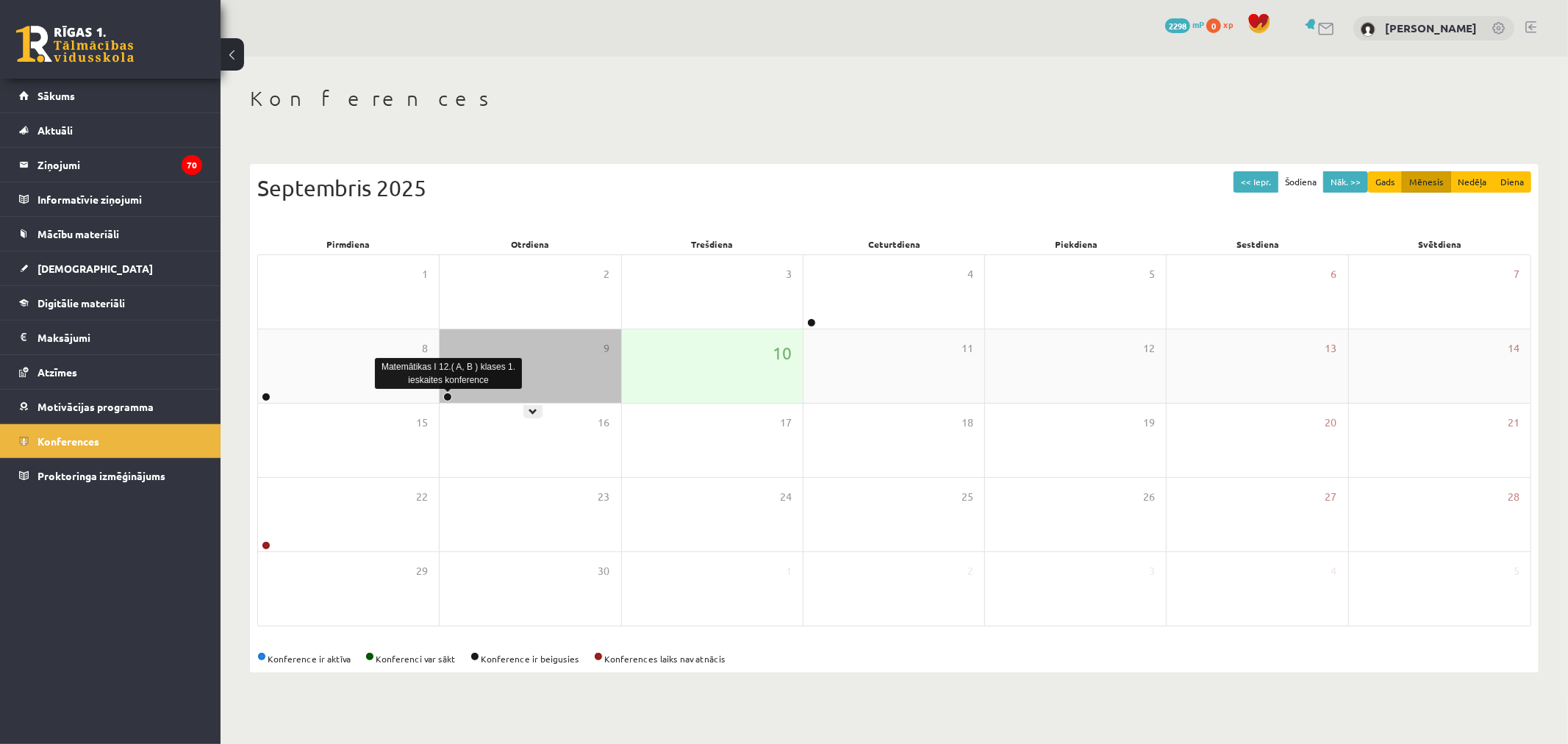
click at [444, 397] on link at bounding box center [447, 396] width 9 height 9
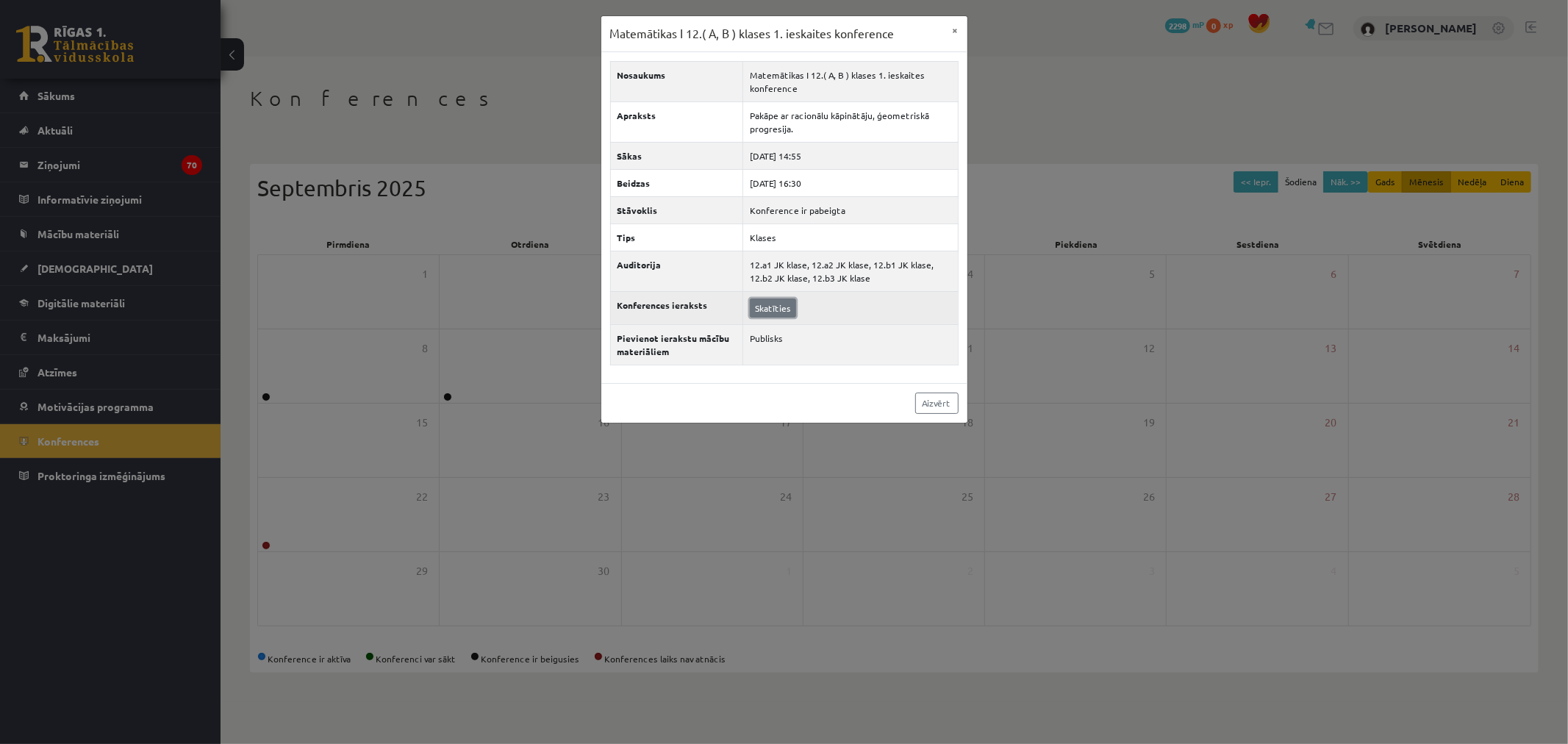
click at [784, 311] on link "Skatīties" at bounding box center [773, 308] width 46 height 19
click at [936, 409] on link "Aizvērt" at bounding box center [937, 403] width 43 height 22
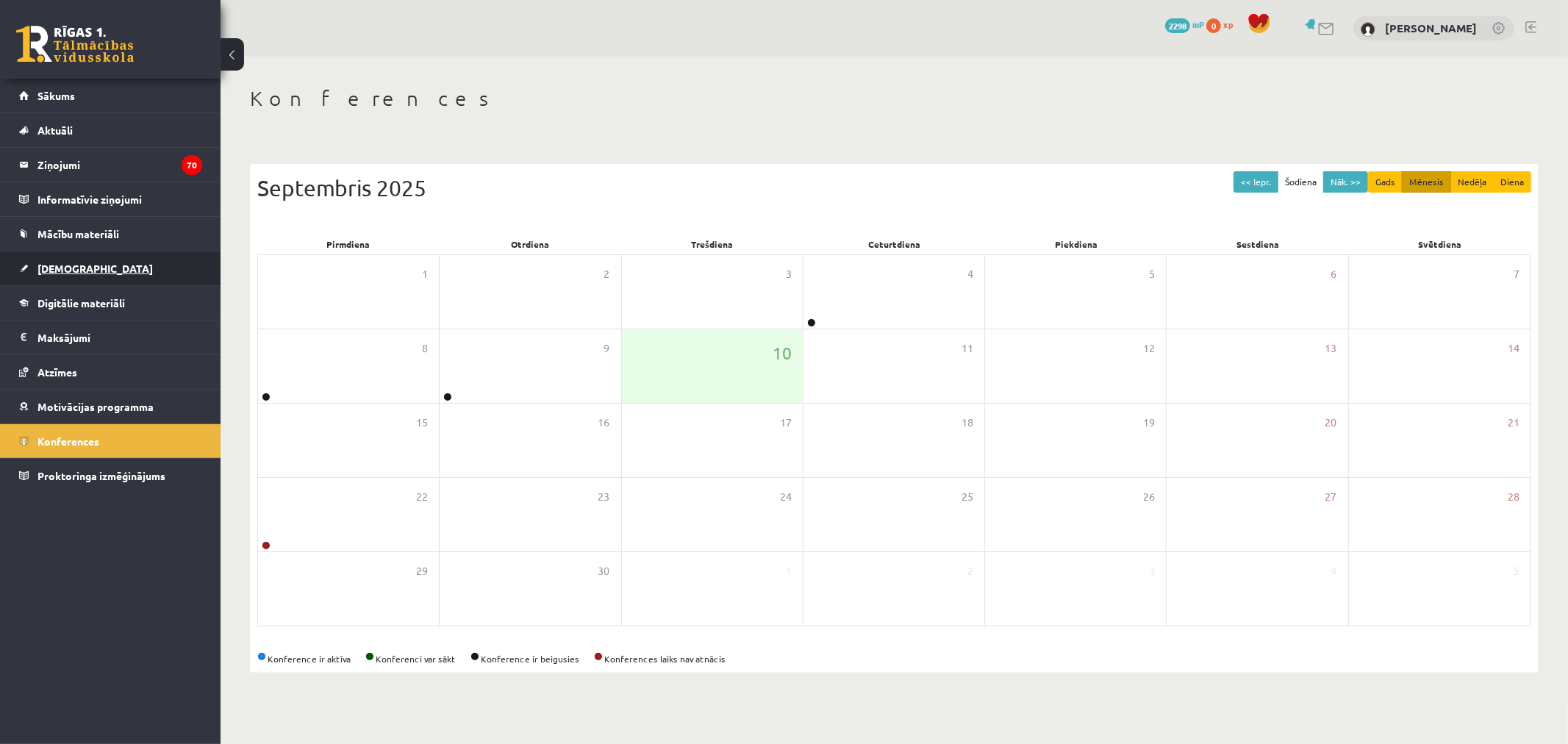
click at [110, 261] on link "[DEMOGRAPHIC_DATA]" at bounding box center [110, 268] width 183 height 34
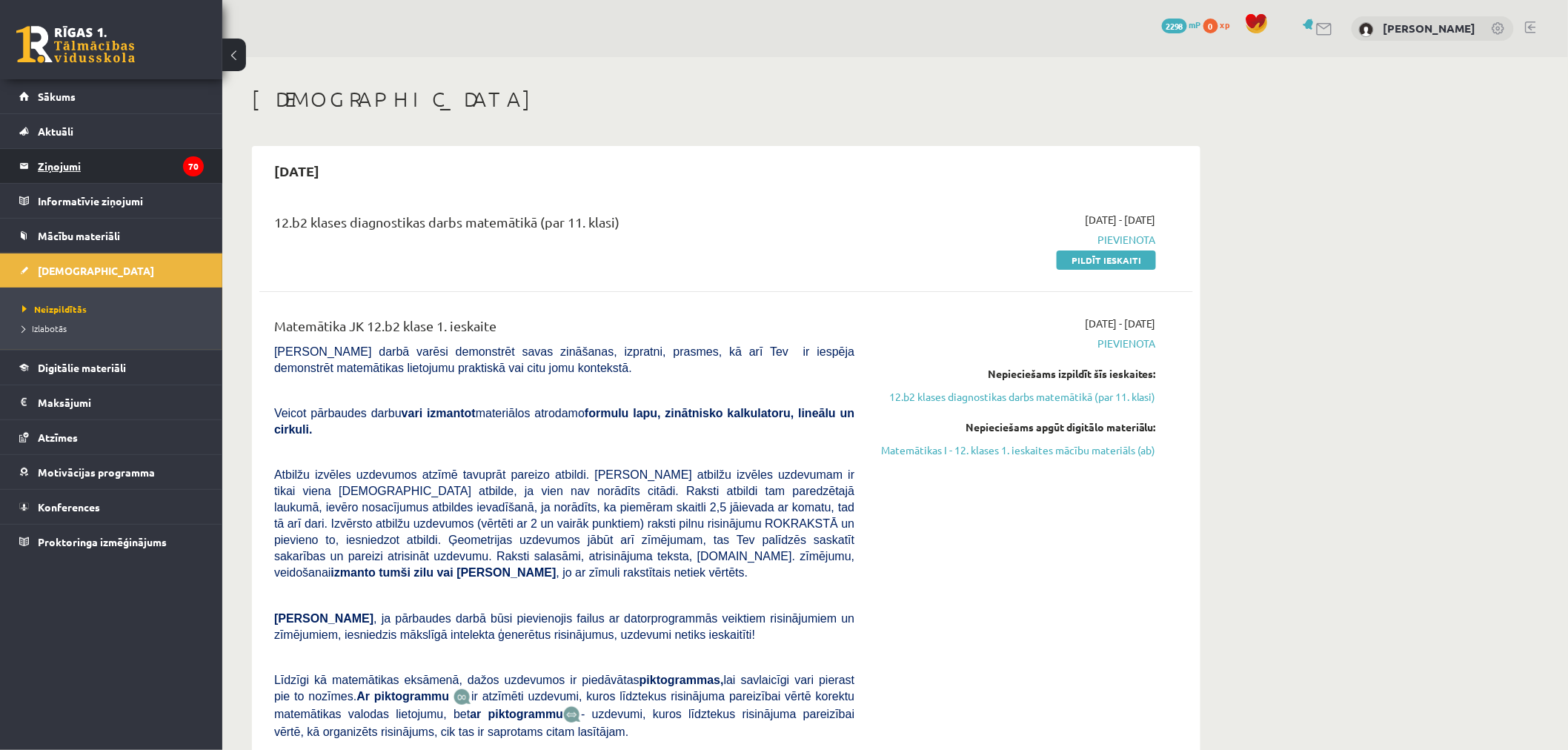
click at [139, 157] on legend "Ziņojumi 70" at bounding box center [120, 165] width 166 height 34
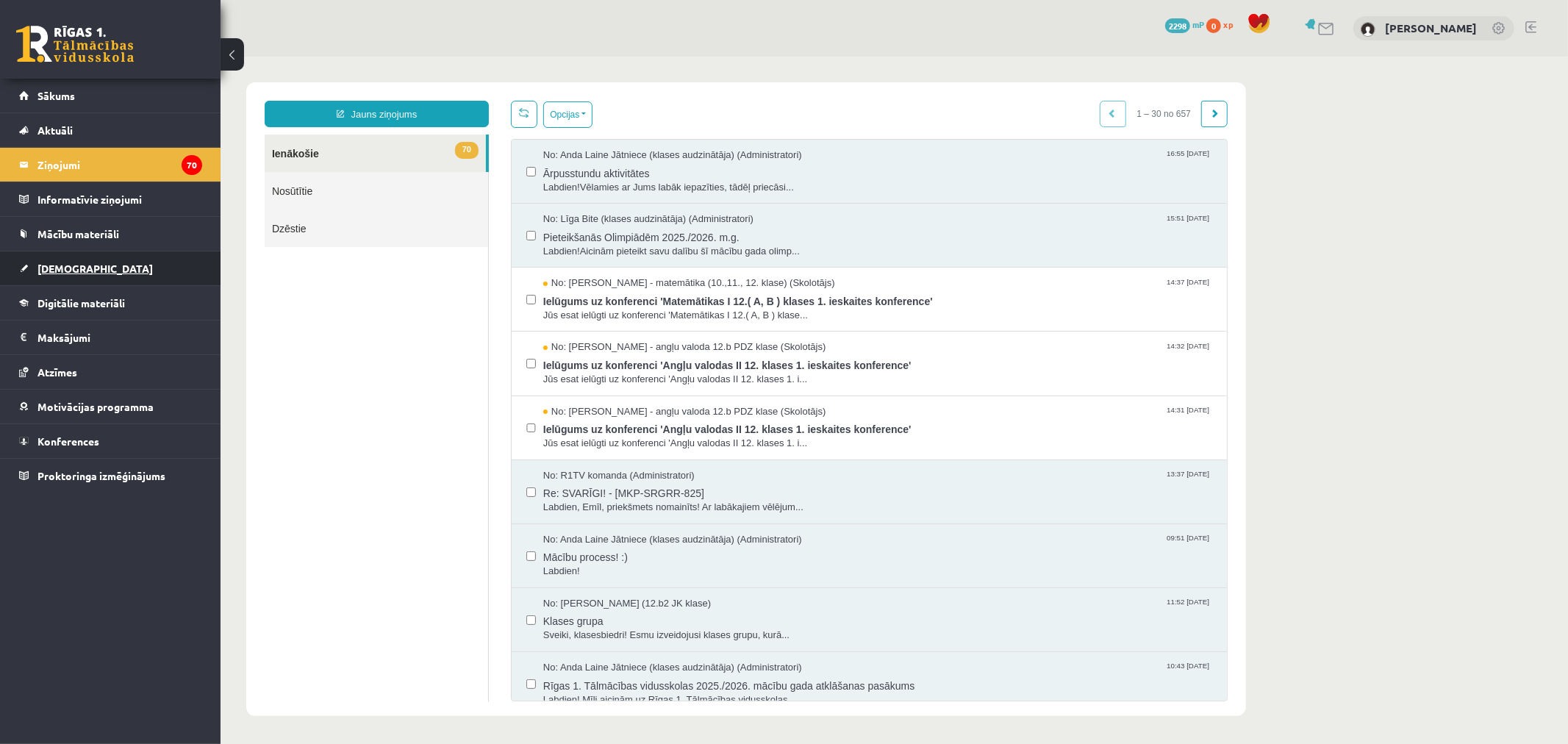
click at [82, 270] on link "[DEMOGRAPHIC_DATA]" at bounding box center [110, 268] width 183 height 34
